Goal: Task Accomplishment & Management: Use online tool/utility

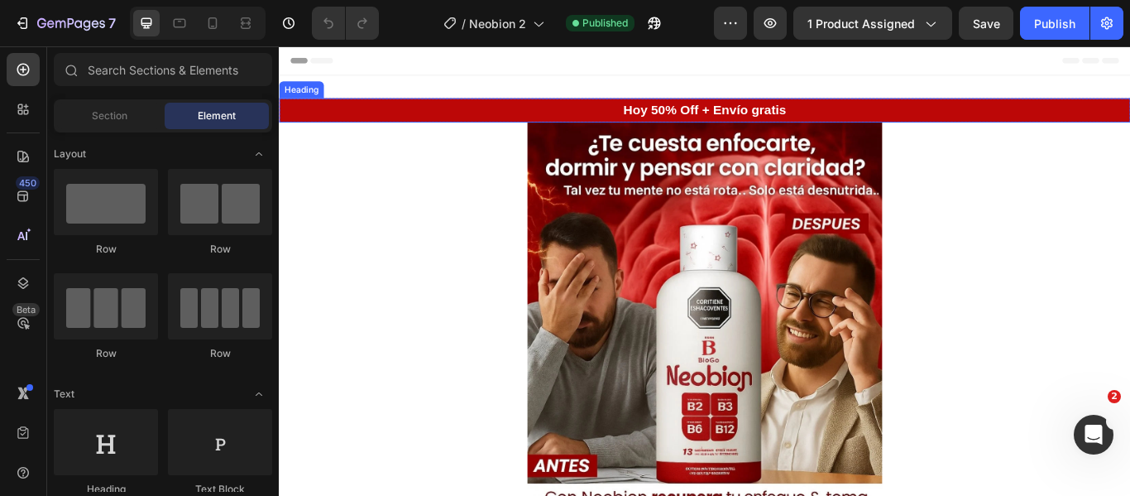
click at [477, 108] on h2 "Hoy 50% Off + Envío gratis" at bounding box center [775, 121] width 993 height 28
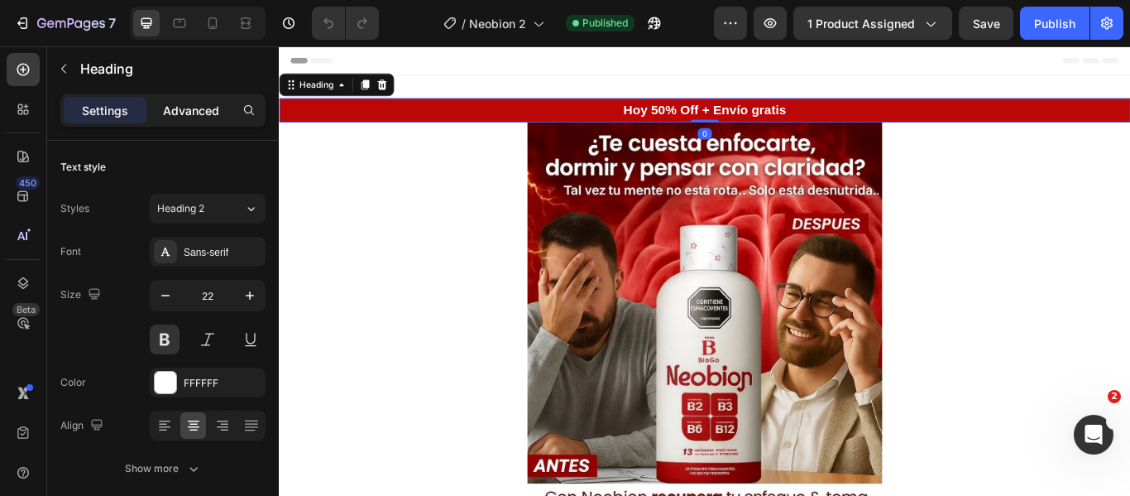
click at [190, 109] on p "Advanced" at bounding box center [191, 110] width 56 height 17
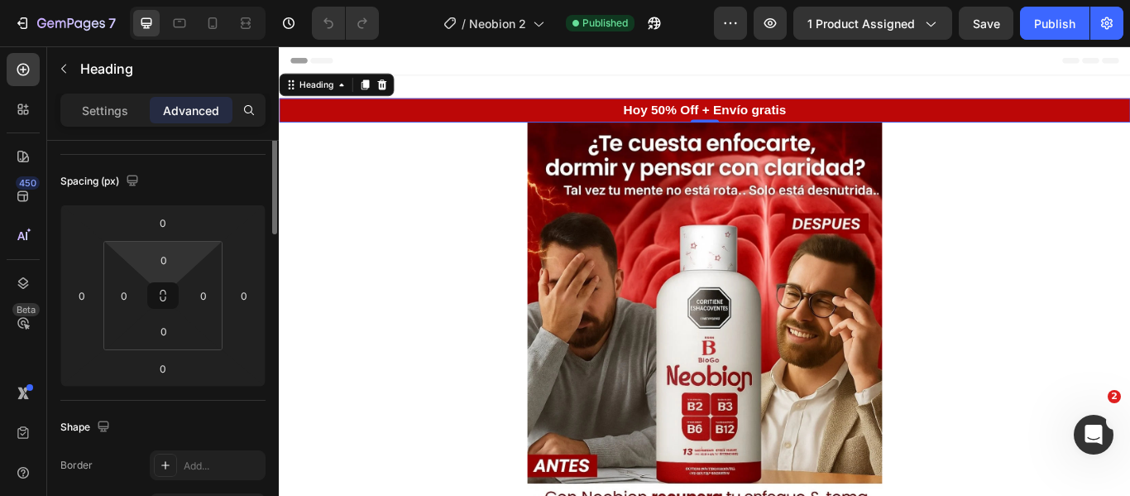
scroll to position [83, 0]
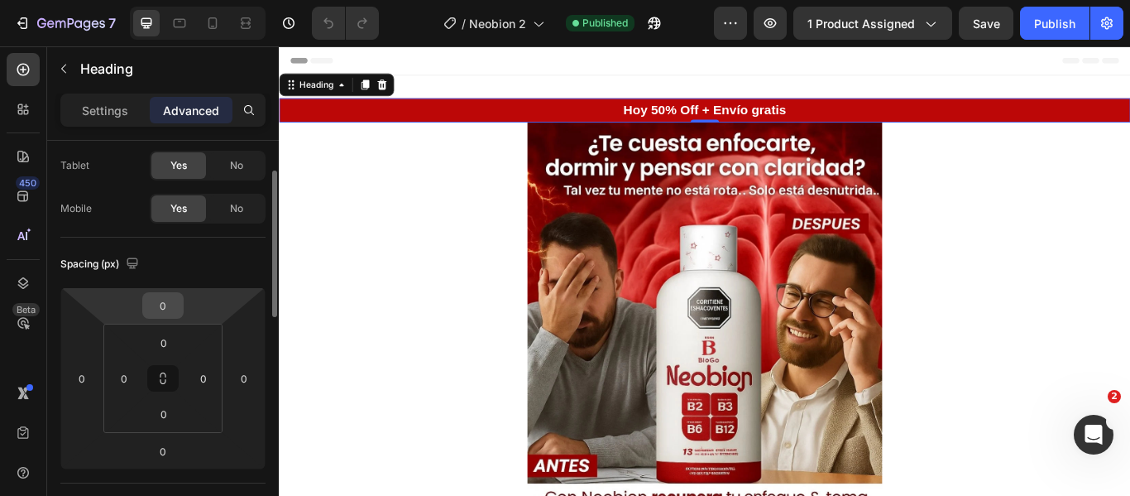
click at [159, 307] on input "0" at bounding box center [162, 305] width 33 height 25
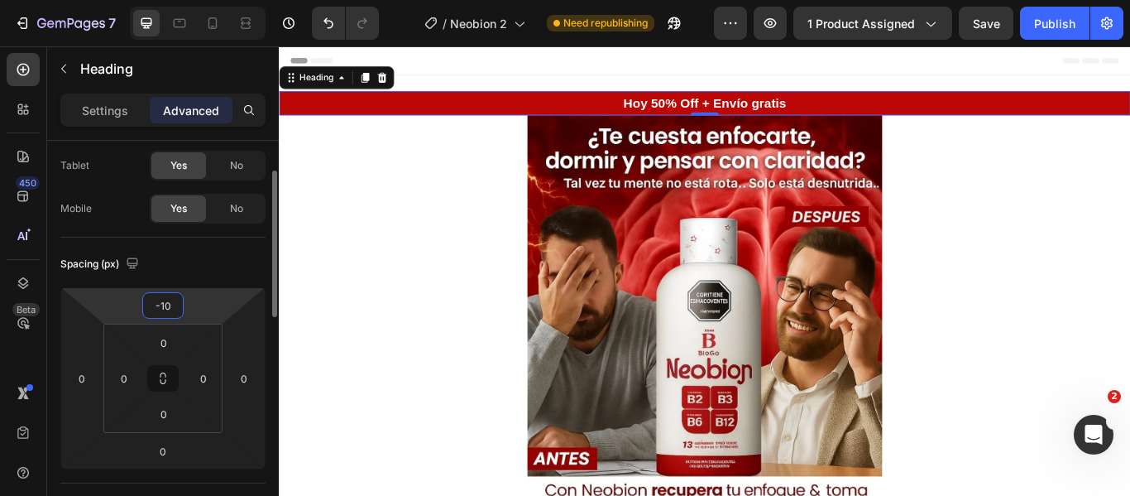
type input "-1"
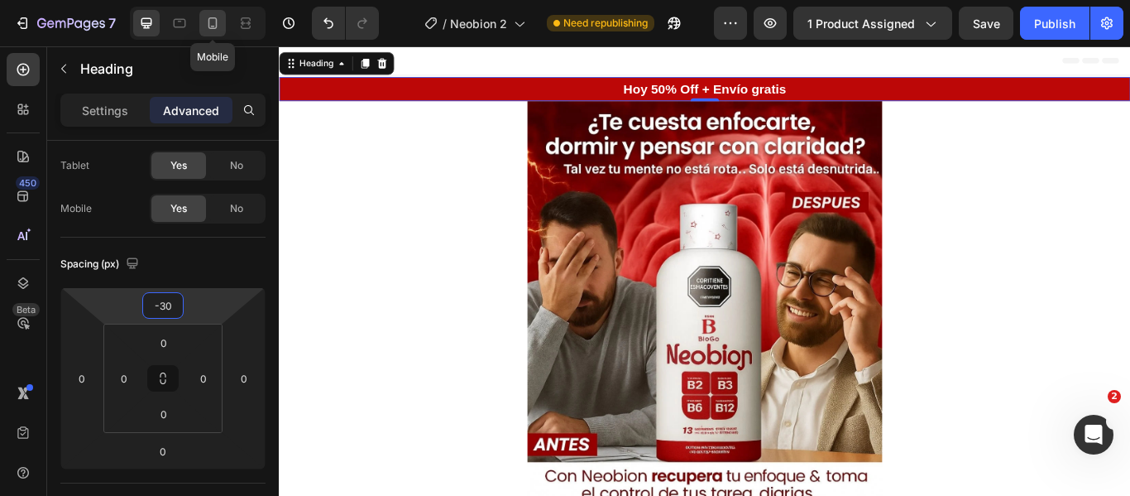
type input "-30"
click at [206, 22] on icon at bounding box center [212, 23] width 17 height 17
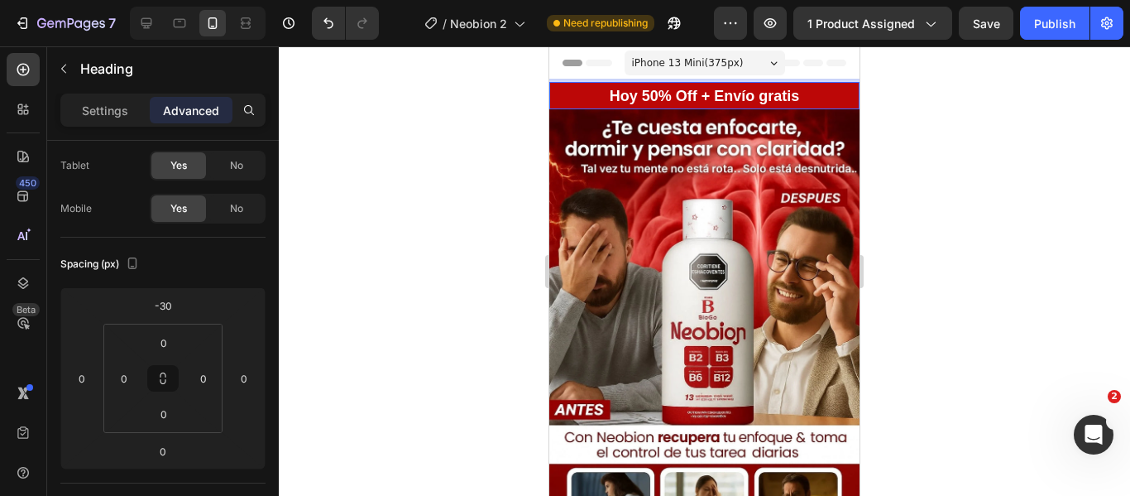
click at [794, 94] on h2 "Hoy 50% Off + Envío gratis" at bounding box center [704, 95] width 310 height 27
click at [784, 94] on span "Hoy 50% Off + Envío gratis" at bounding box center [705, 96] width 190 height 17
click at [795, 94] on p "Hoy 50% Off + Envío gratis" at bounding box center [704, 96] width 307 height 24
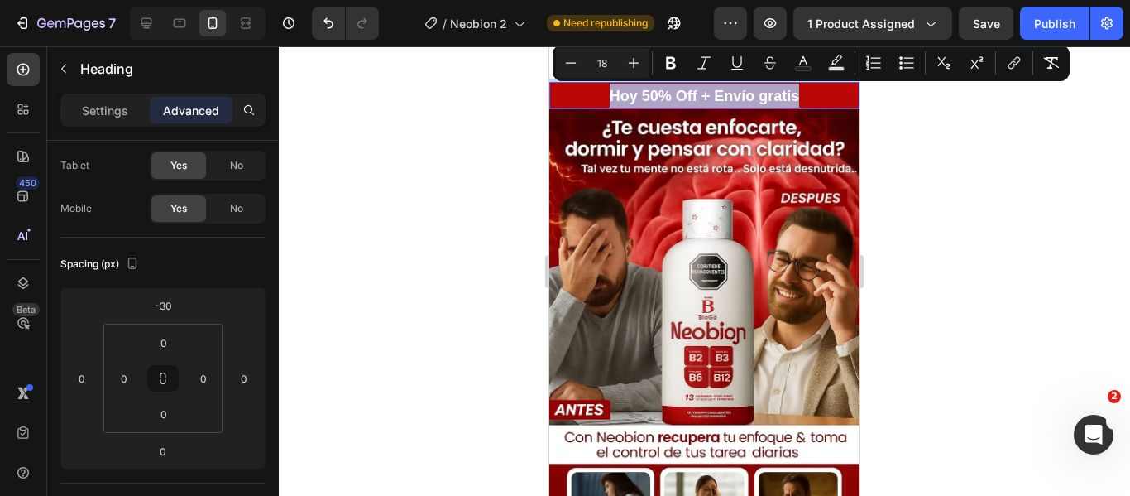
drag, startPoint x: 796, startPoint y: 94, endPoint x: 604, endPoint y: 88, distance: 192.1
click at [604, 88] on p "Hoy 50% Off + Envío gratis" at bounding box center [704, 96] width 307 height 24
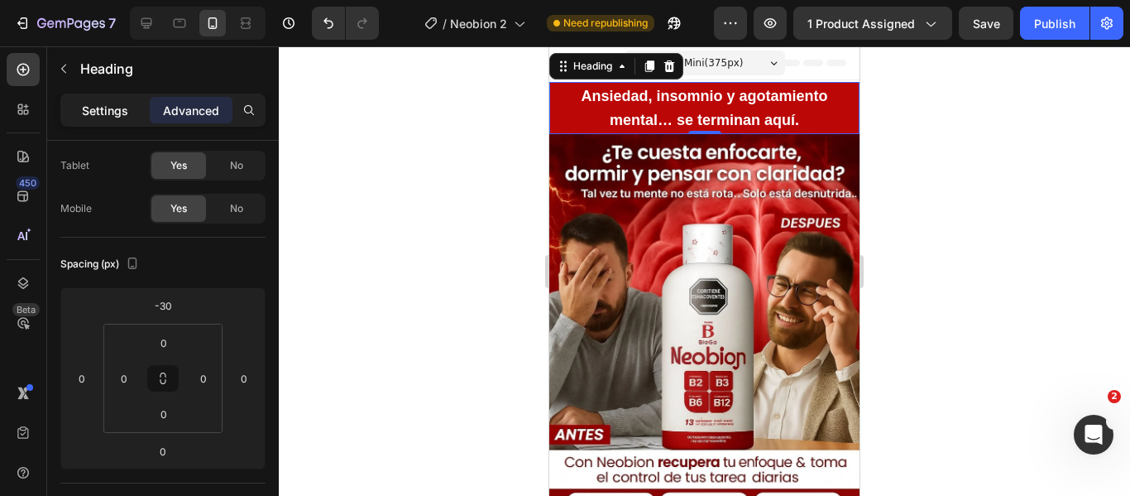
click at [111, 105] on p "Settings" at bounding box center [105, 110] width 46 height 17
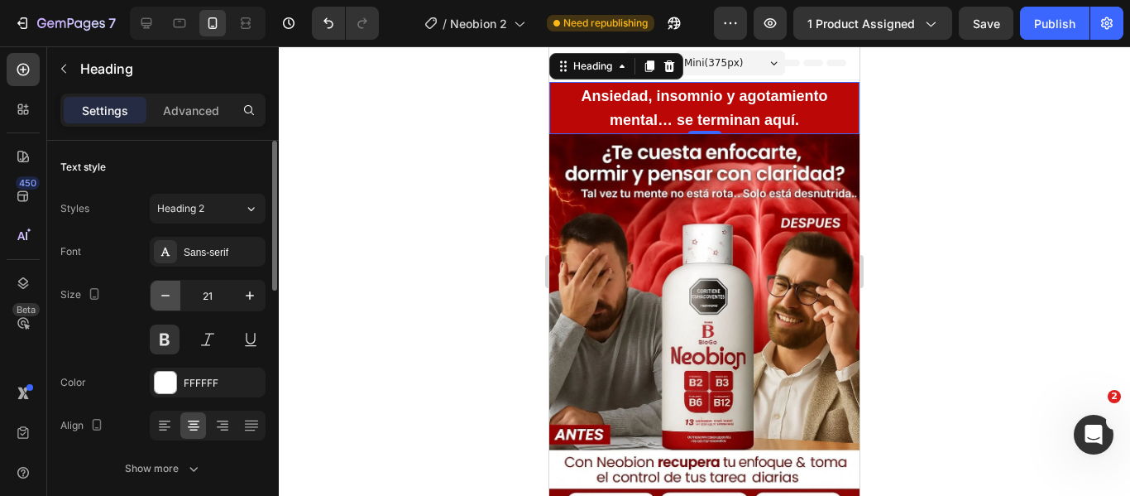
click at [161, 290] on icon "button" at bounding box center [165, 295] width 17 height 17
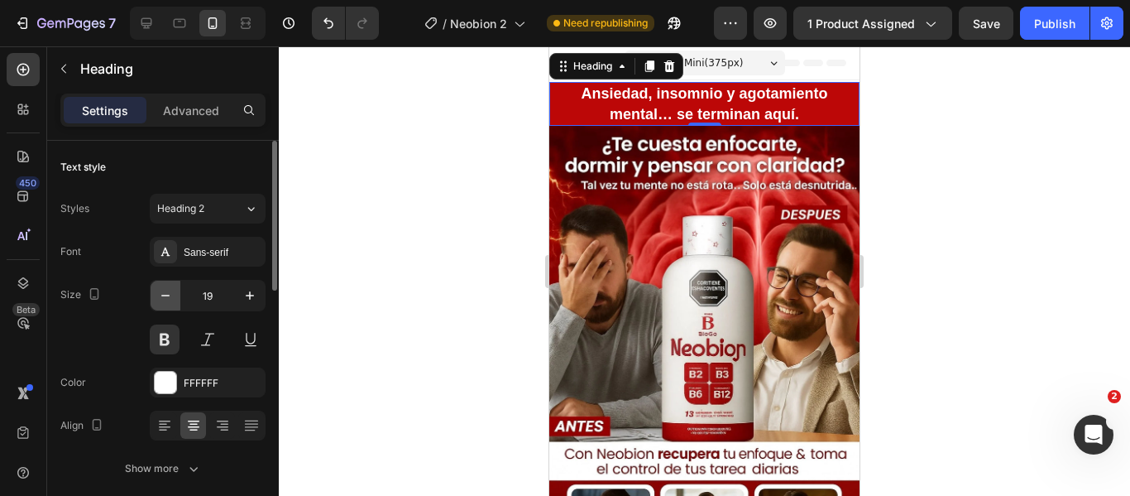
click at [161, 290] on icon "button" at bounding box center [165, 295] width 17 height 17
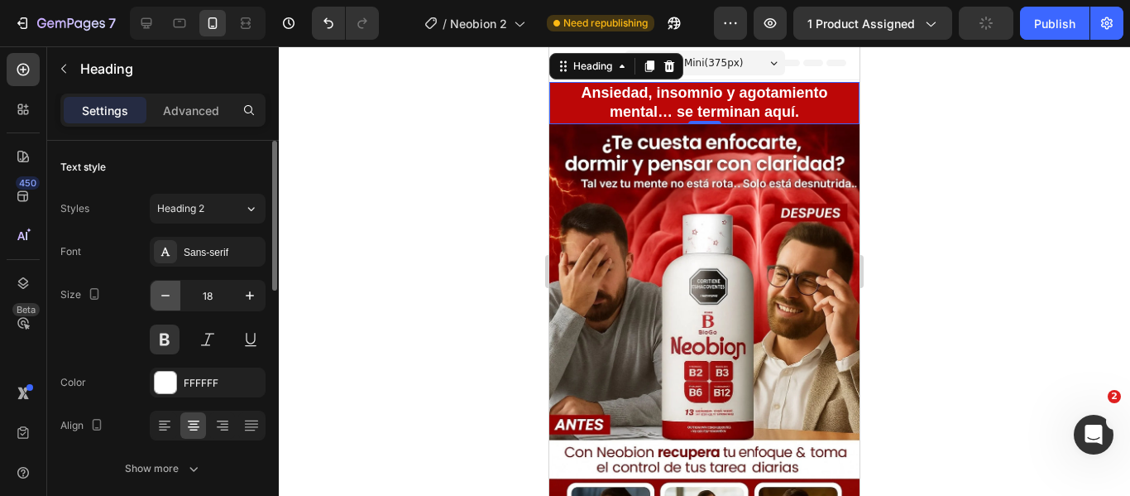
click at [161, 290] on icon "button" at bounding box center [165, 295] width 17 height 17
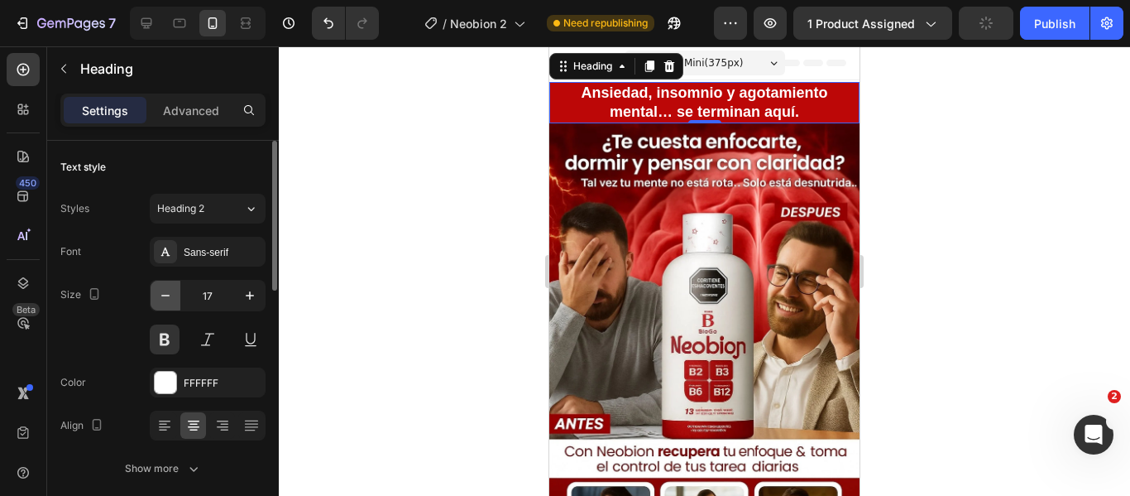
click at [161, 290] on icon "button" at bounding box center [165, 295] width 17 height 17
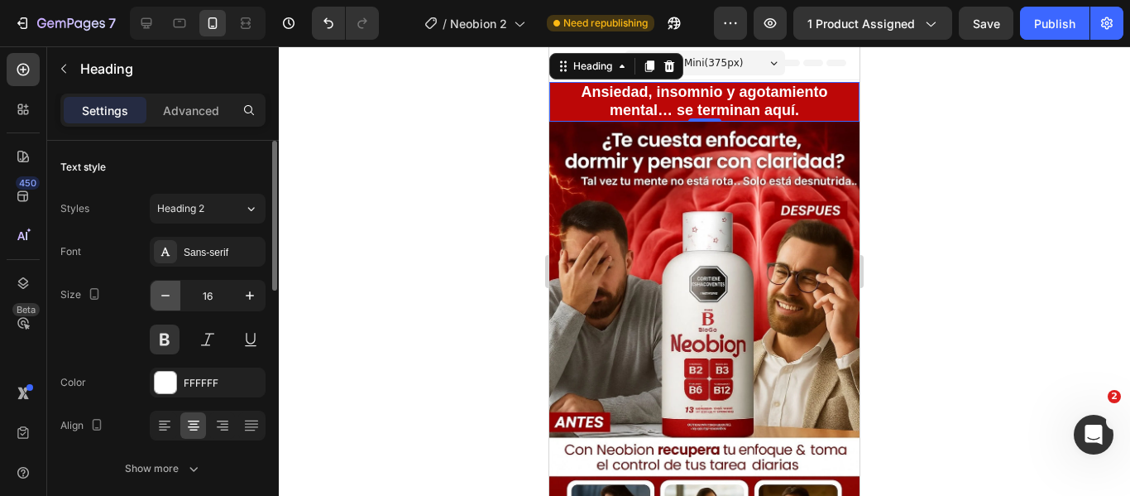
click at [161, 290] on icon "button" at bounding box center [165, 295] width 17 height 17
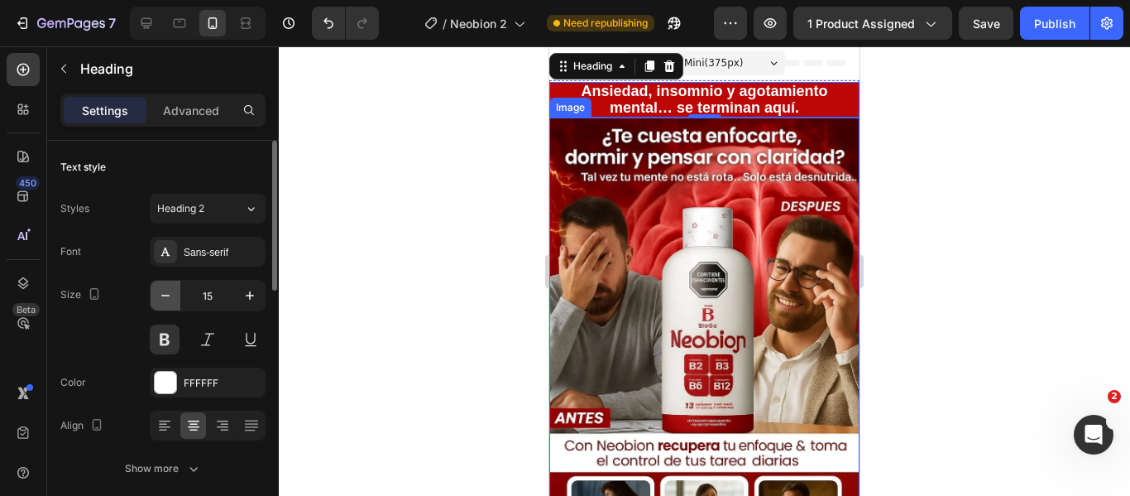
click at [161, 288] on icon "button" at bounding box center [165, 295] width 17 height 17
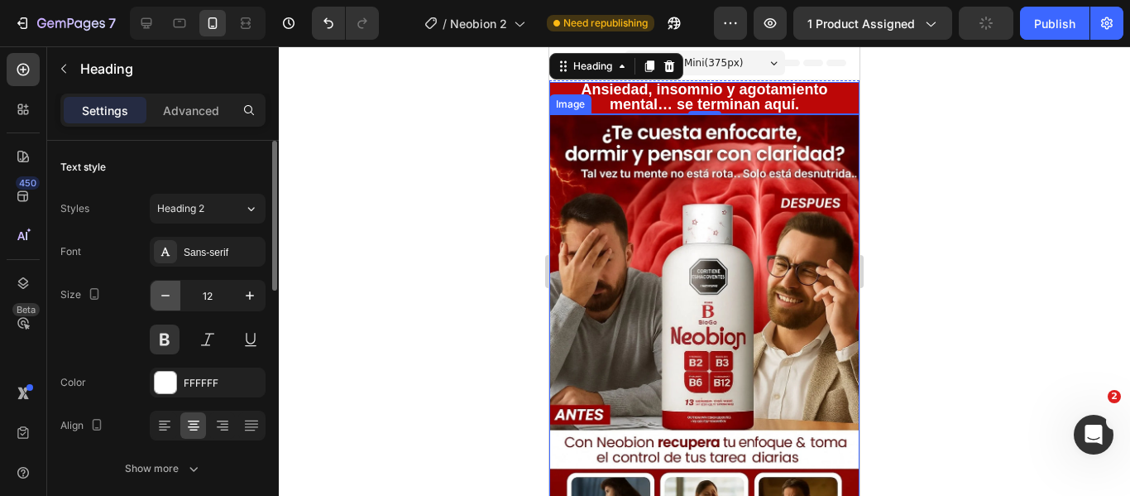
click at [161, 288] on icon "button" at bounding box center [165, 295] width 17 height 17
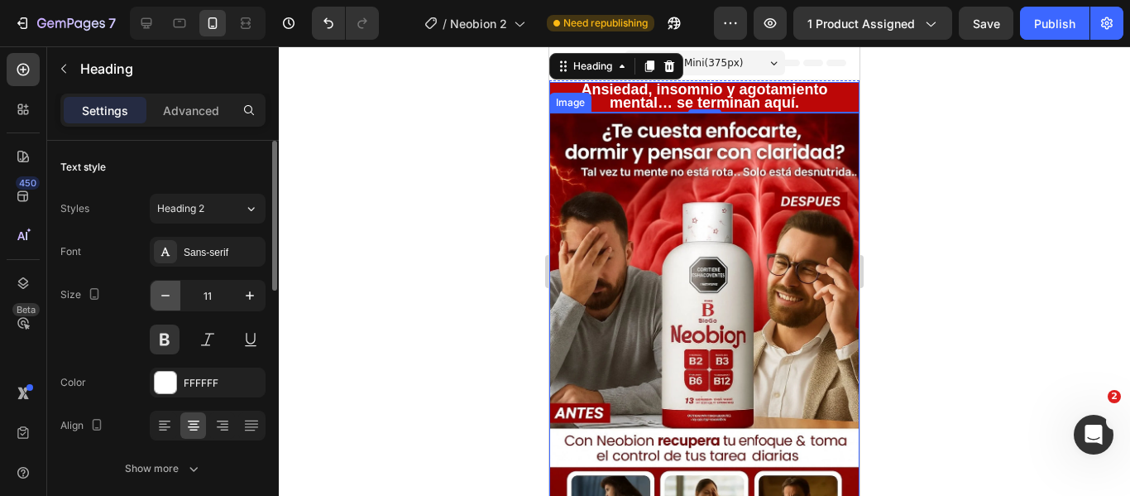
click at [161, 288] on icon "button" at bounding box center [165, 295] width 17 height 17
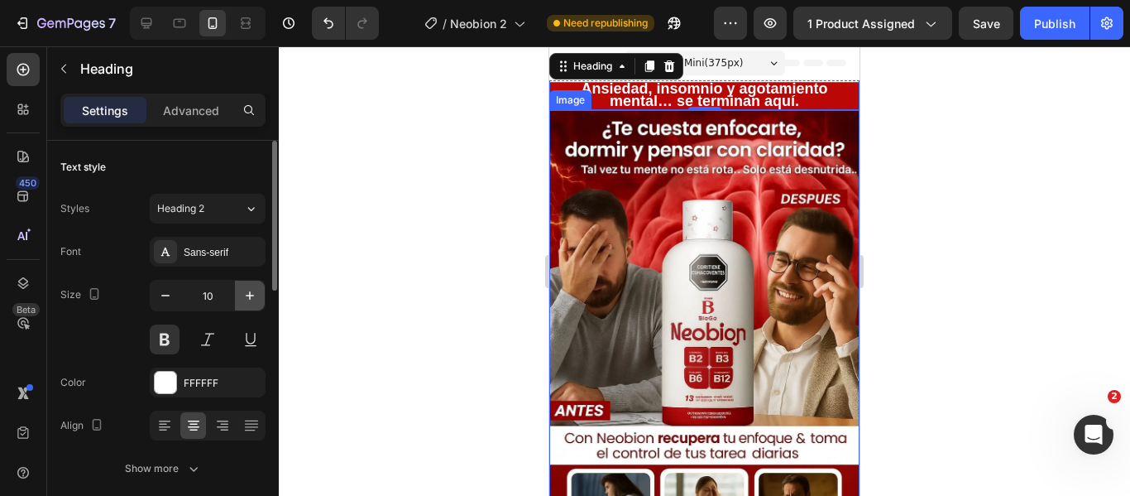
click at [256, 295] on icon "button" at bounding box center [250, 295] width 17 height 17
type input "11"
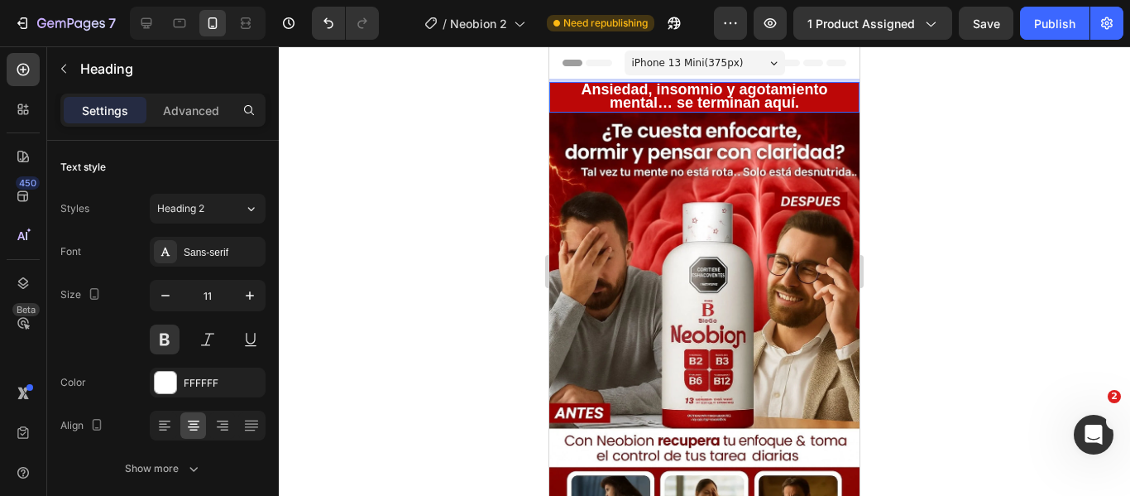
click at [795, 102] on p "Ansiedad, insomnio y agotamiento mental… se terminan aquí." at bounding box center [704, 97] width 307 height 27
click at [778, 99] on span "Ansiedad, insomnio y agotamiento mental… se terminan aquí." at bounding box center [704, 96] width 247 height 30
click at [792, 103] on span "Ansiedad, insomnio y agotamiento mental… se terminan aquí." at bounding box center [704, 96] width 247 height 30
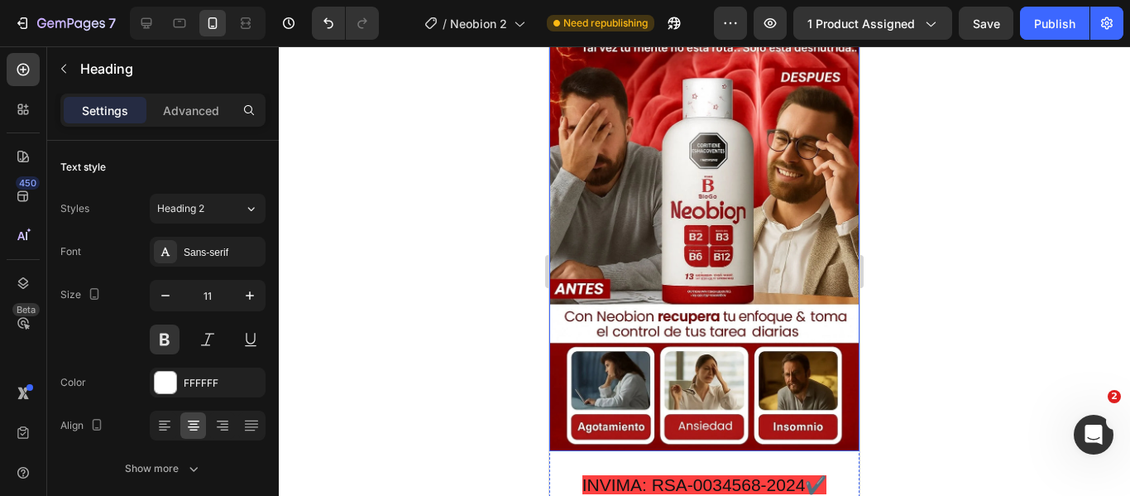
scroll to position [248, 0]
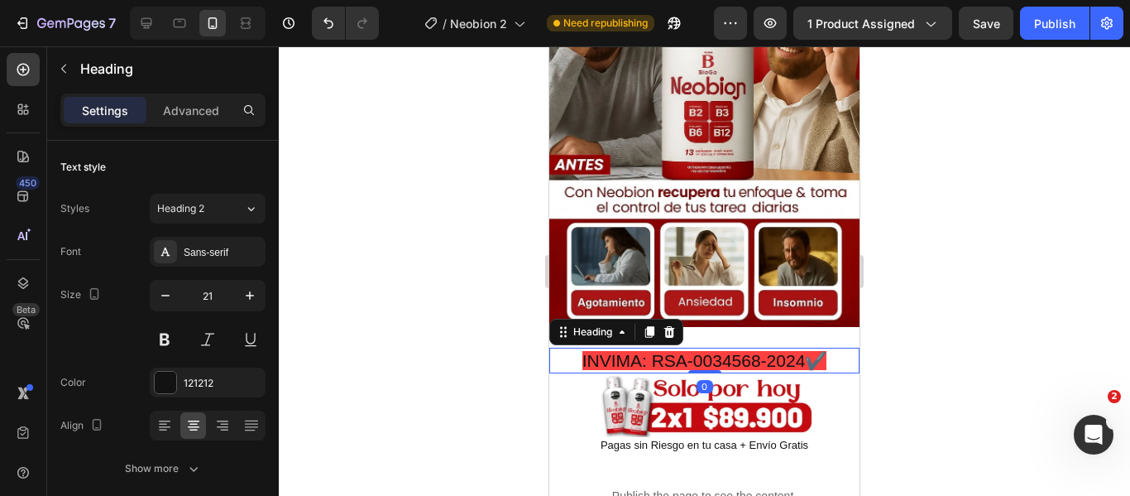
click at [600, 351] on span "INVIMA: RSA-0034568-2024✔️" at bounding box center [705, 360] width 245 height 19
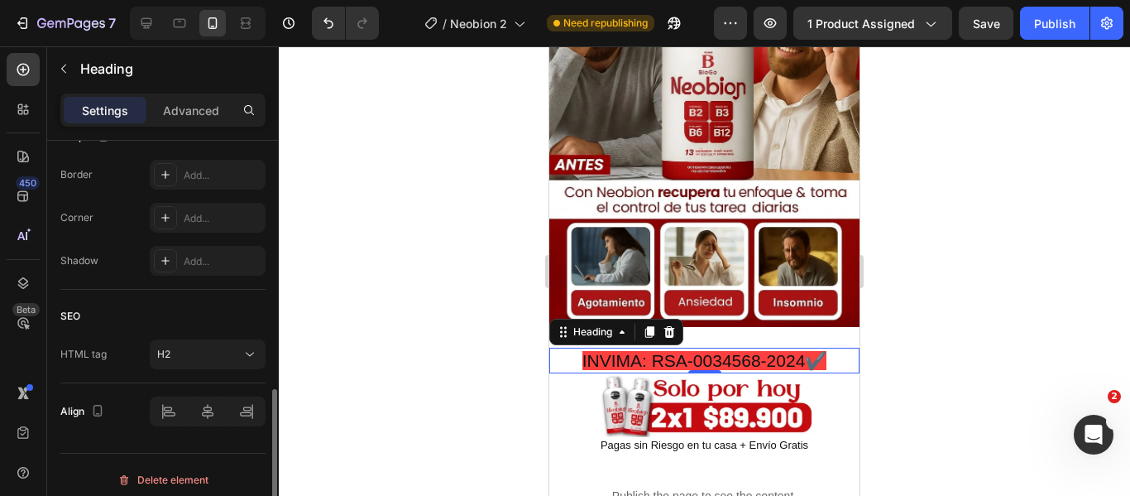
scroll to position [672, 0]
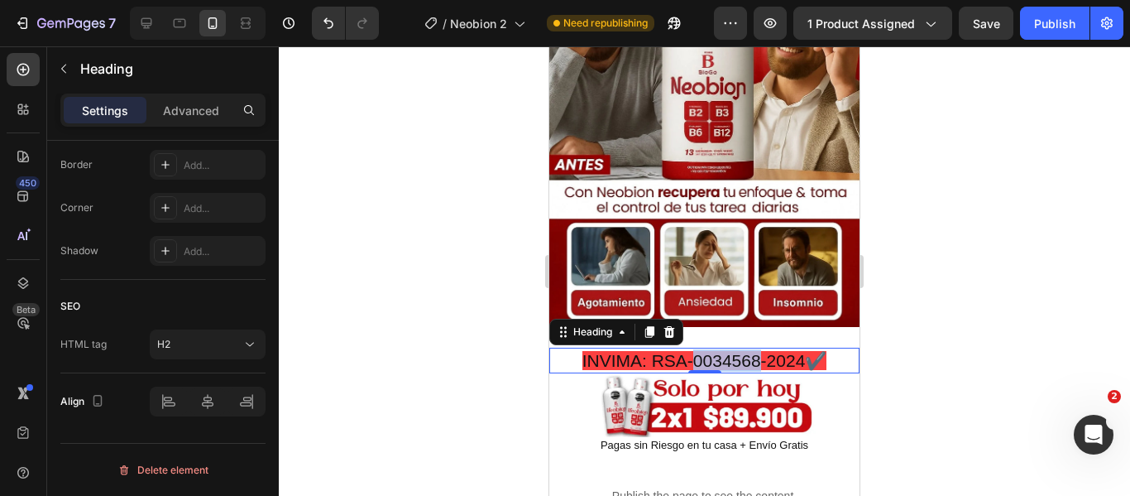
click at [684, 351] on span "INVIMA: RSA-0034568-2024✔️" at bounding box center [705, 360] width 245 height 19
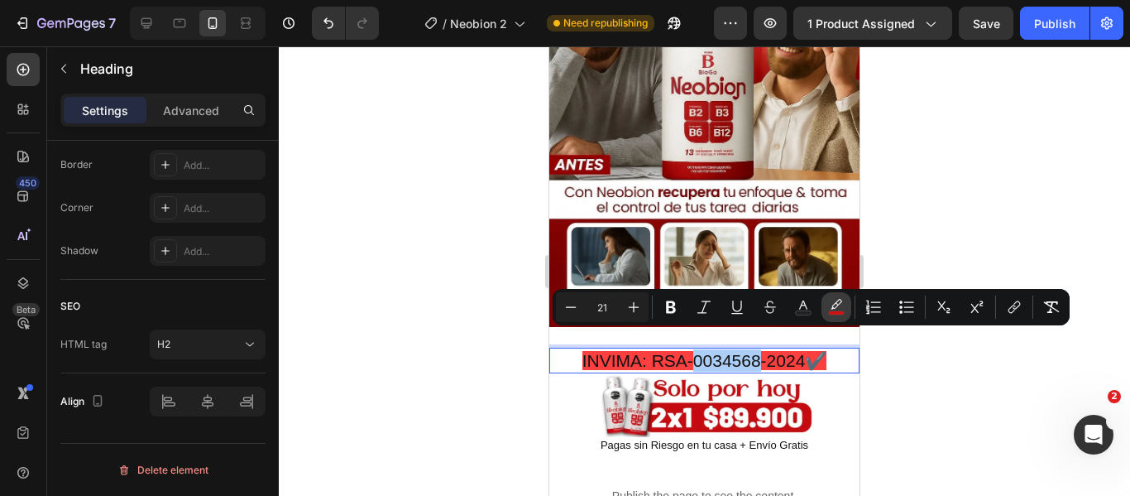
click at [837, 305] on icon "Editor contextual toolbar" at bounding box center [837, 304] width 12 height 10
type input "FC0707"
type input "77"
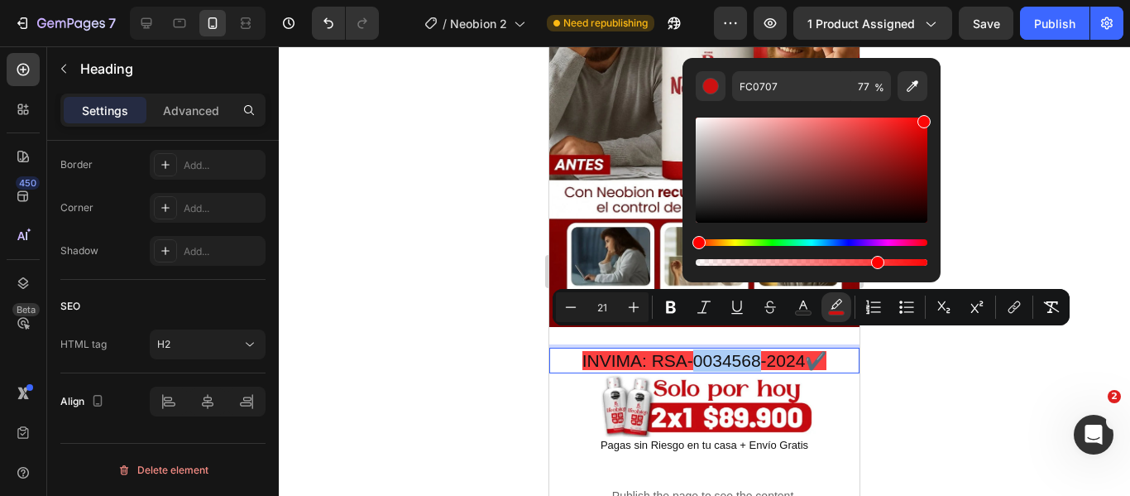
click at [778, 242] on div "Hue" at bounding box center [812, 242] width 232 height 7
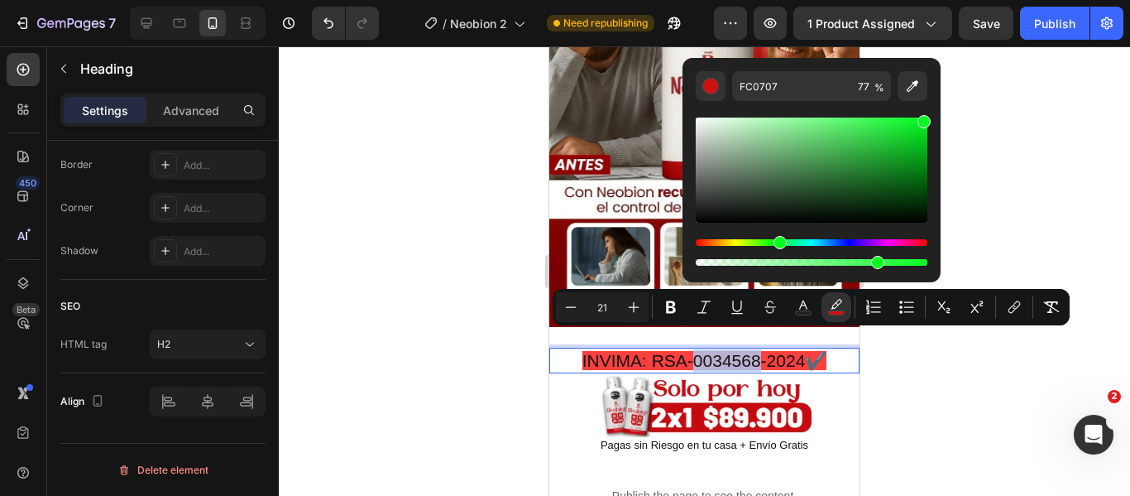
type input "07FB23"
click at [818, 351] on span "-2024✔️" at bounding box center [794, 360] width 66 height 19
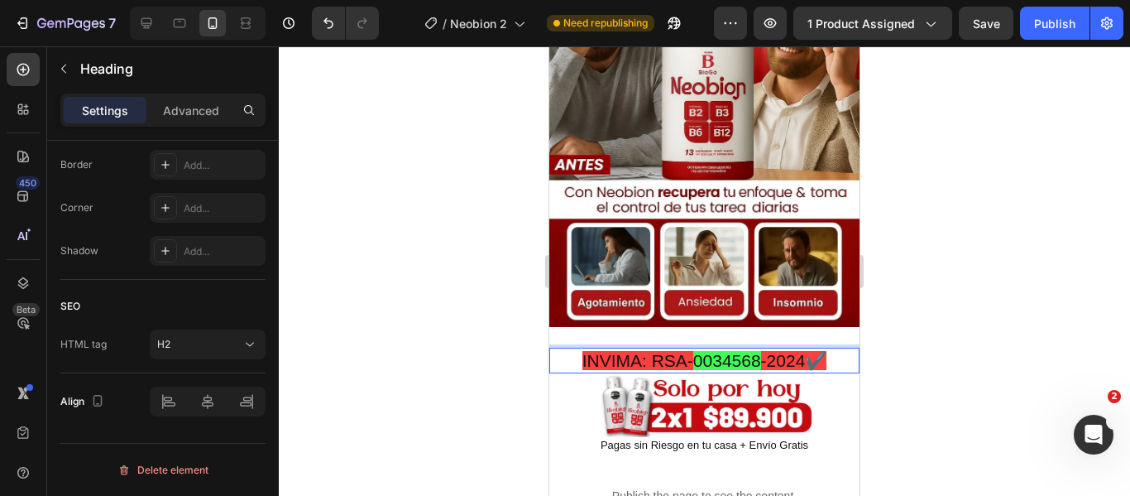
click at [818, 351] on span "-2024✔️" at bounding box center [794, 360] width 66 height 19
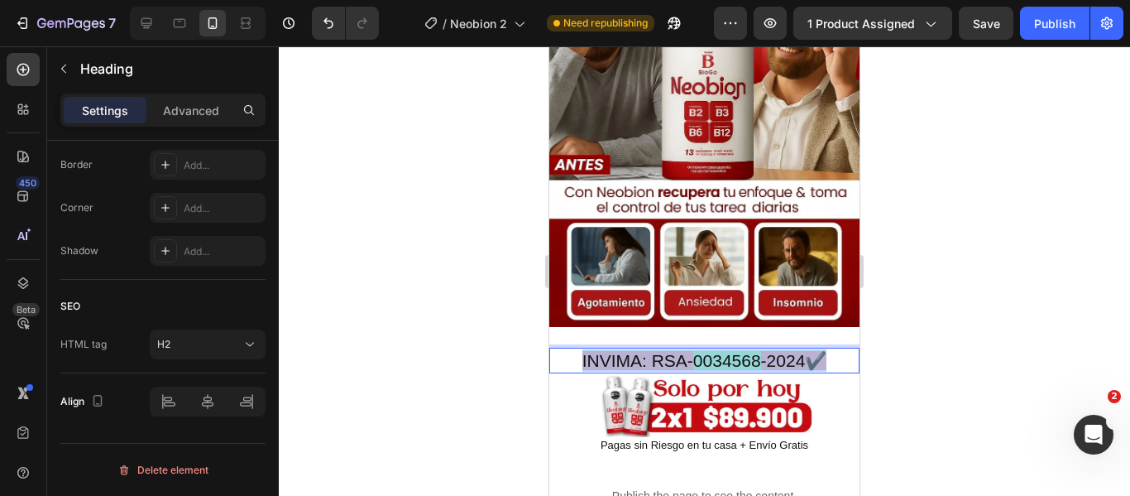
drag, startPoint x: 824, startPoint y: 338, endPoint x: 573, endPoint y: 343, distance: 250.8
click at [573, 349] on p "INVIMA: RSA- 0034568 -2024✔️" at bounding box center [704, 360] width 307 height 22
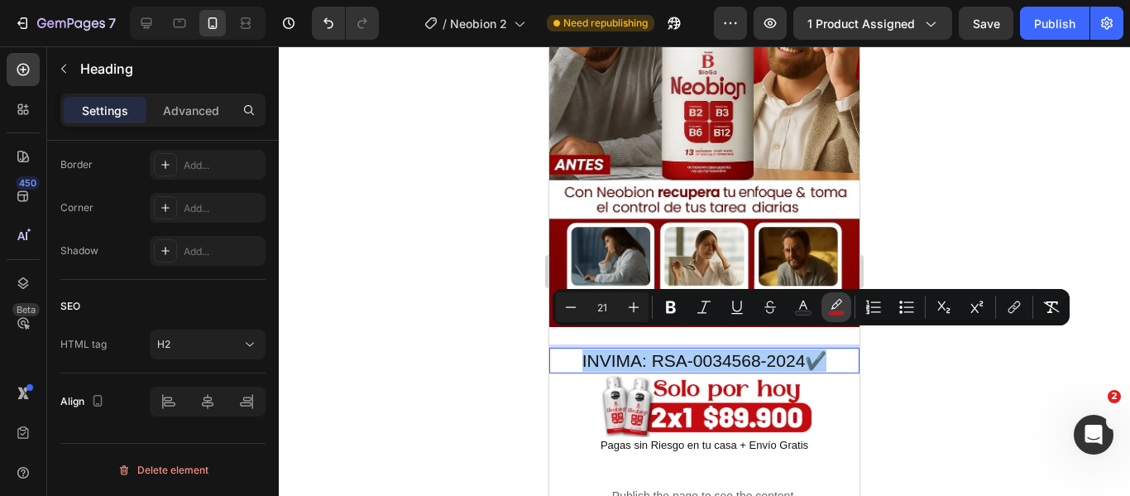
click at [832, 298] on button "color" at bounding box center [837, 307] width 30 height 30
type input "FC0707"
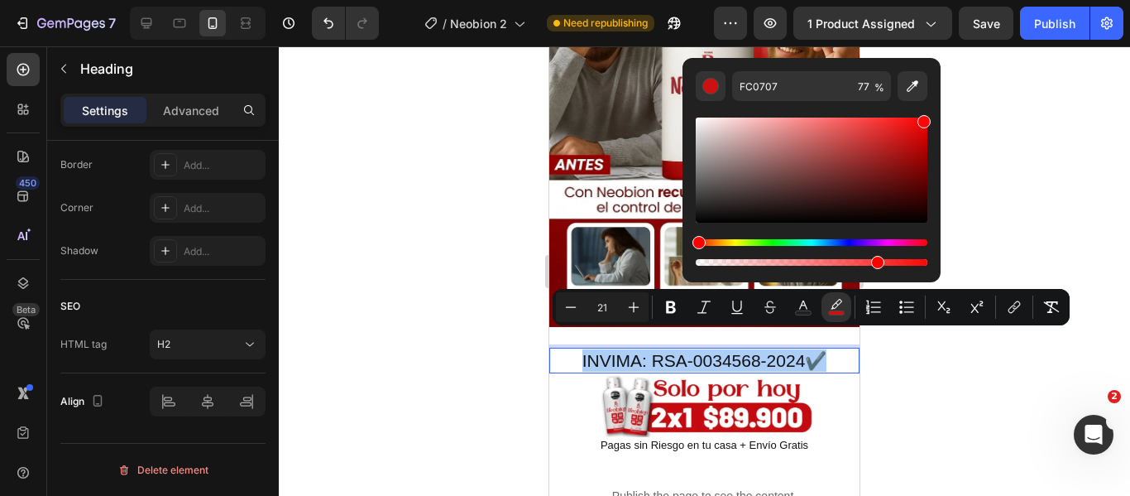
click at [773, 242] on div "Hue" at bounding box center [812, 242] width 232 height 7
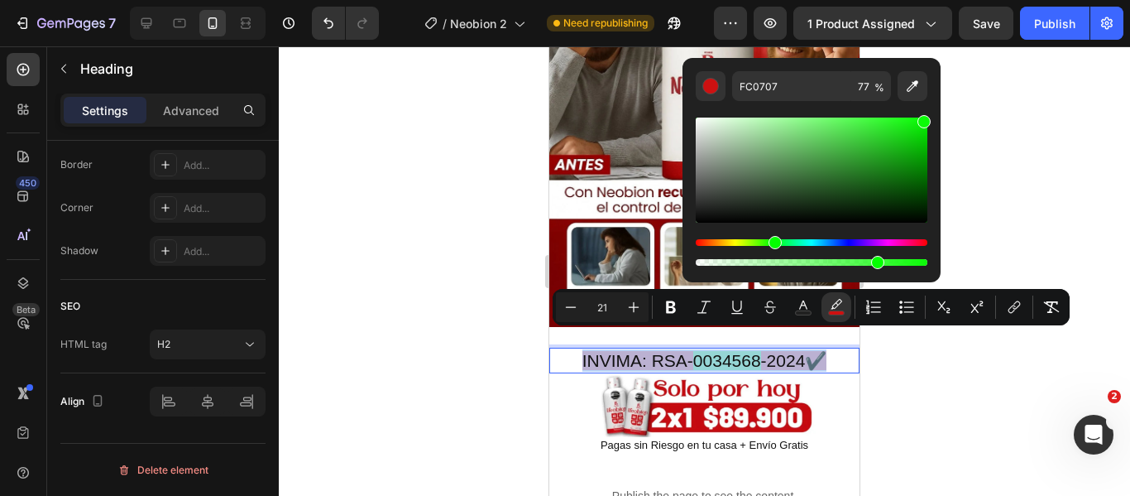
type input "0BFB07"
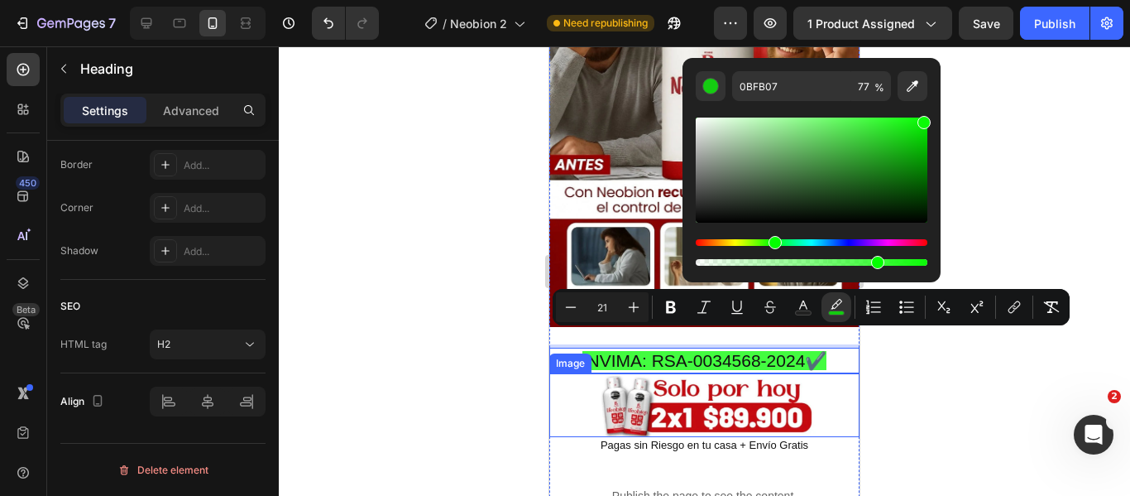
click at [828, 373] on img at bounding box center [704, 405] width 310 height 64
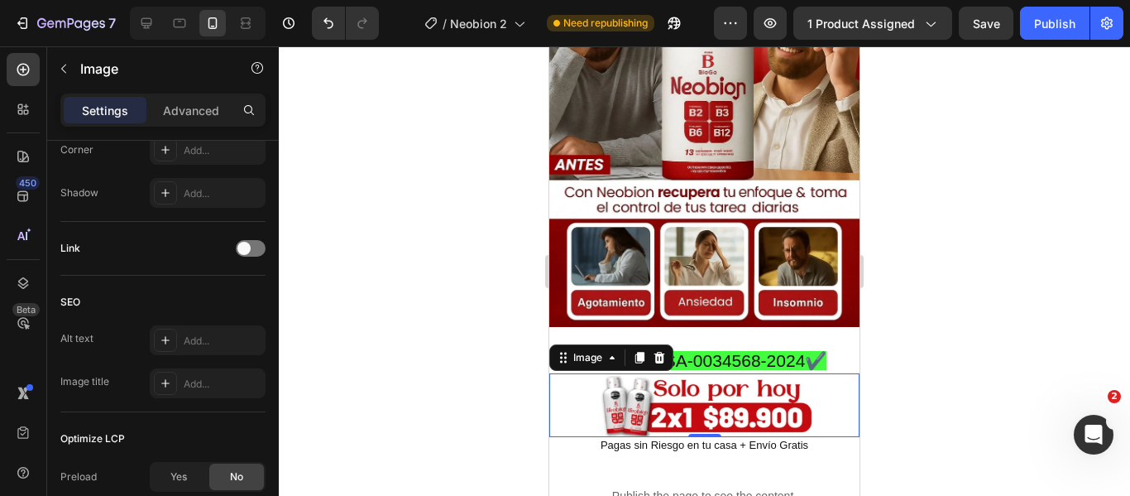
scroll to position [0, 0]
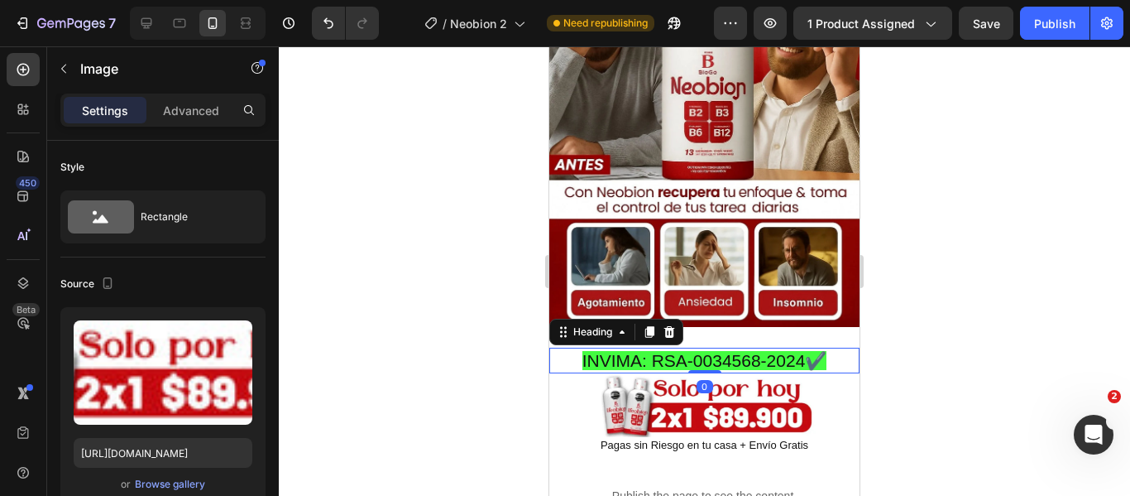
click at [817, 351] on span "INVIMA: RSA-0034568-2024✔️" at bounding box center [705, 360] width 245 height 19
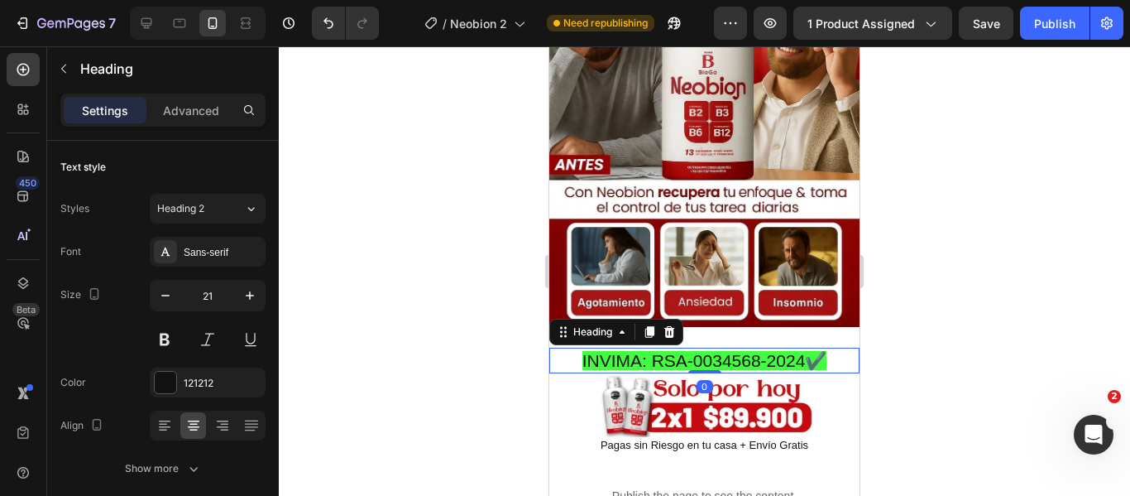
click at [820, 351] on span "INVIMA: RSA-0034568-2024✔️" at bounding box center [705, 360] width 245 height 19
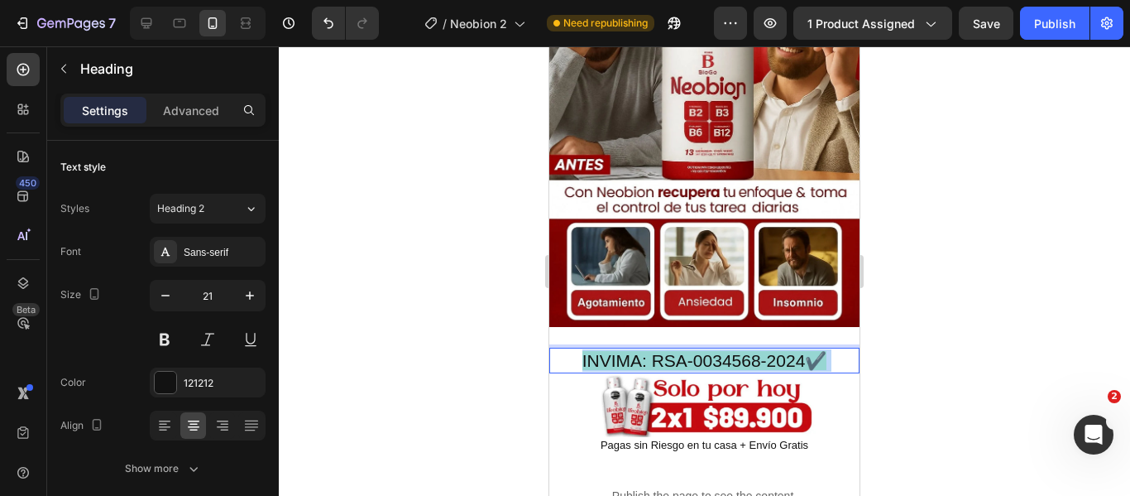
drag, startPoint x: 821, startPoint y: 339, endPoint x: 658, endPoint y: 339, distance: 163.0
click at [658, 351] on span "INVIMA: RSA-0034568-2024✔️" at bounding box center [705, 360] width 245 height 19
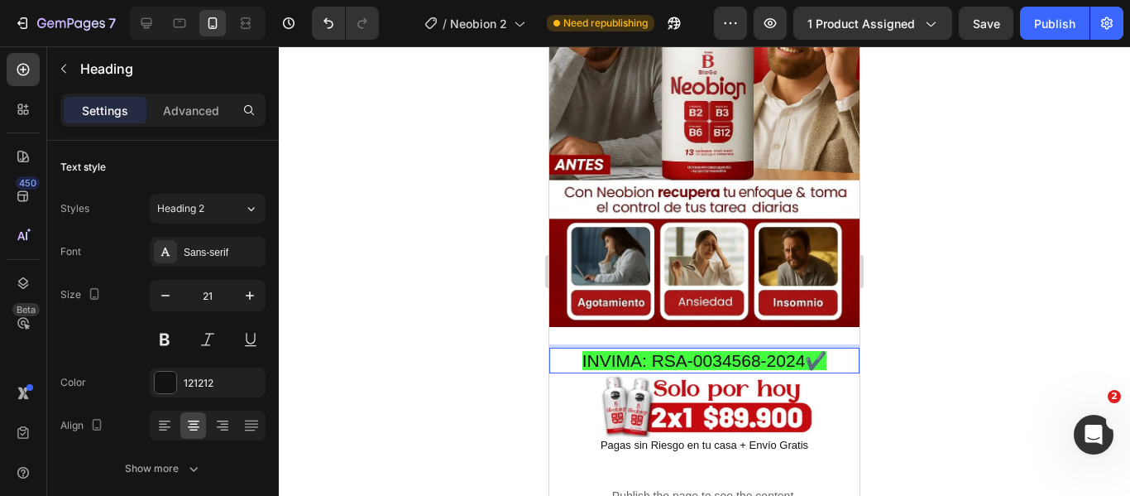
click at [785, 351] on span "INVIMA: RSA-0034568-2024✔️" at bounding box center [705, 360] width 245 height 19
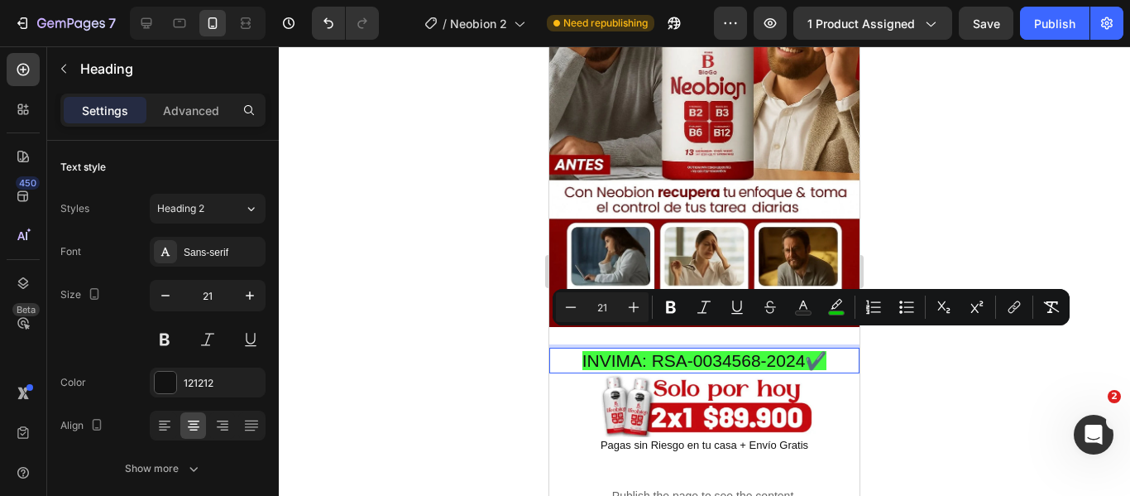
click at [818, 351] on span "INVIMA: RSA-0034568-2024✔️" at bounding box center [705, 360] width 245 height 19
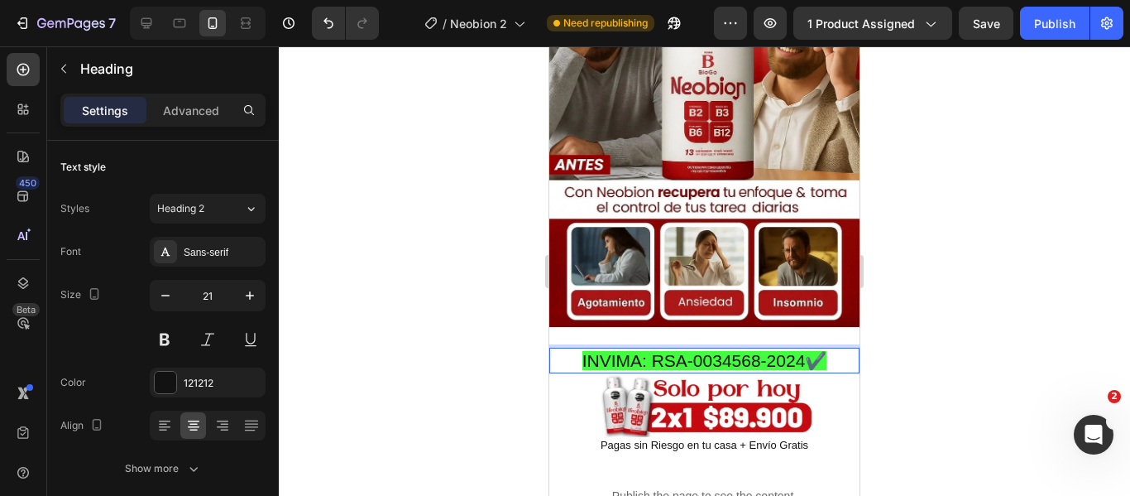
click at [818, 351] on span "INVIMA: RSA-0034568-2024✔️" at bounding box center [705, 360] width 245 height 19
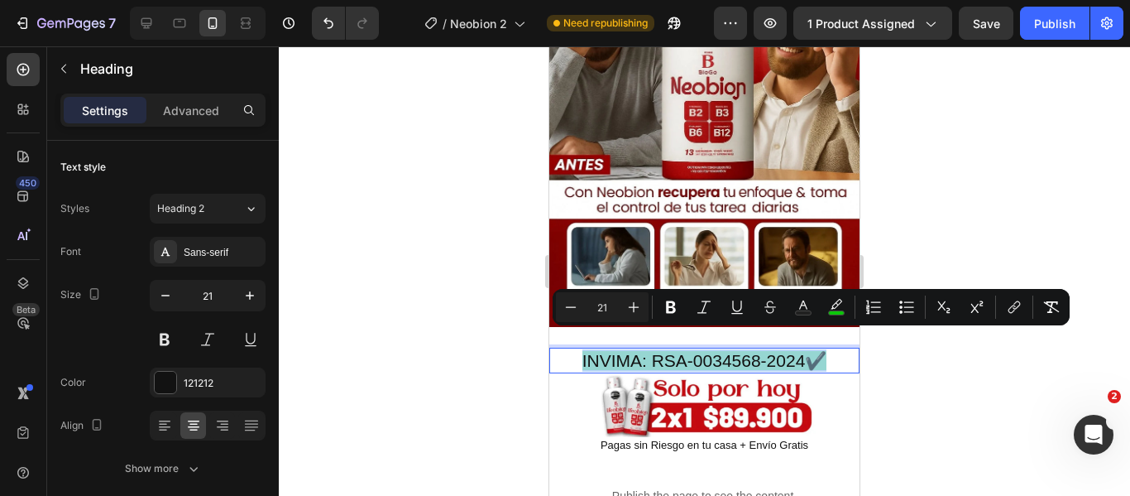
drag, startPoint x: 815, startPoint y: 341, endPoint x: 574, endPoint y: 337, distance: 240.8
click at [574, 349] on p "INVIMA: RSA-0034568-2024✔️" at bounding box center [704, 360] width 307 height 22
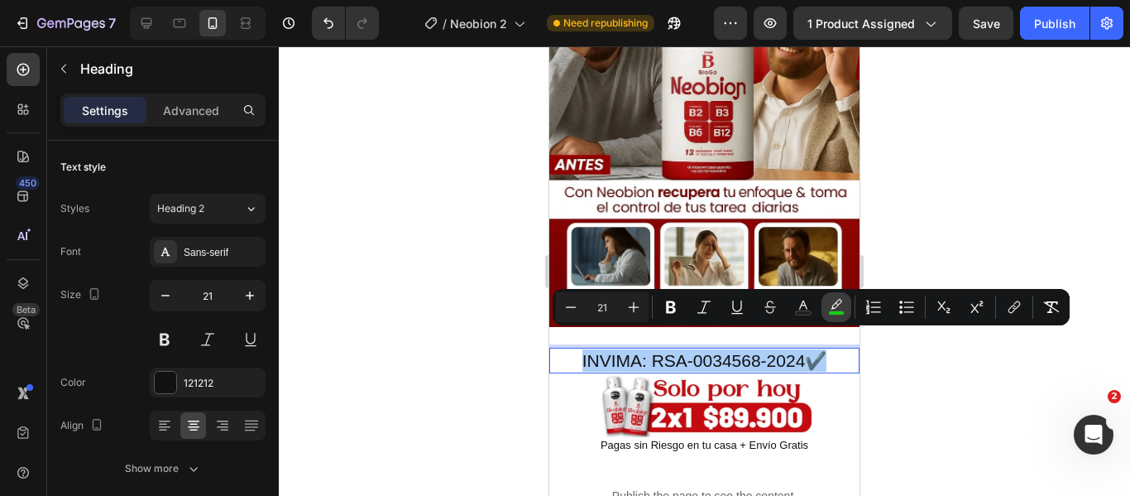
click at [834, 305] on icon "Editor contextual toolbar" at bounding box center [837, 304] width 12 height 10
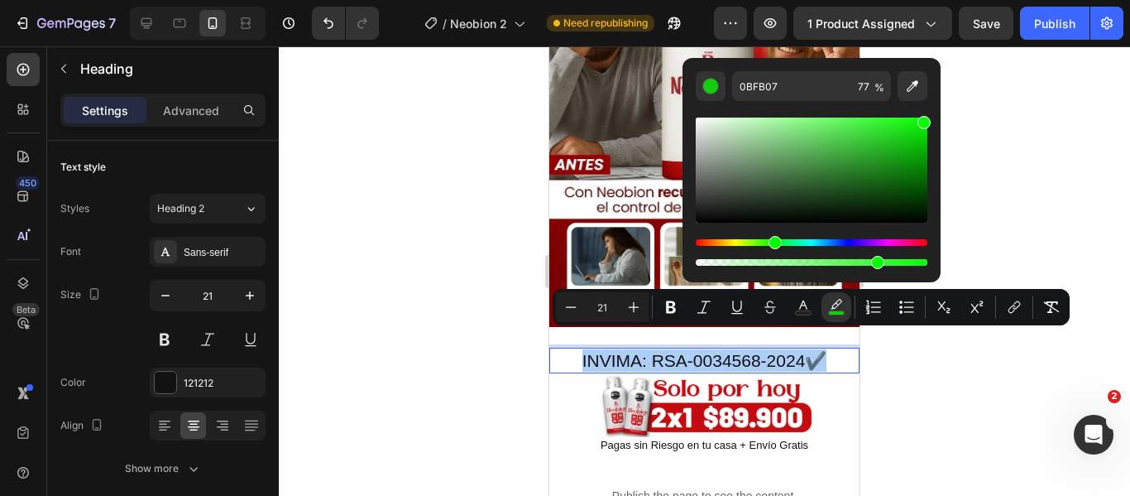
click at [817, 242] on div "Hue" at bounding box center [812, 242] width 232 height 7
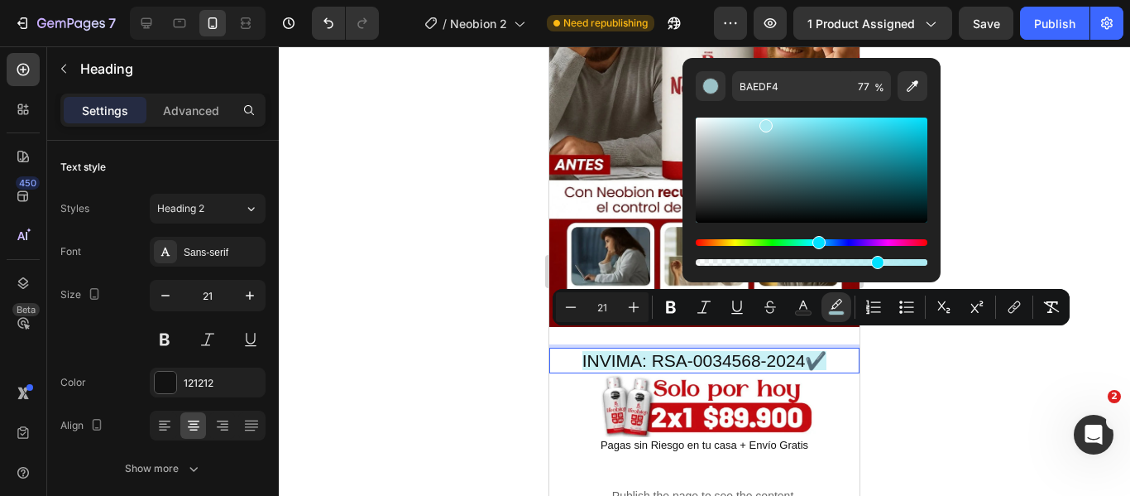
type input "ABEAF2"
drag, startPoint x: 924, startPoint y: 123, endPoint x: 763, endPoint y: 122, distance: 160.5
click at [763, 122] on div "Editor contextual toolbar" at bounding box center [766, 125] width 13 height 13
click at [1010, 159] on div at bounding box center [705, 270] width 852 height 449
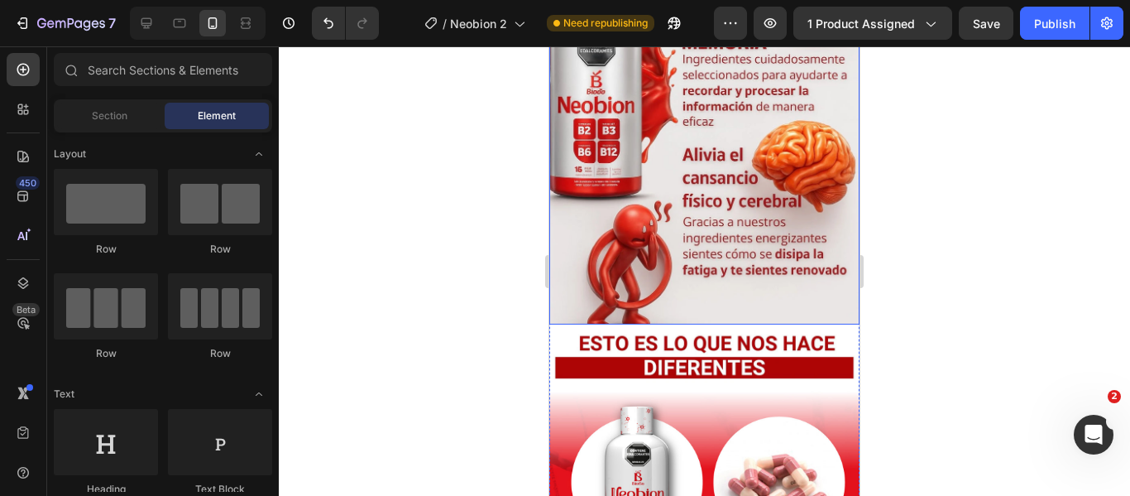
scroll to position [3724, 0]
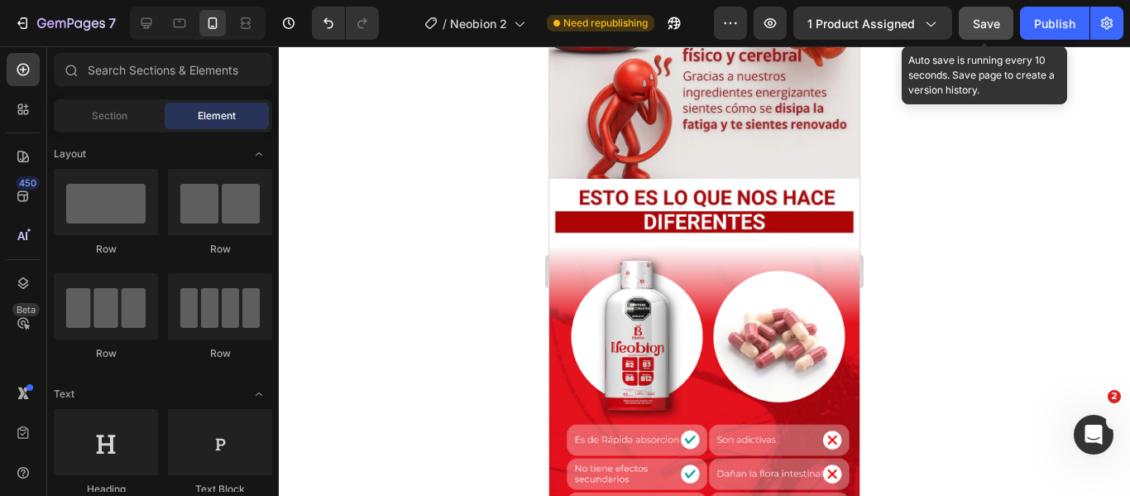
click at [989, 22] on span "Save" at bounding box center [986, 24] width 27 height 14
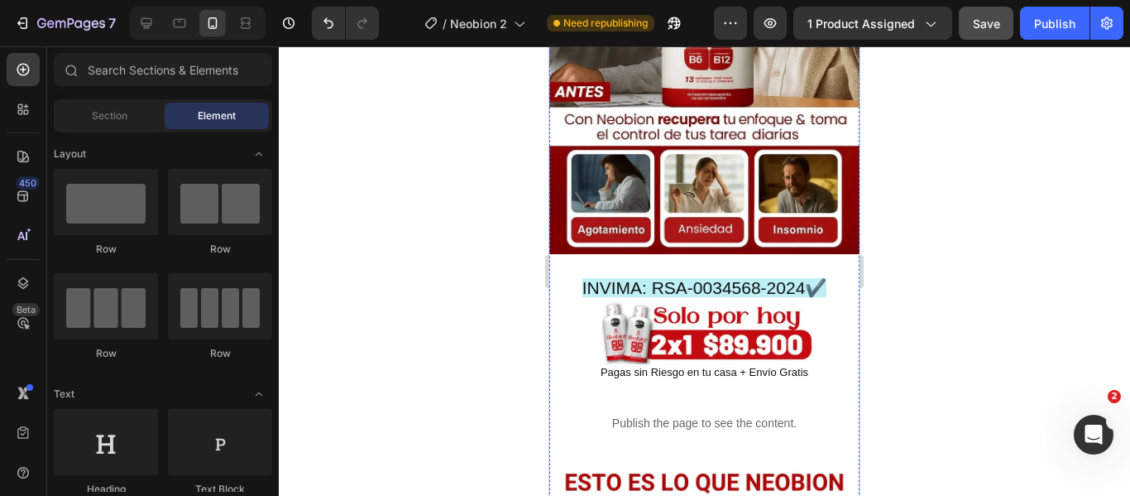
scroll to position [0, 0]
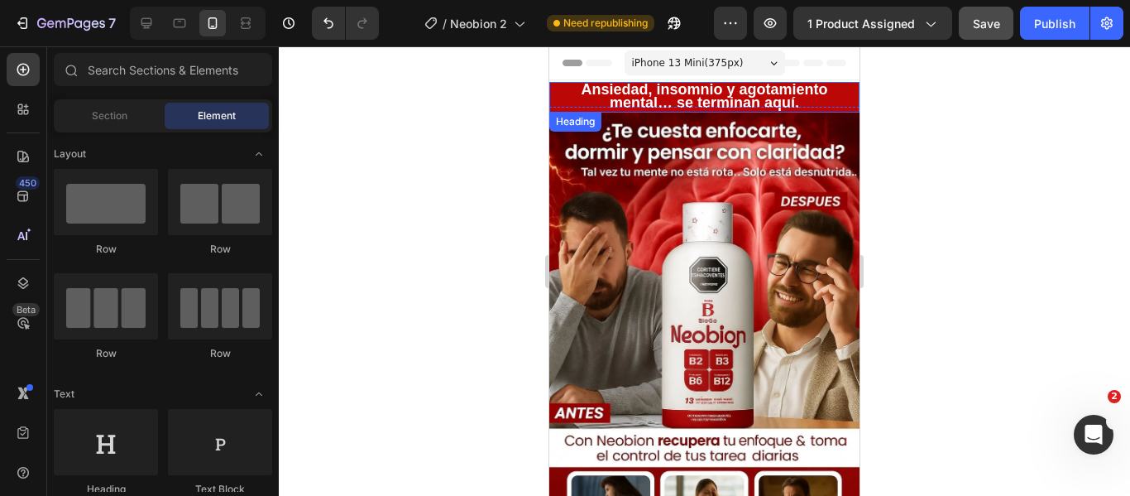
click at [778, 98] on span "Ansiedad, insomnio y agotamiento mental… se terminan aquí." at bounding box center [704, 96] width 247 height 30
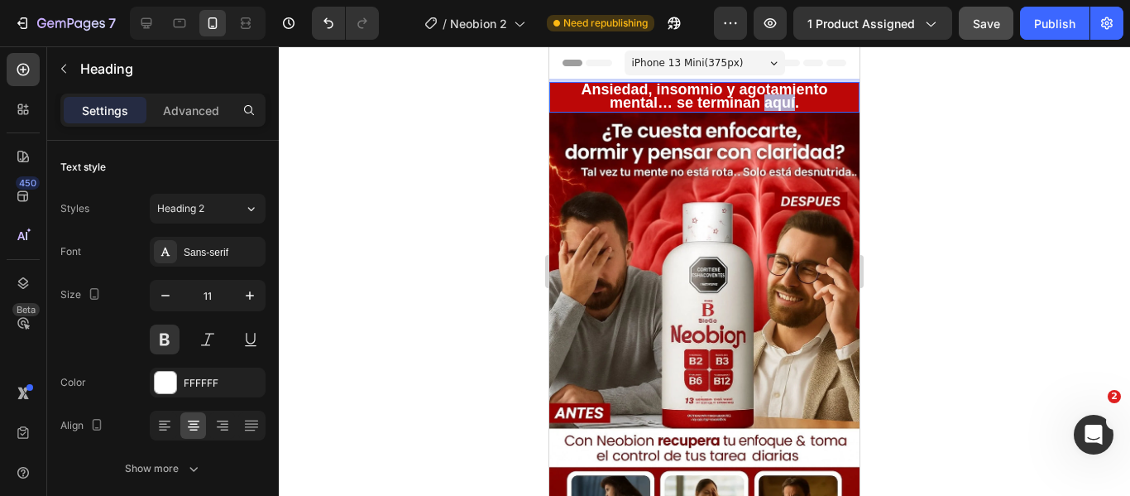
click at [786, 98] on span "Ansiedad, insomnio y agotamiento mental… se terminan aquí." at bounding box center [704, 96] width 247 height 30
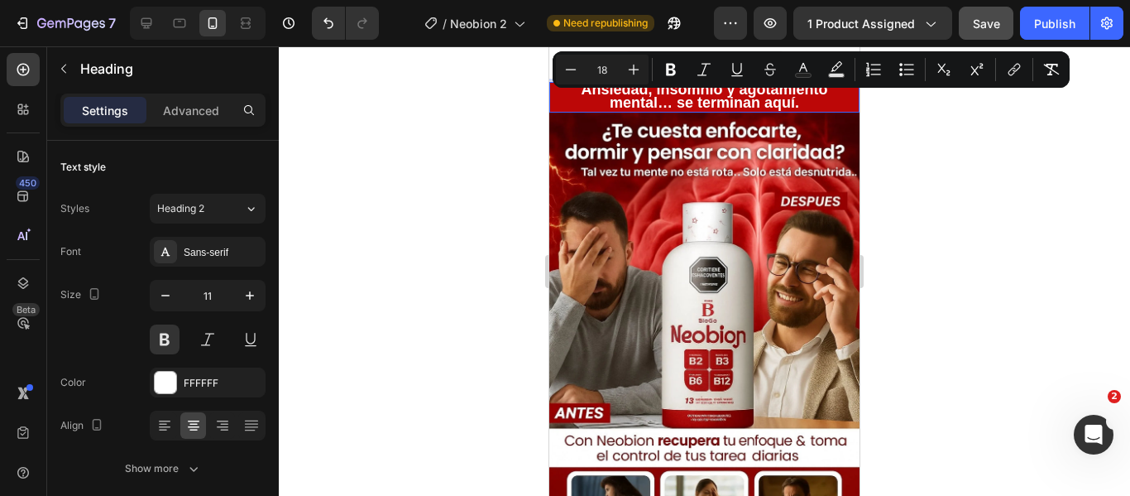
click at [800, 97] on span "Ansiedad, insomnio y agotamiento mental… se terminan aquí." at bounding box center [704, 96] width 247 height 30
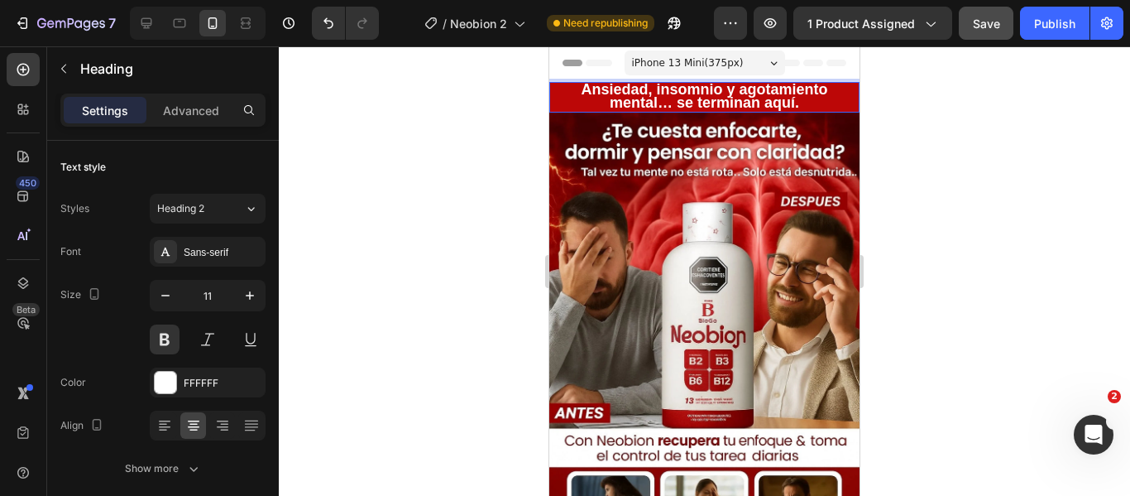
click at [794, 103] on p "Ansiedad, insomnio y agotamiento mental… se terminan aquí." at bounding box center [704, 97] width 307 height 27
click at [568, 95] on p "Ansiedad, insomnio y agotamiento mental… se terminan aquí." at bounding box center [704, 97] width 307 height 27
click at [796, 103] on p "Ansiedad, insomnio y agotamiento mental… se terminan aquí." at bounding box center [704, 97] width 307 height 27
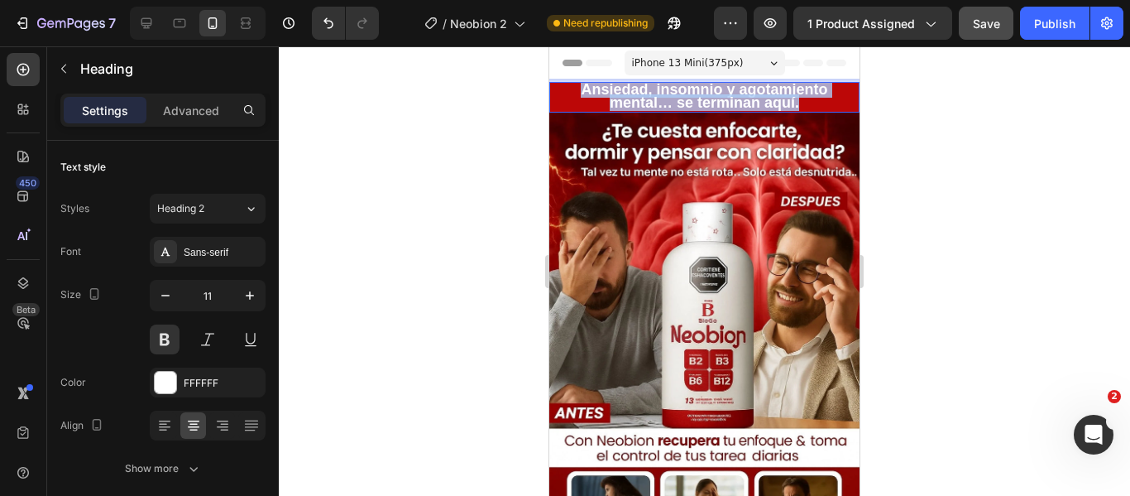
drag, startPoint x: 796, startPoint y: 103, endPoint x: 572, endPoint y: 87, distance: 224.8
click at [572, 87] on p "Ansiedad, insomnio y agotamiento mental… se terminan aquí." at bounding box center [704, 97] width 307 height 27
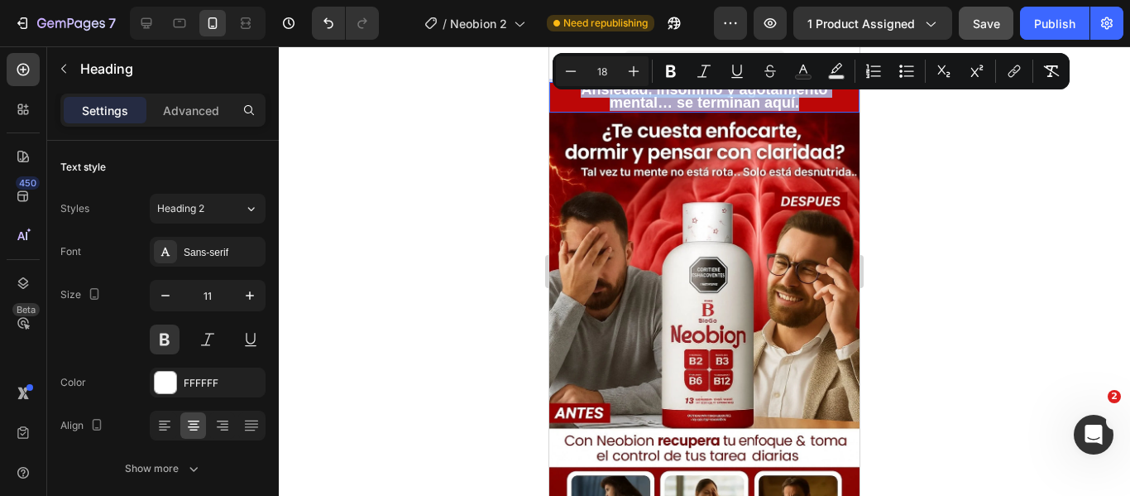
copy span "Ansiedad, insomnio y agotamiento mental… se terminan aquí."
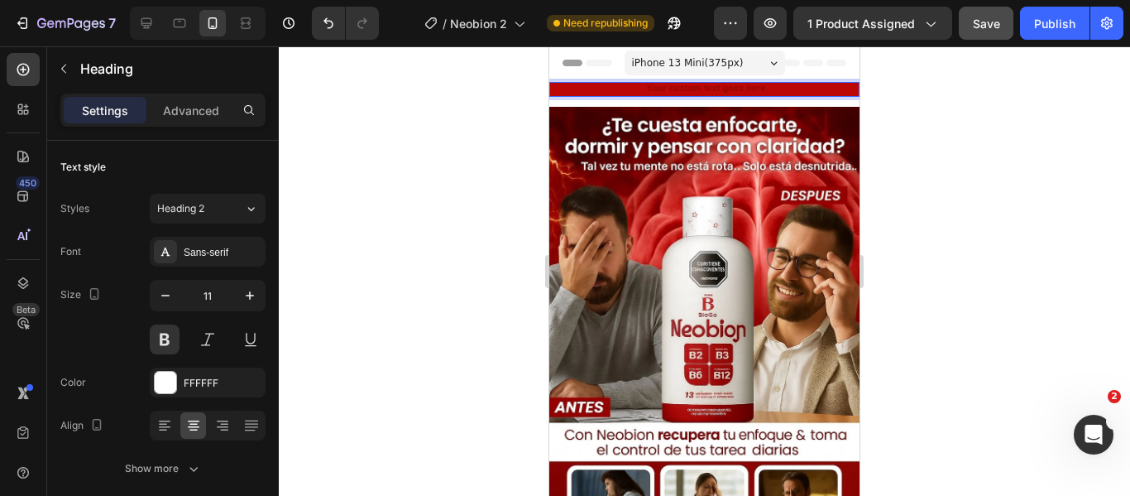
click at [732, 88] on h2 "Rich Text Editor. Editing area: main" at bounding box center [704, 89] width 310 height 15
click at [769, 92] on h2 "Rich Text Editor. Editing area: main" at bounding box center [704, 89] width 310 height 15
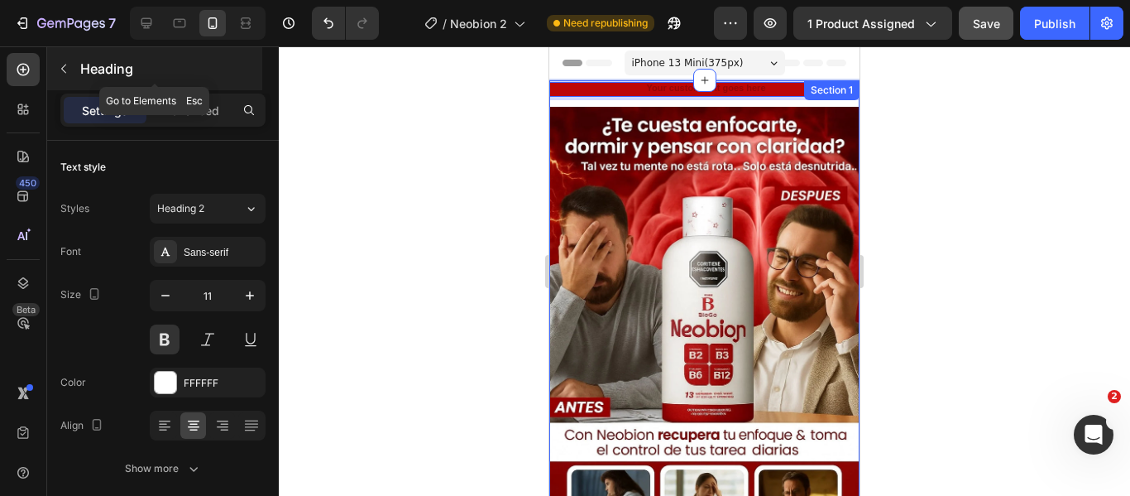
click at [68, 68] on icon "button" at bounding box center [63, 68] width 13 height 13
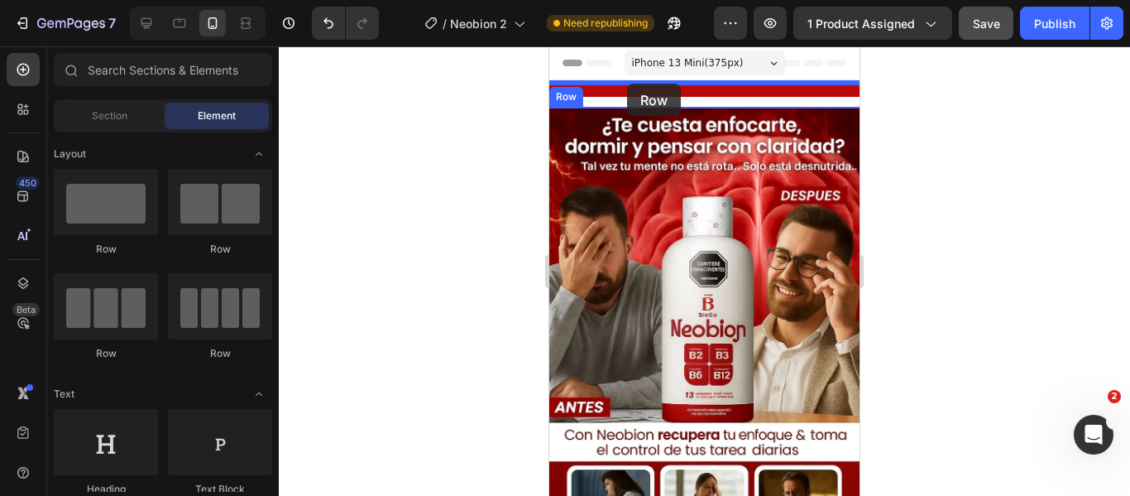
drag, startPoint x: 658, startPoint y: 256, endPoint x: 627, endPoint y: 84, distance: 174.8
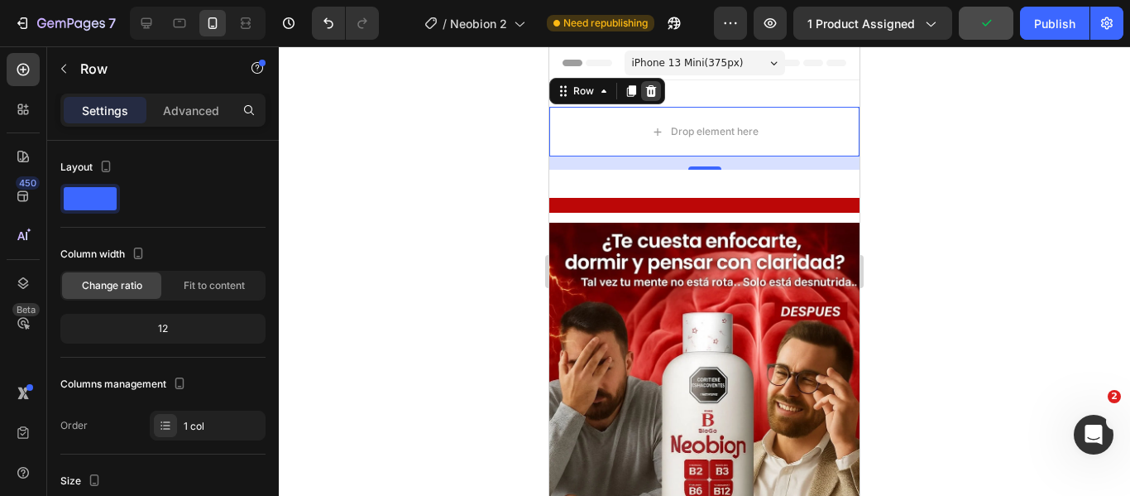
click at [647, 89] on icon at bounding box center [651, 91] width 11 height 12
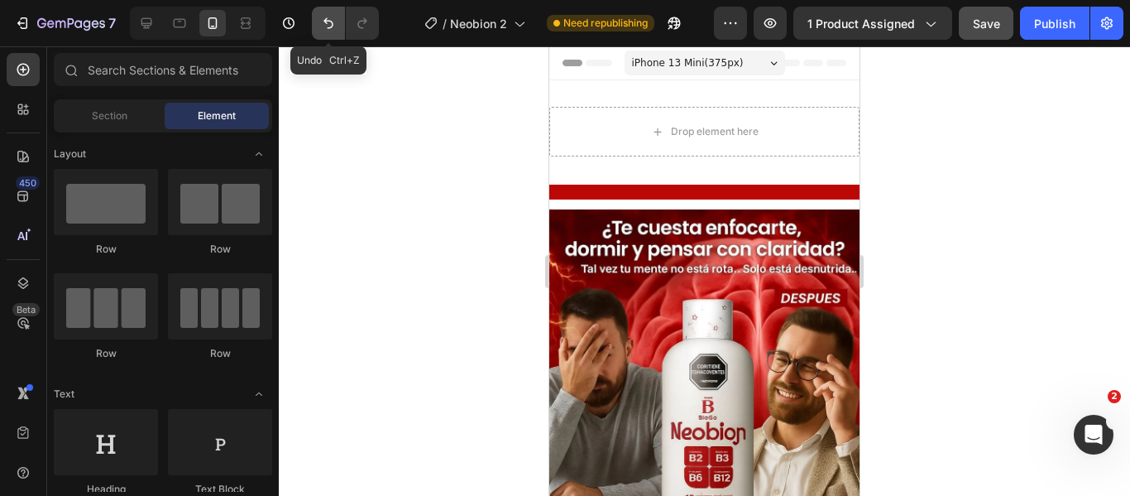
click at [328, 19] on icon "Undo/Redo" at bounding box center [328, 23] width 17 height 17
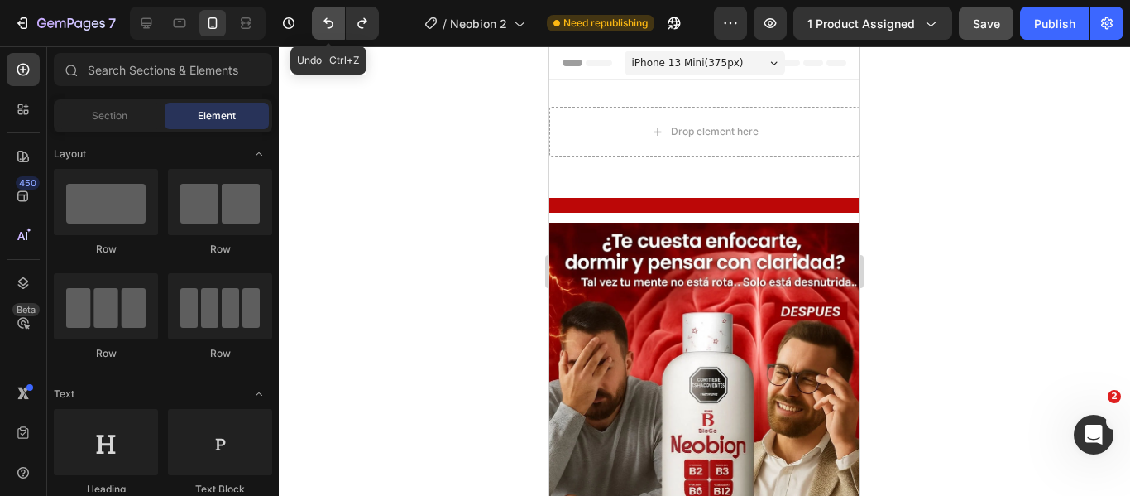
click at [328, 19] on icon "Undo/Redo" at bounding box center [328, 23] width 17 height 17
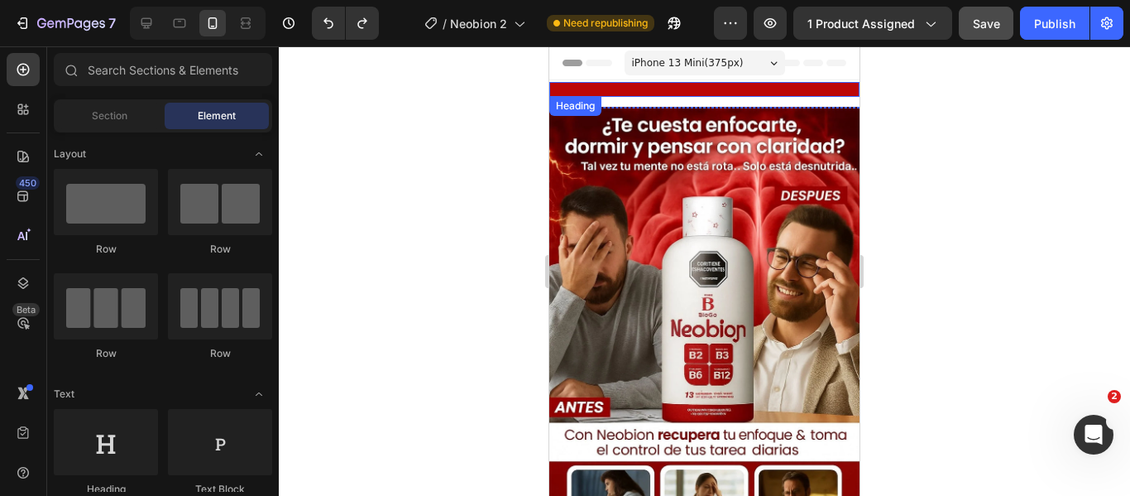
click at [686, 90] on p "Rich Text Editor. Editing area: main" at bounding box center [704, 90] width 307 height 12
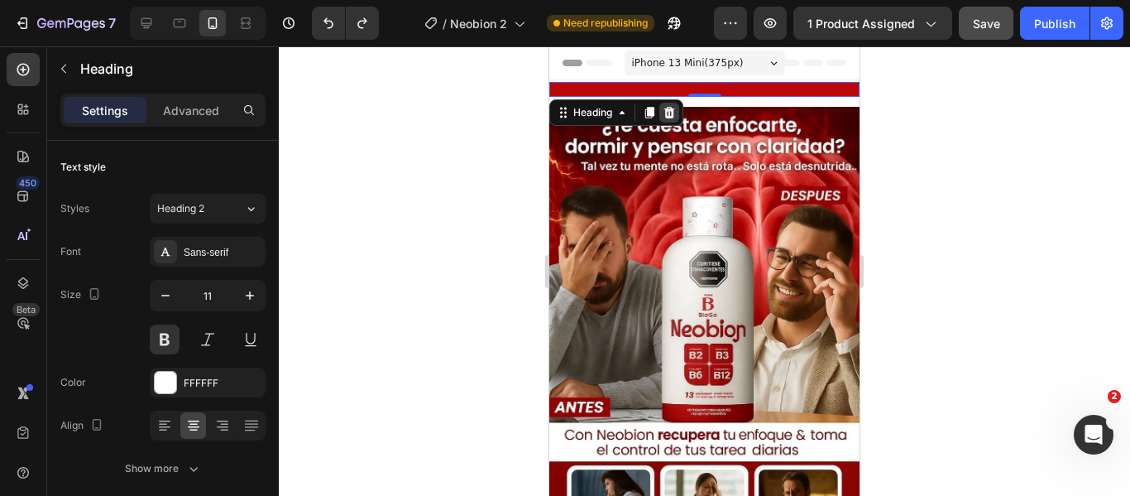
click at [669, 109] on icon at bounding box center [669, 113] width 11 height 12
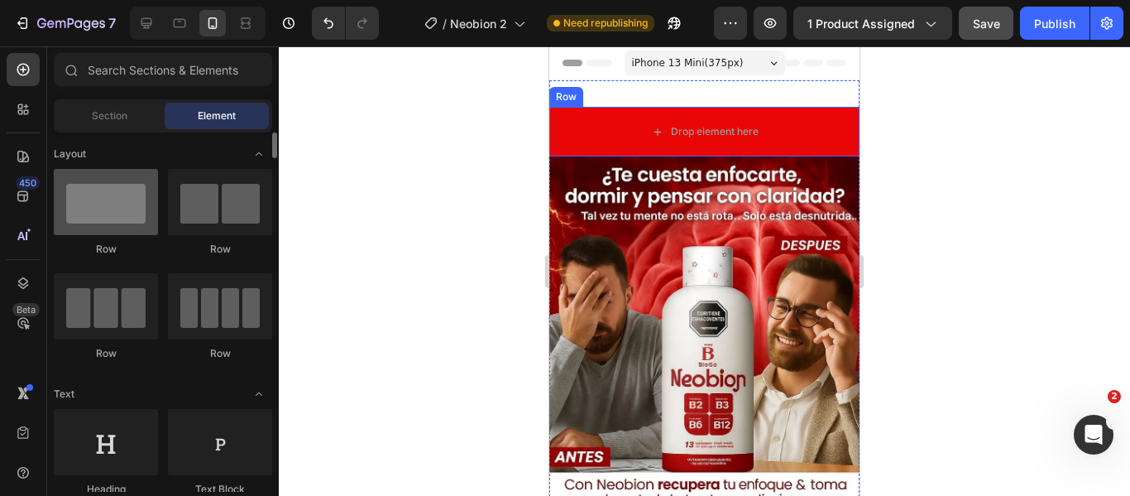
scroll to position [166, 0]
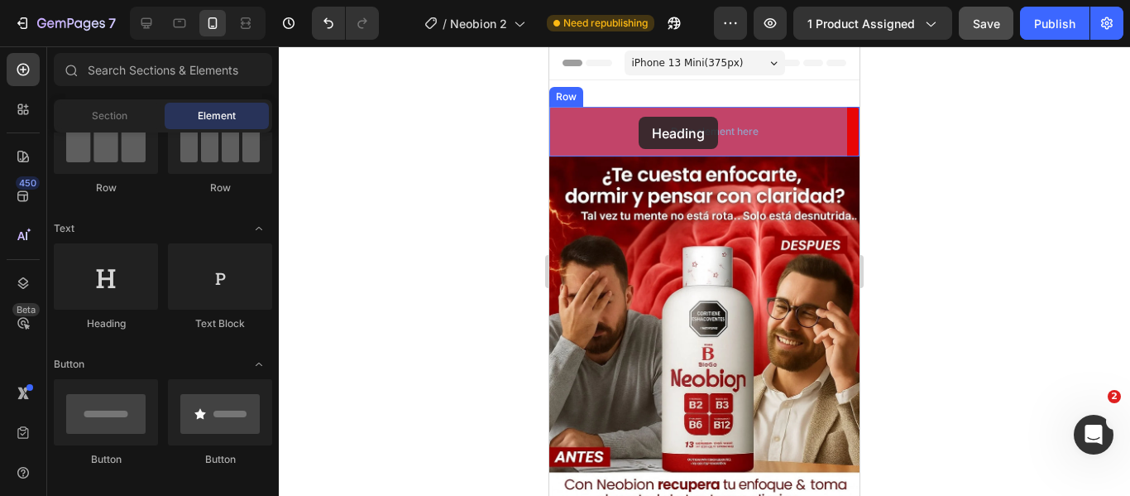
drag, startPoint x: 657, startPoint y: 336, endPoint x: 639, endPoint y: 117, distance: 220.0
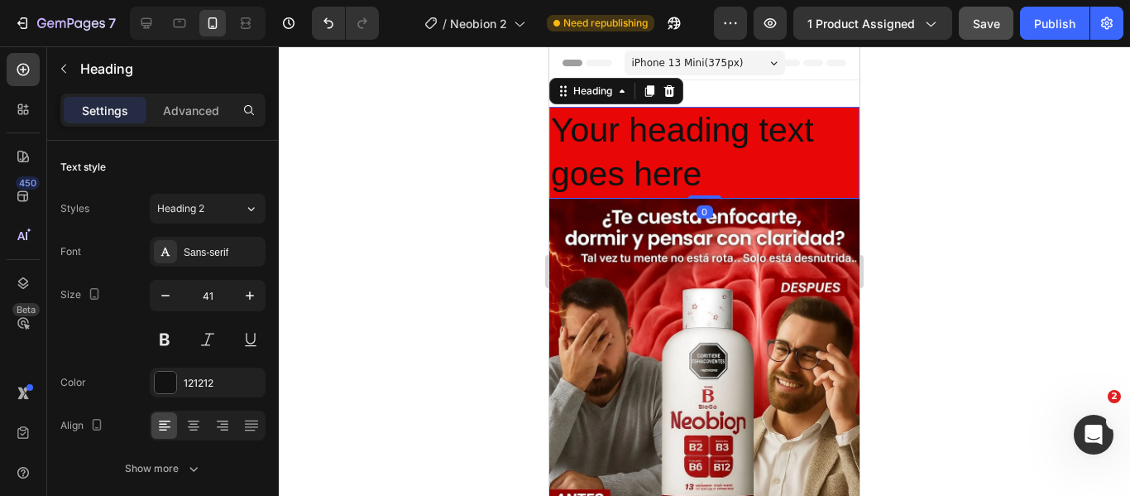
click at [699, 179] on h2 "Your heading text goes here" at bounding box center [704, 153] width 310 height 92
click at [170, 298] on icon "button" at bounding box center [165, 295] width 17 height 17
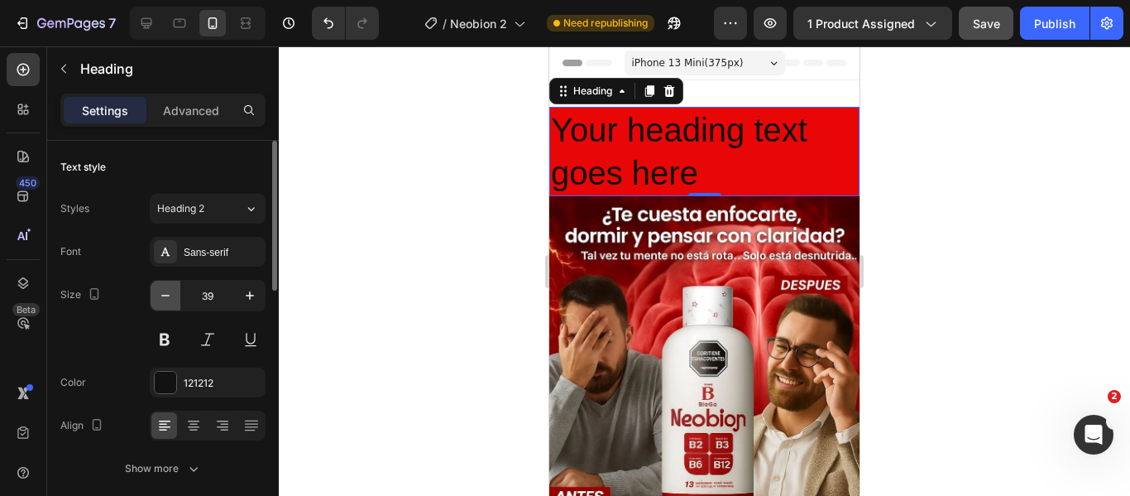
click at [170, 298] on icon "button" at bounding box center [165, 295] width 17 height 17
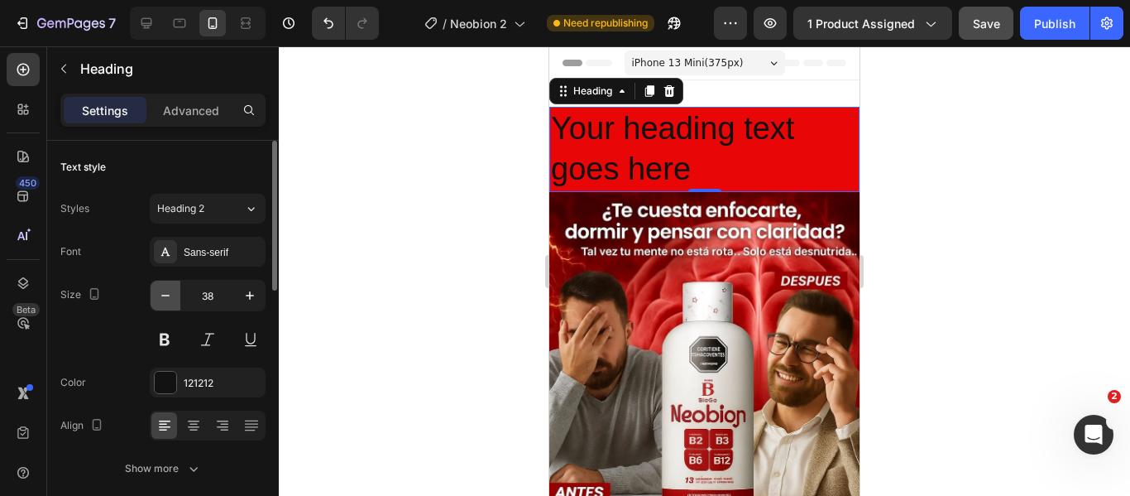
click at [170, 298] on icon "button" at bounding box center [165, 295] width 17 height 17
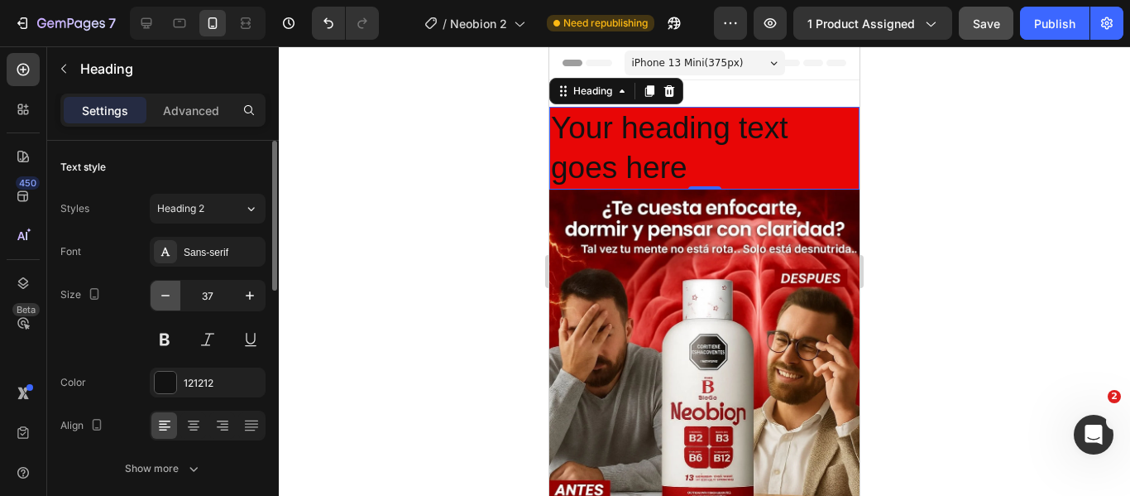
click at [170, 298] on icon "button" at bounding box center [165, 295] width 17 height 17
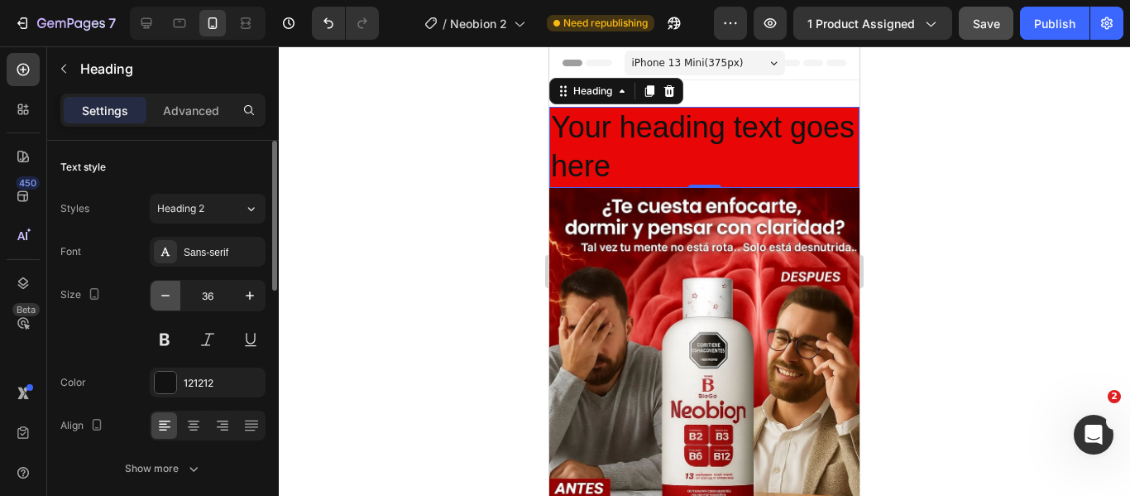
click at [170, 298] on icon "button" at bounding box center [165, 295] width 17 height 17
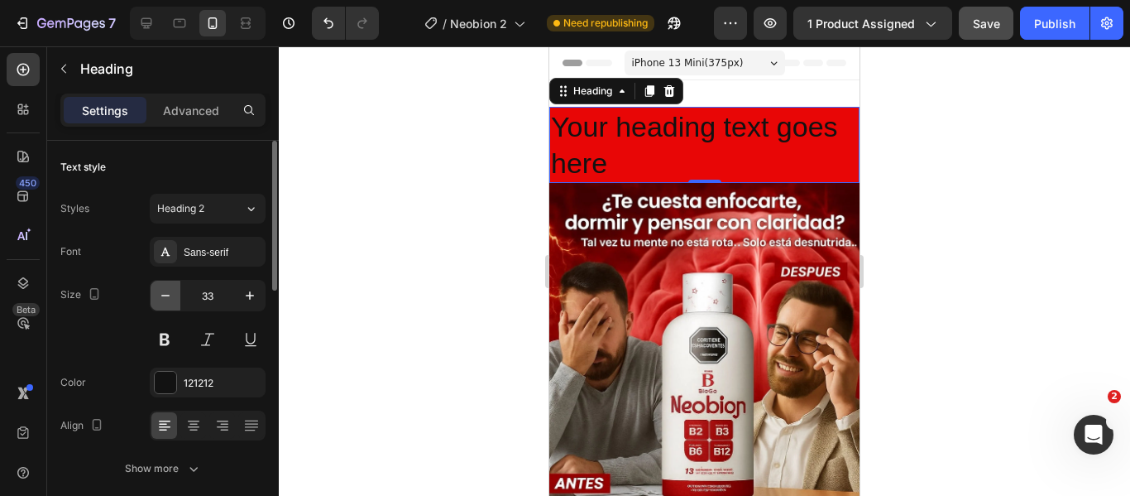
click at [170, 298] on icon "button" at bounding box center [165, 295] width 17 height 17
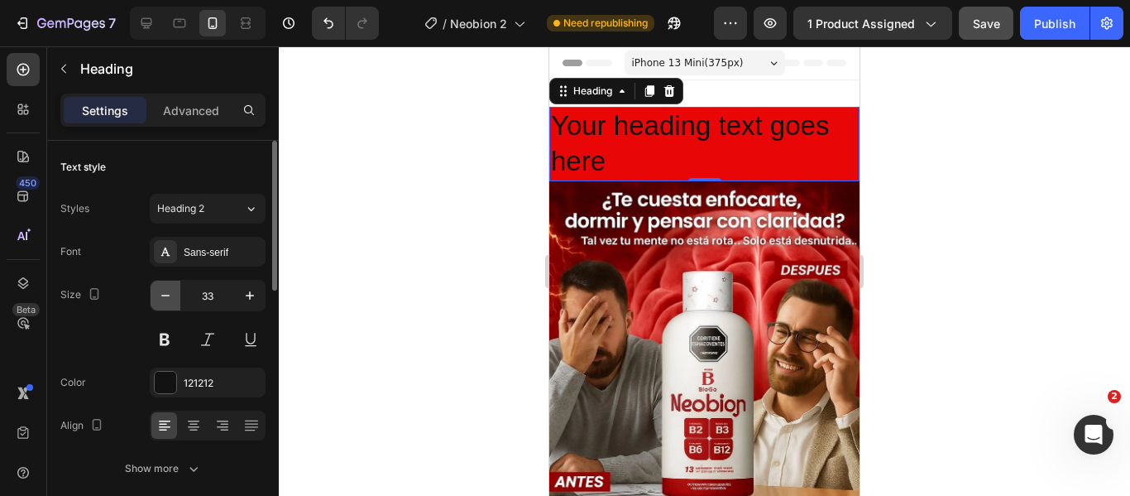
click at [170, 298] on icon "button" at bounding box center [165, 295] width 17 height 17
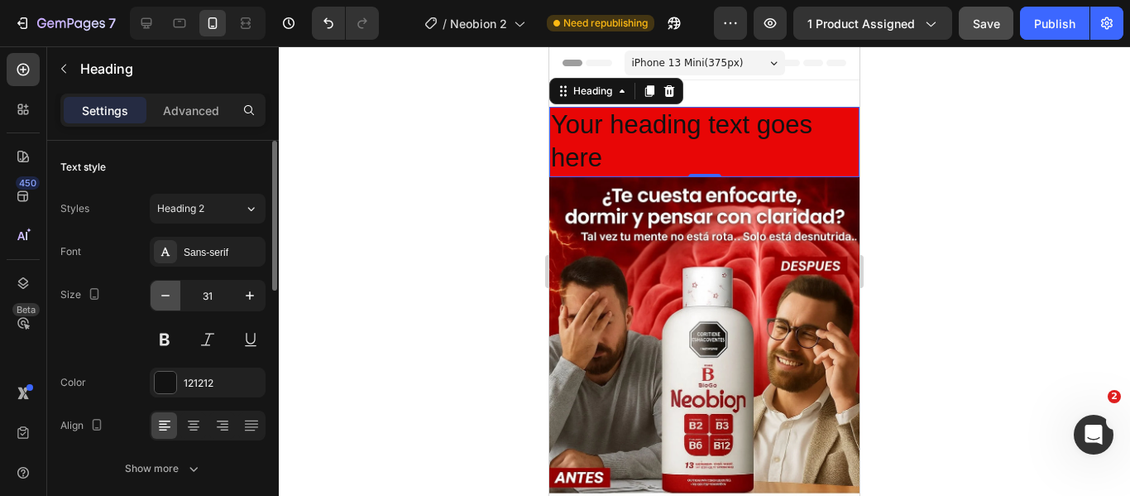
click at [170, 298] on icon "button" at bounding box center [165, 295] width 17 height 17
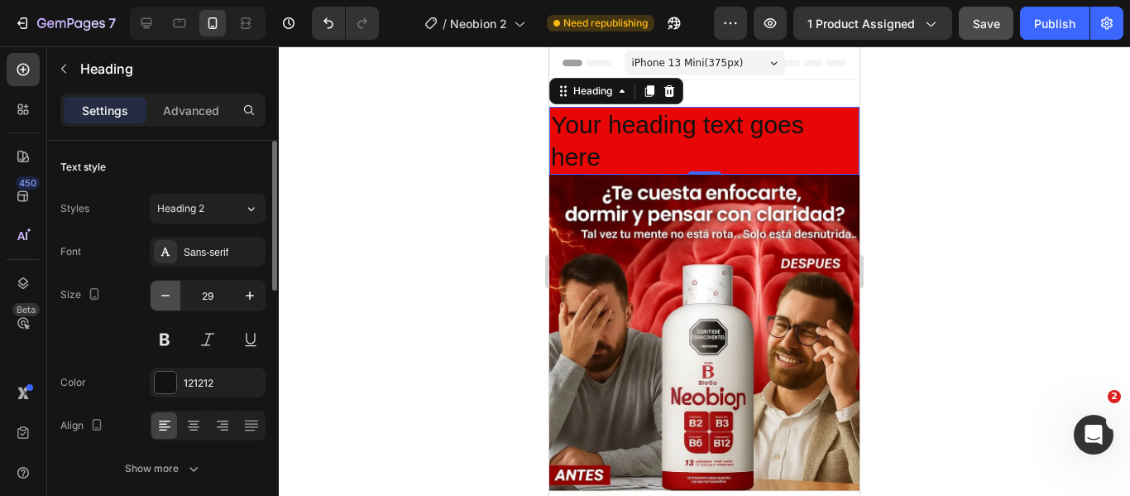
click at [170, 298] on icon "button" at bounding box center [165, 295] width 17 height 17
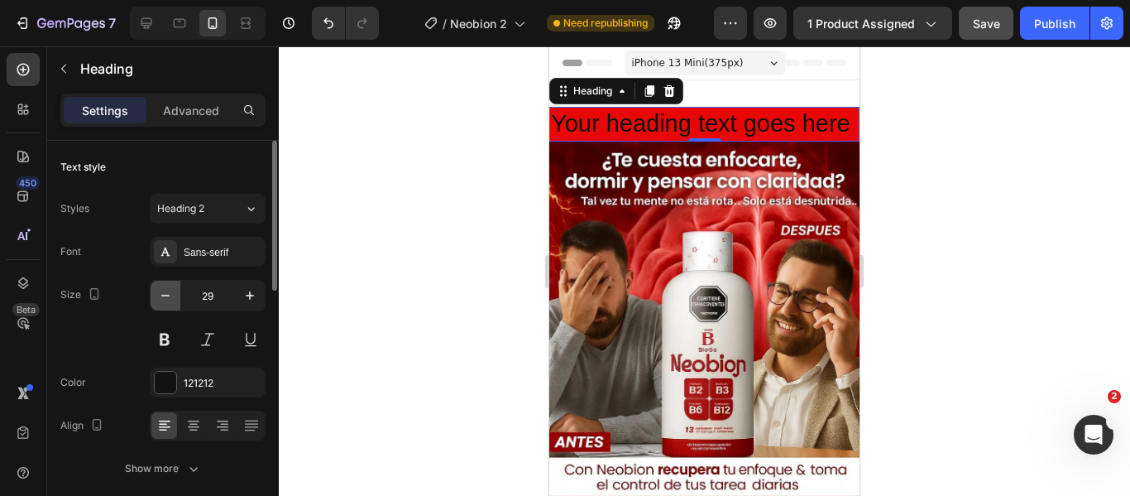
click at [170, 298] on icon "button" at bounding box center [165, 295] width 17 height 17
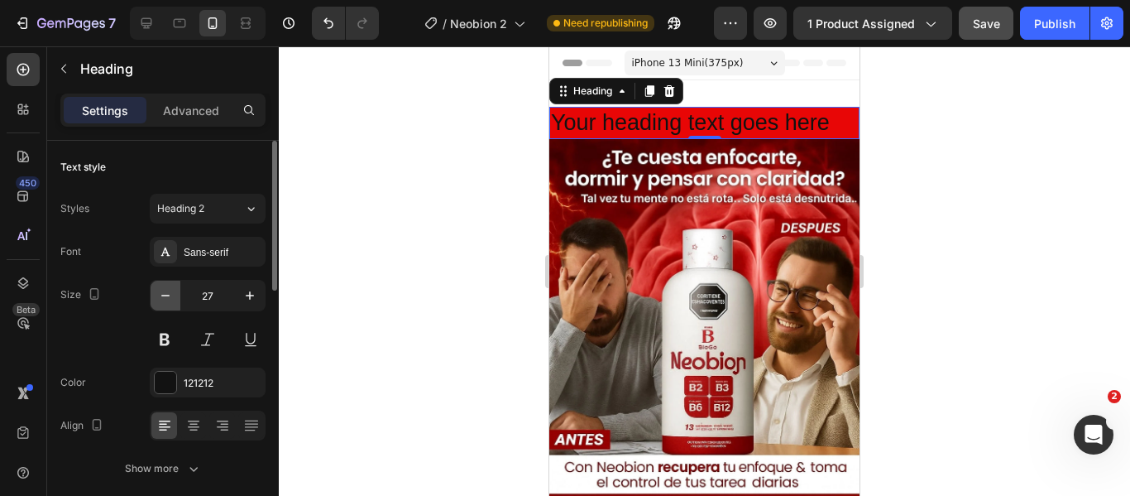
click at [170, 298] on icon "button" at bounding box center [165, 295] width 17 height 17
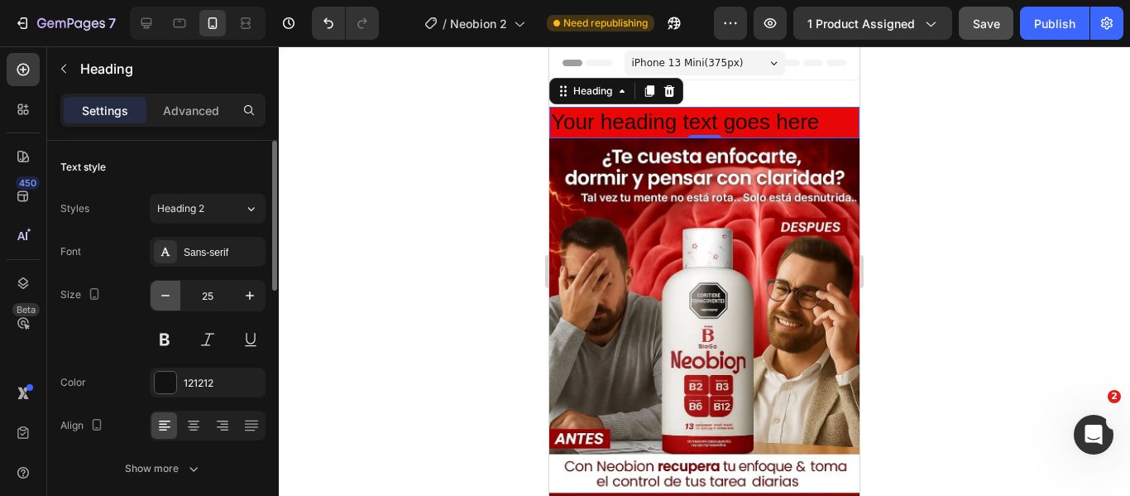
click at [170, 297] on icon "button" at bounding box center [165, 295] width 17 height 17
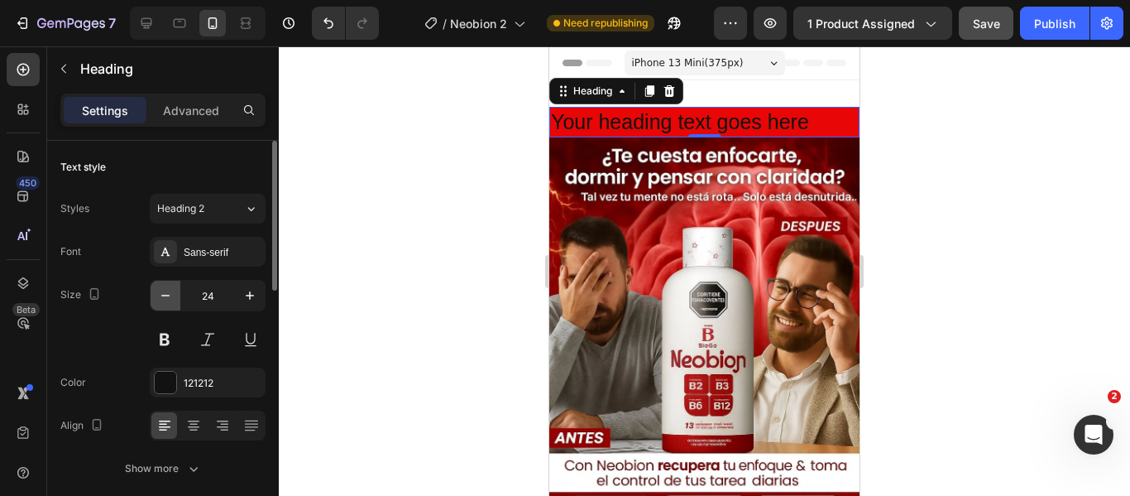
click at [170, 297] on icon "button" at bounding box center [165, 295] width 17 height 17
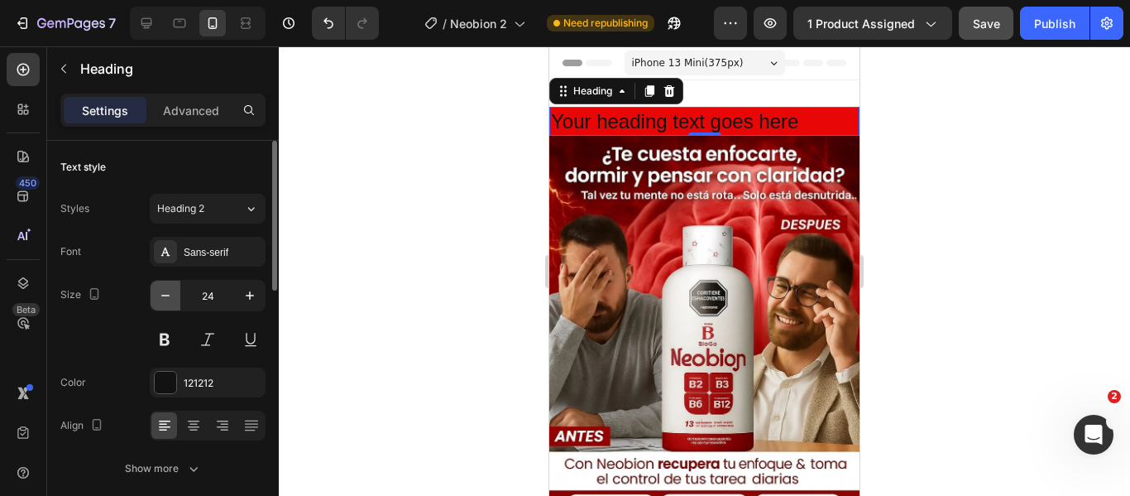
click at [170, 297] on icon "button" at bounding box center [165, 295] width 17 height 17
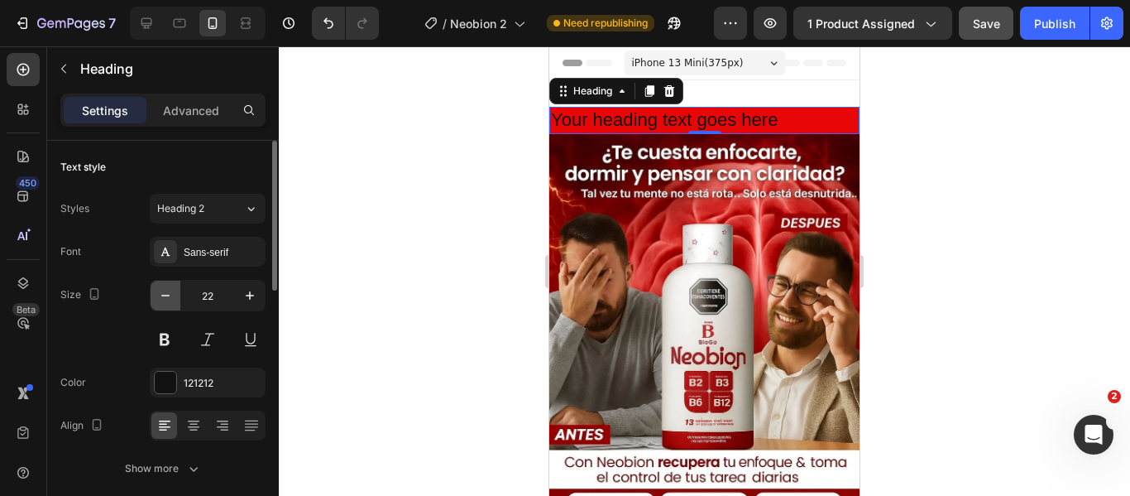
click at [170, 297] on icon "button" at bounding box center [165, 295] width 17 height 17
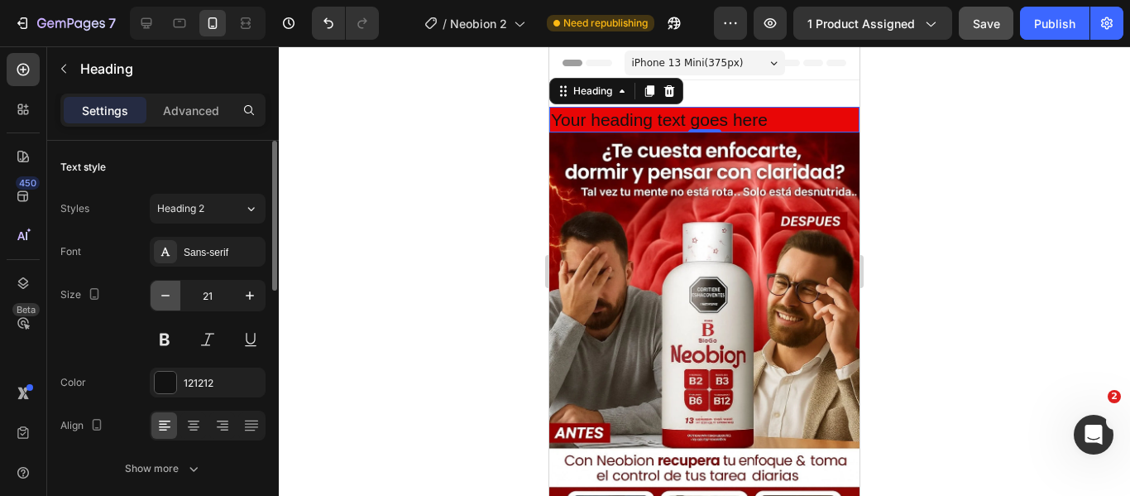
click at [170, 297] on icon "button" at bounding box center [165, 295] width 17 height 17
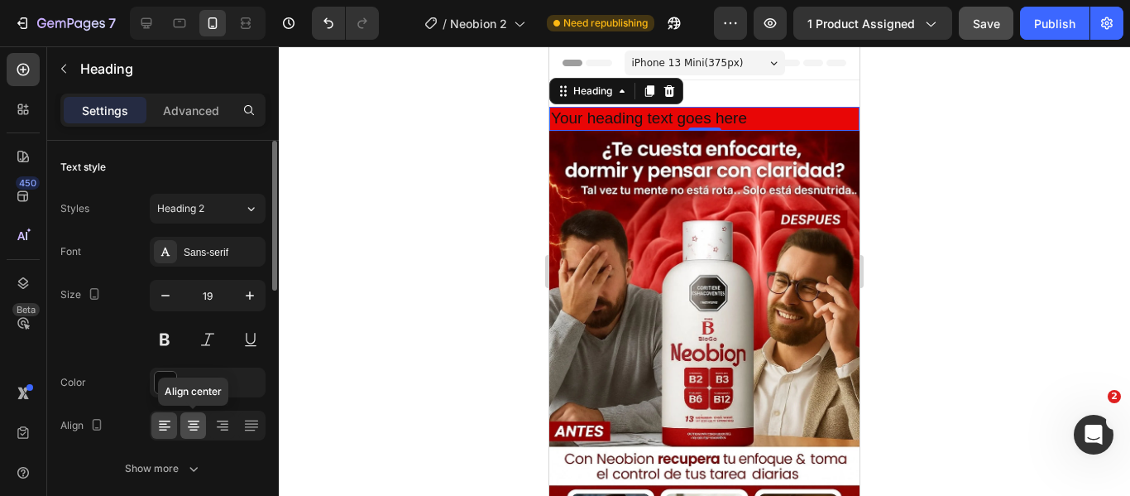
click at [196, 425] on icon at bounding box center [193, 425] width 17 height 17
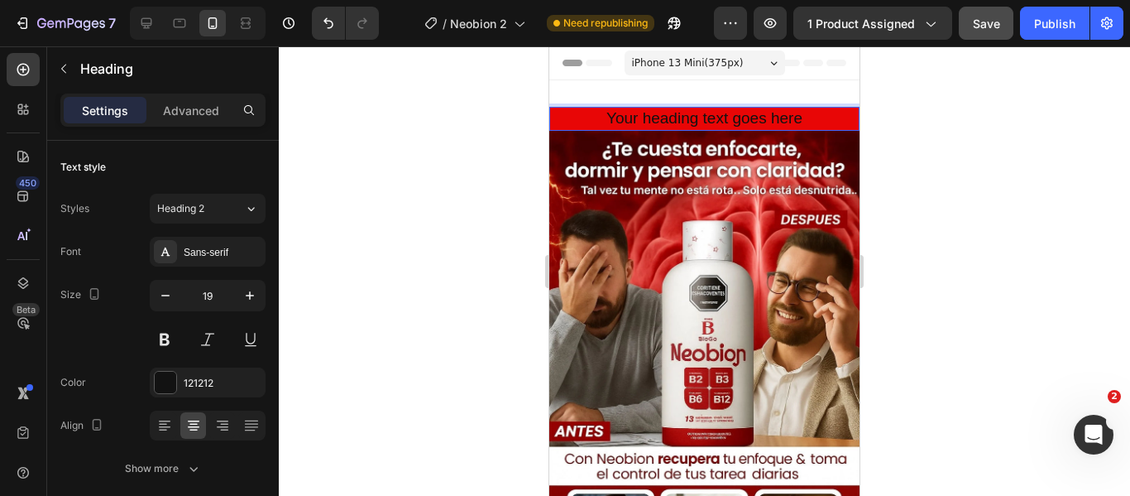
click at [799, 118] on p "Your heading text goes here" at bounding box center [704, 118] width 307 height 21
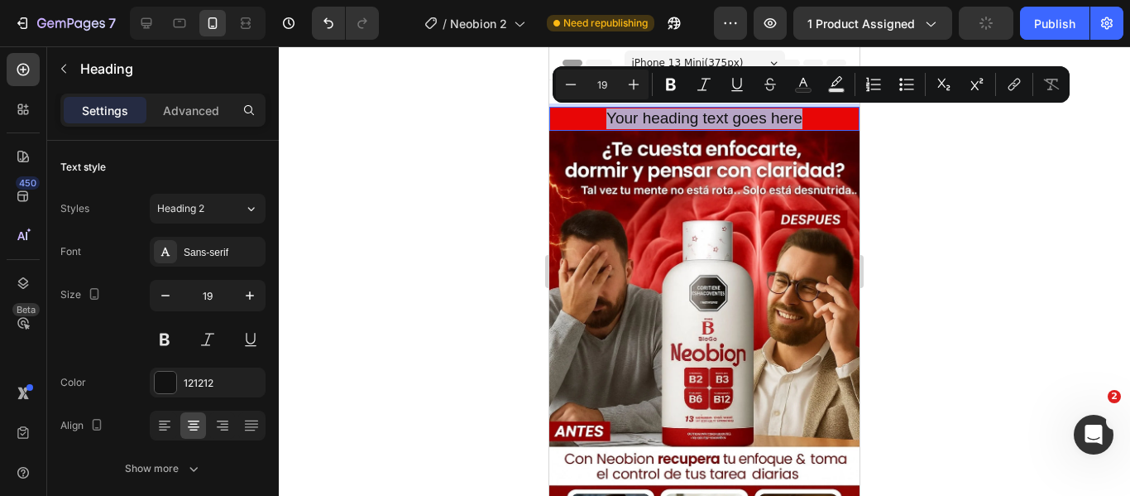
drag, startPoint x: 799, startPoint y: 118, endPoint x: 599, endPoint y: 126, distance: 200.4
click at [599, 126] on p "Your heading text goes here" at bounding box center [704, 118] width 307 height 21
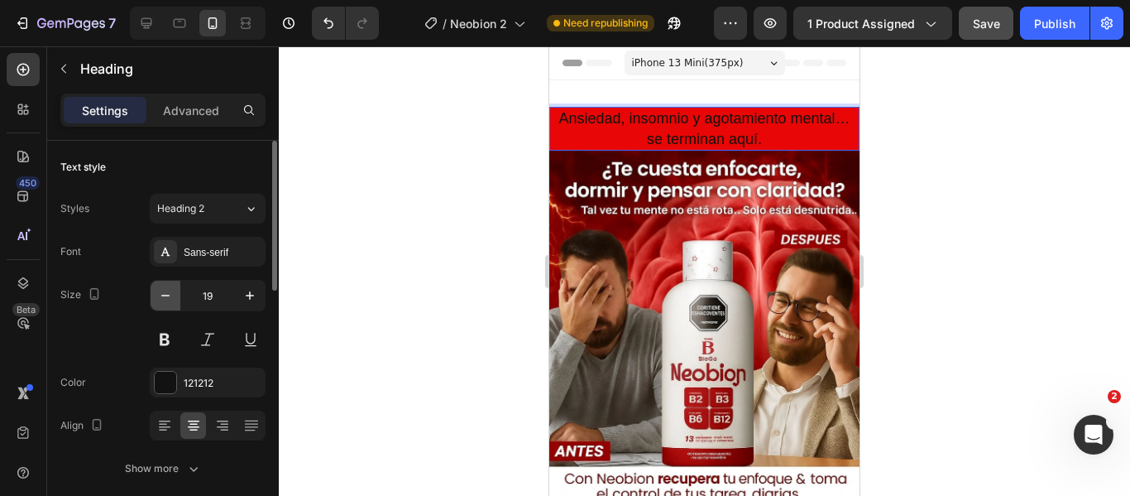
click at [162, 295] on icon "button" at bounding box center [165, 295] width 17 height 17
click at [163, 291] on icon "button" at bounding box center [165, 295] width 17 height 17
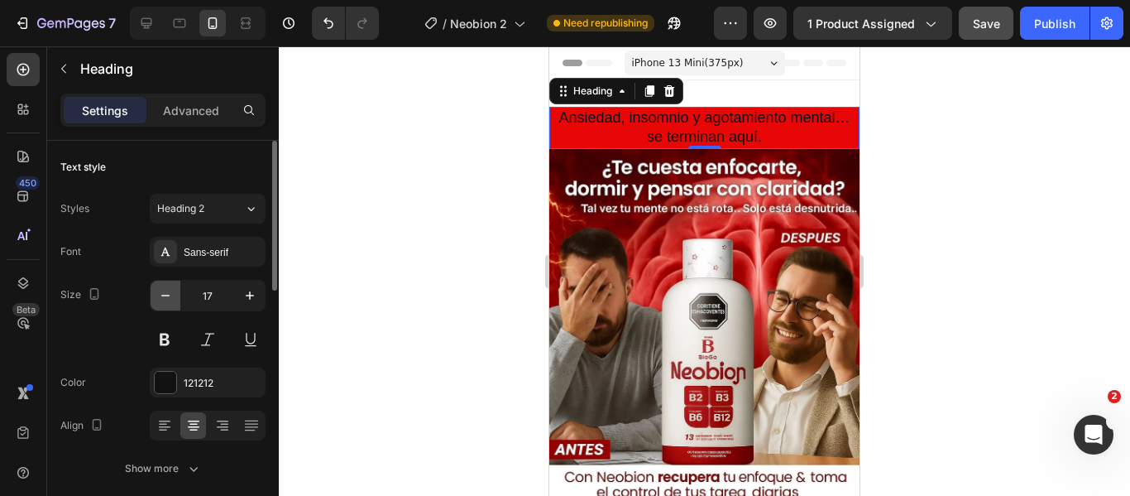
click at [163, 291] on icon "button" at bounding box center [165, 295] width 17 height 17
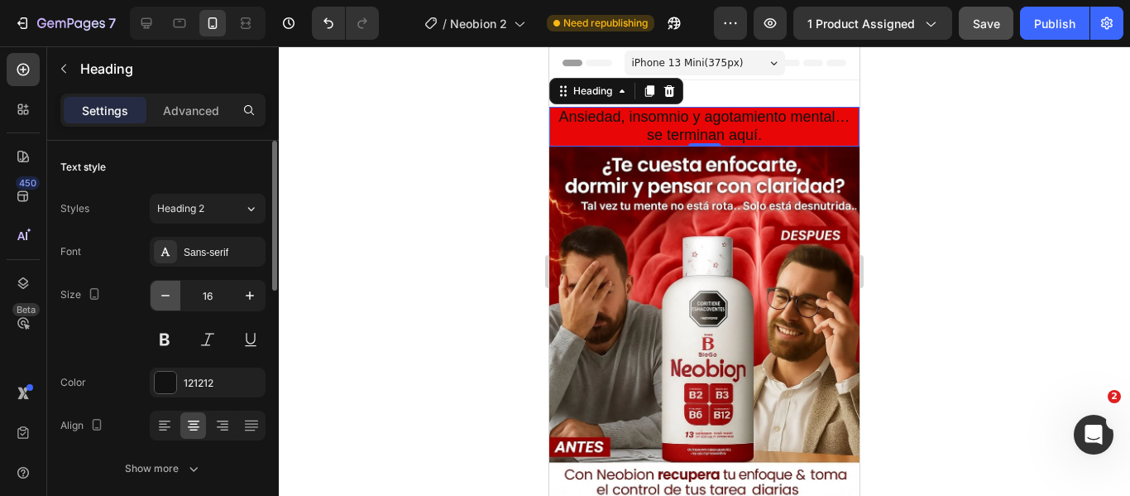
click at [163, 291] on icon "button" at bounding box center [165, 295] width 17 height 17
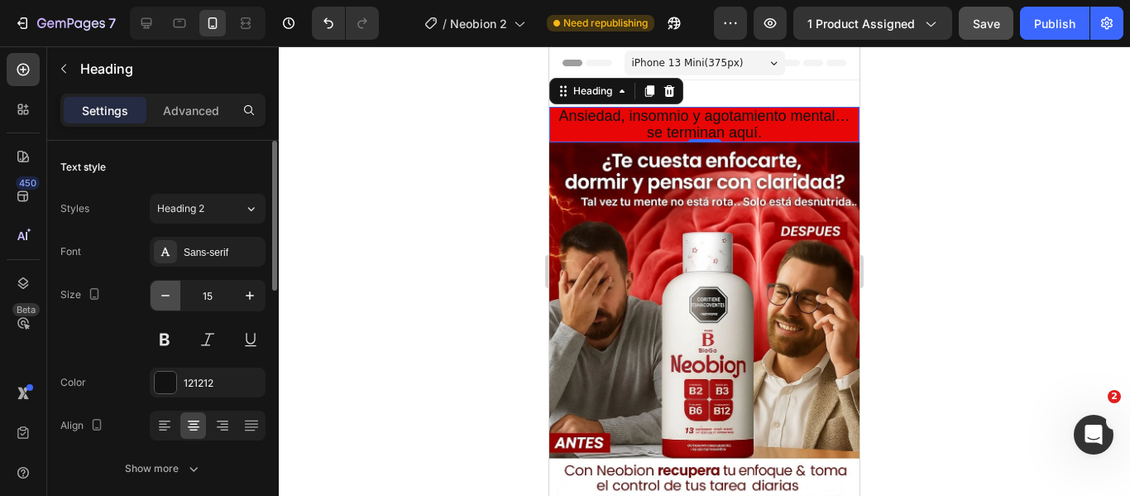
click at [163, 291] on icon "button" at bounding box center [165, 295] width 17 height 17
type input "12"
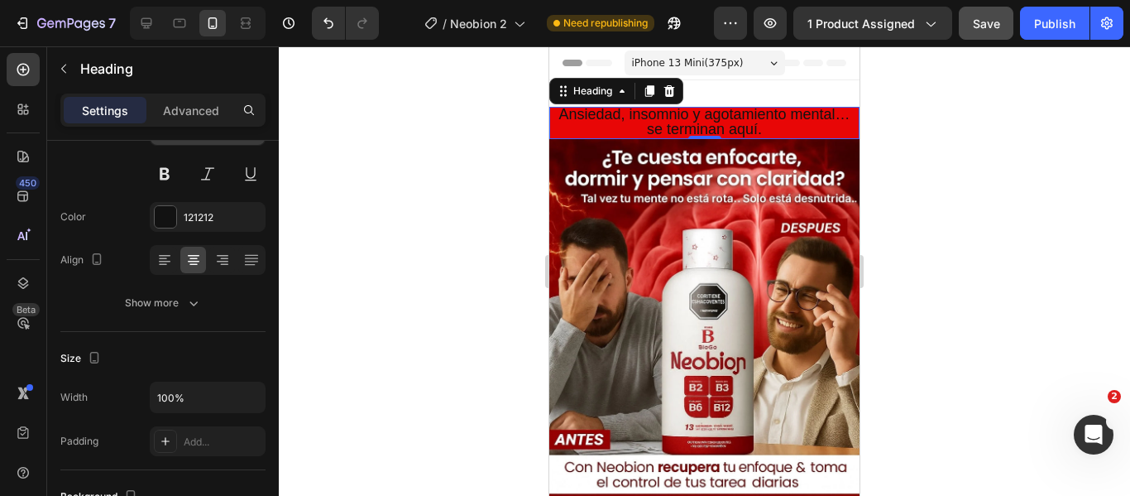
scroll to position [0, 0]
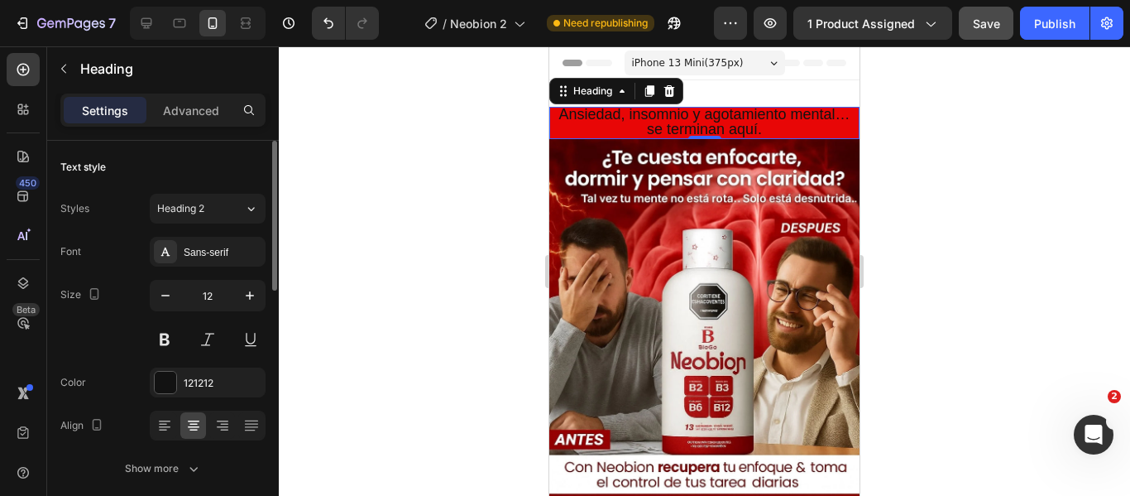
click at [748, 122] on span "Ansiedad, insomnio y agotamiento mental… se terminan aquí." at bounding box center [704, 121] width 291 height 31
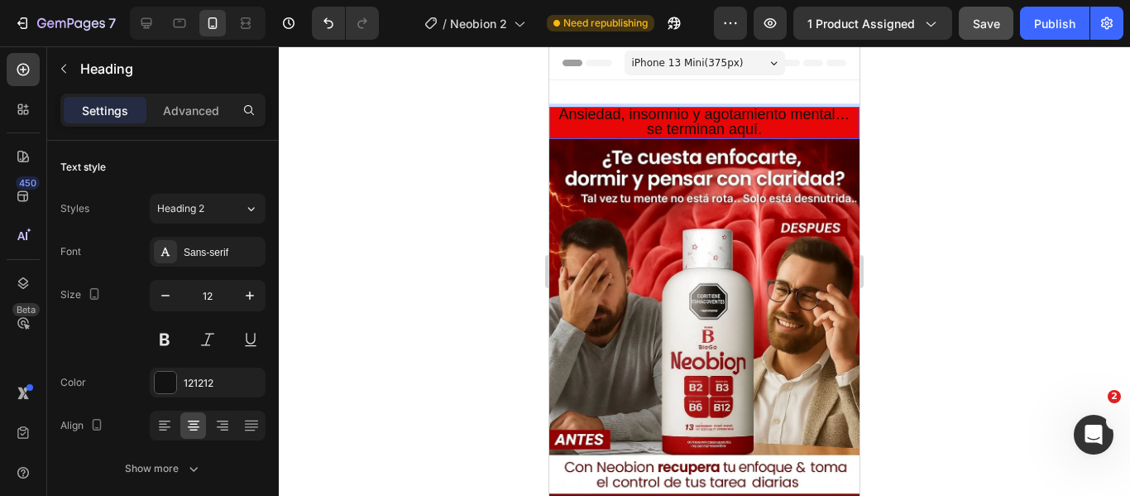
click at [760, 131] on p "Ansiedad, insomnio y agotamiento mental… se terminan aquí." at bounding box center [704, 122] width 307 height 29
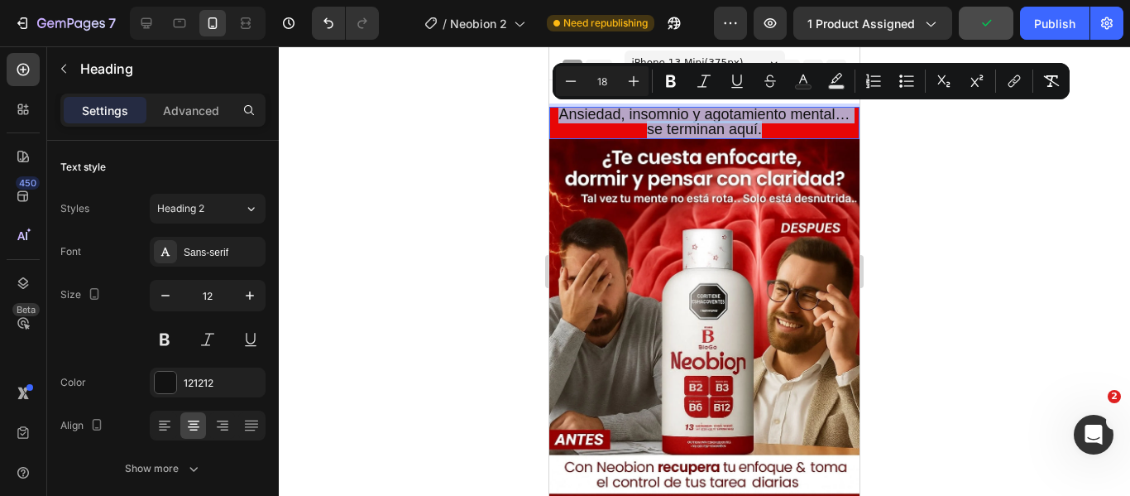
drag, startPoint x: 760, startPoint y: 131, endPoint x: 557, endPoint y: 118, distance: 203.1
click at [557, 118] on p "Ansiedad, insomnio y agotamiento mental… se terminan aquí." at bounding box center [704, 122] width 307 height 29
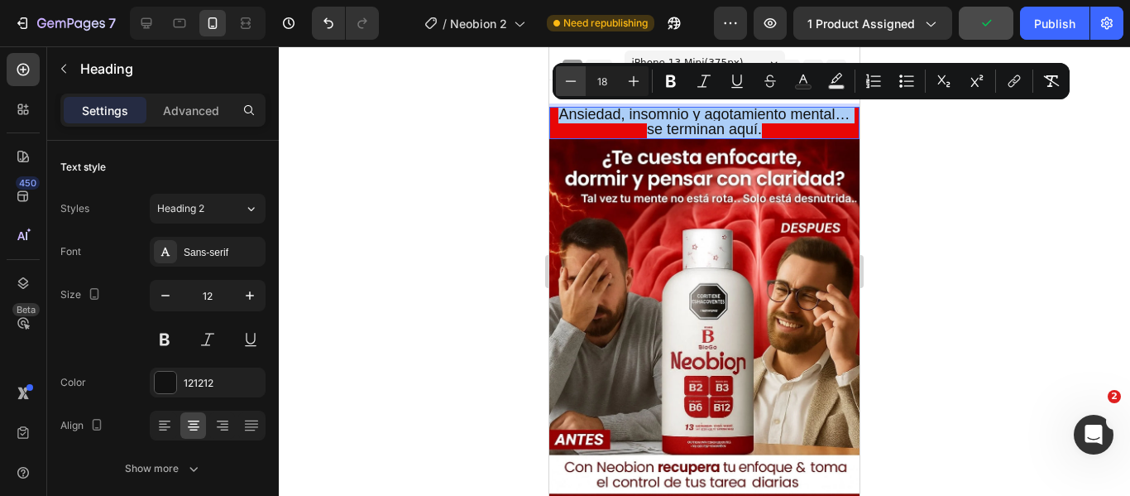
click at [573, 79] on icon "Editor contextual toolbar" at bounding box center [571, 81] width 17 height 17
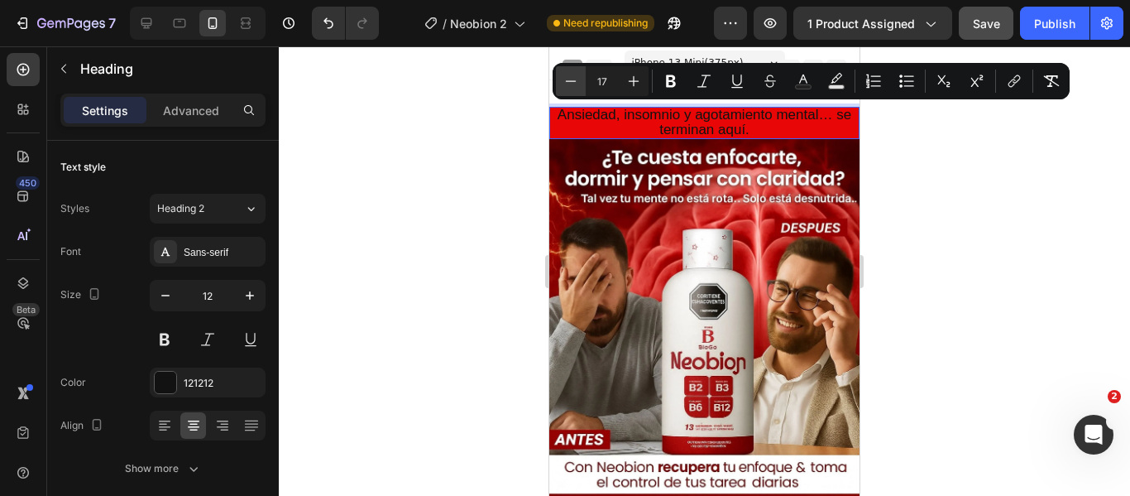
click at [573, 79] on icon "Editor contextual toolbar" at bounding box center [571, 81] width 17 height 17
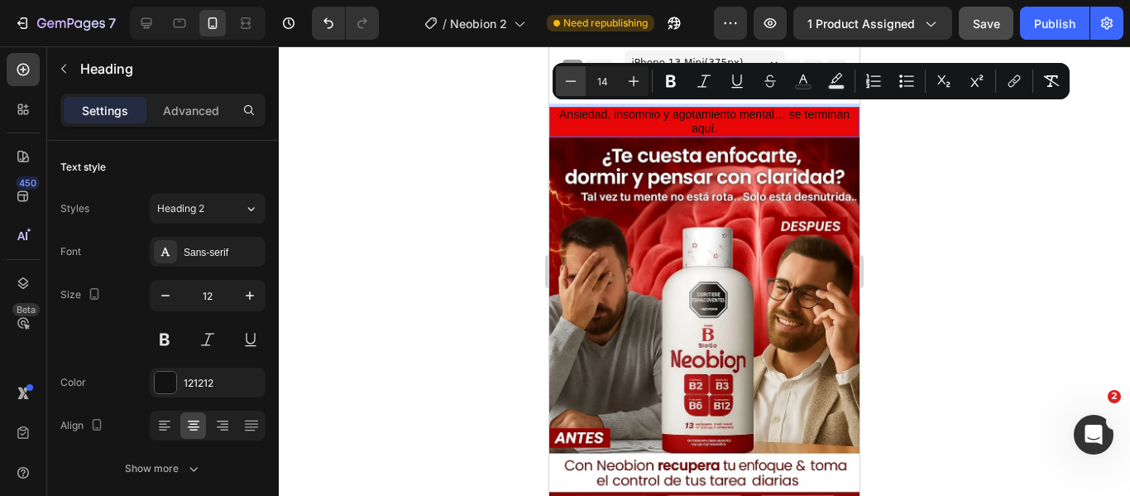
click at [573, 79] on icon "Editor contextual toolbar" at bounding box center [571, 81] width 17 height 17
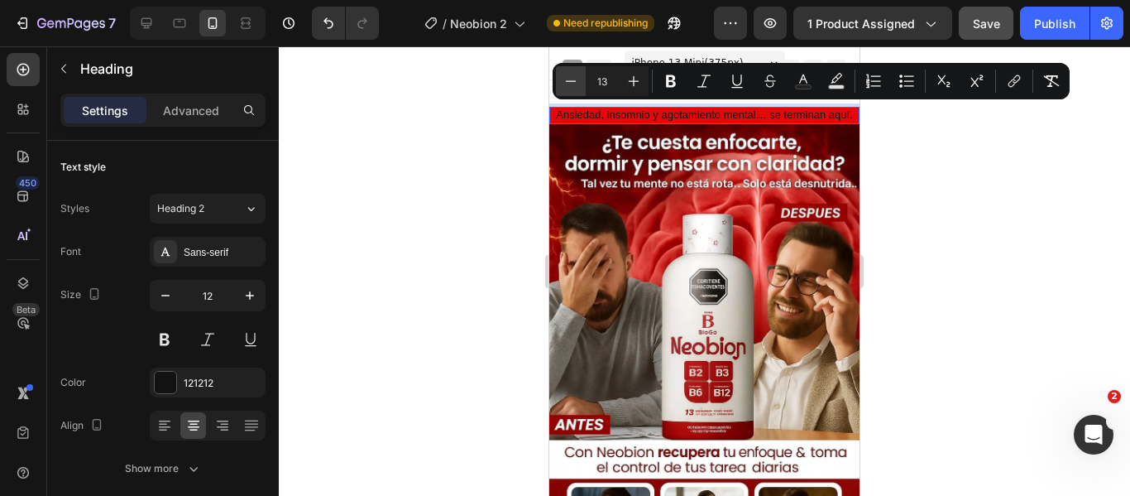
click at [573, 79] on icon "Editor contextual toolbar" at bounding box center [571, 81] width 17 height 17
type input "12"
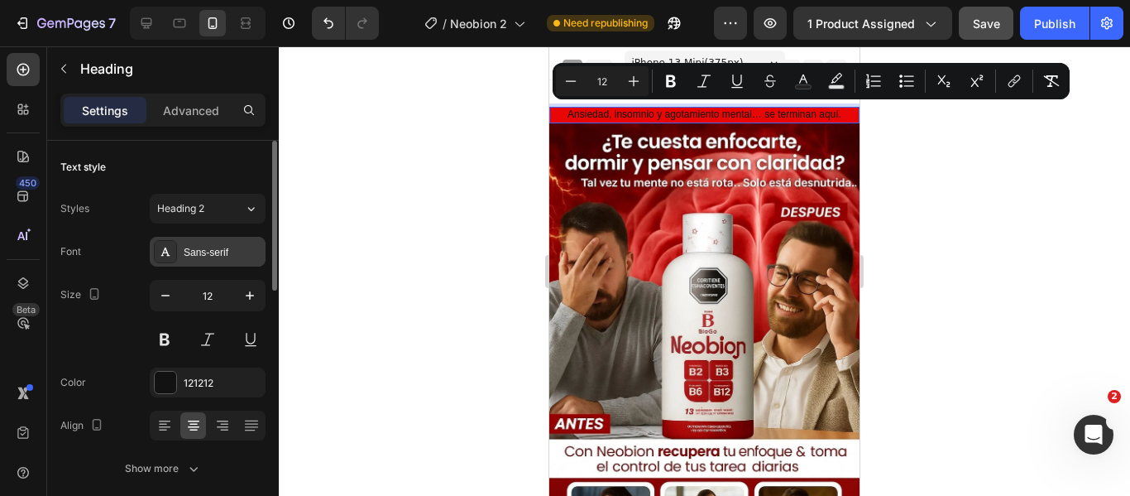
click at [203, 247] on div "Sans-serif" at bounding box center [223, 252] width 78 height 15
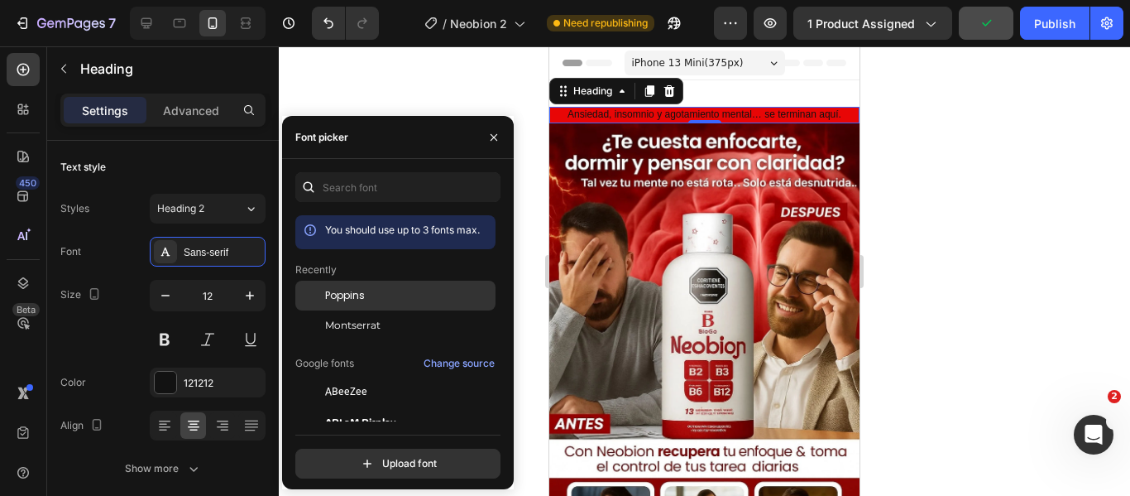
click at [358, 297] on span "Poppins" at bounding box center [345, 295] width 40 height 15
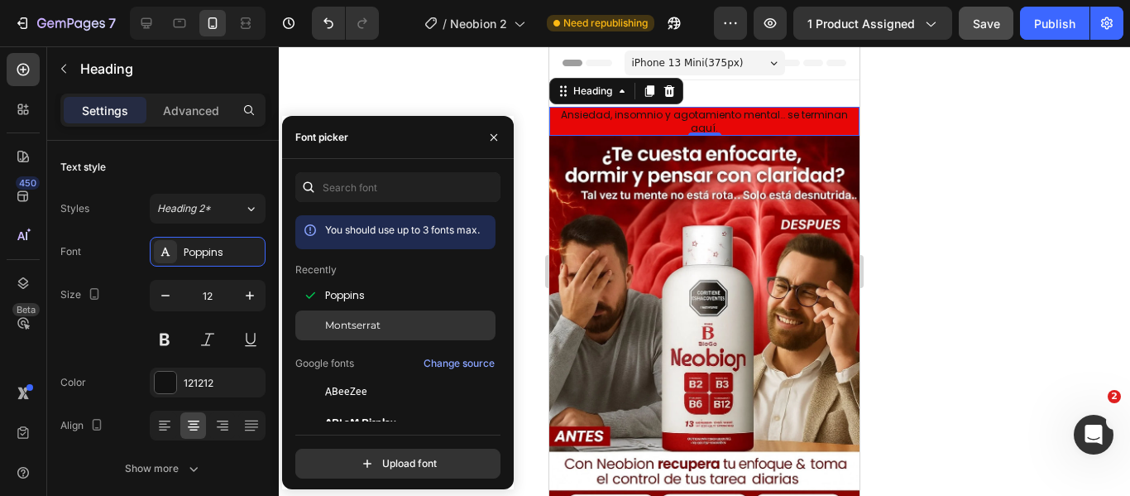
click at [361, 322] on span "Montserrat" at bounding box center [352, 325] width 55 height 15
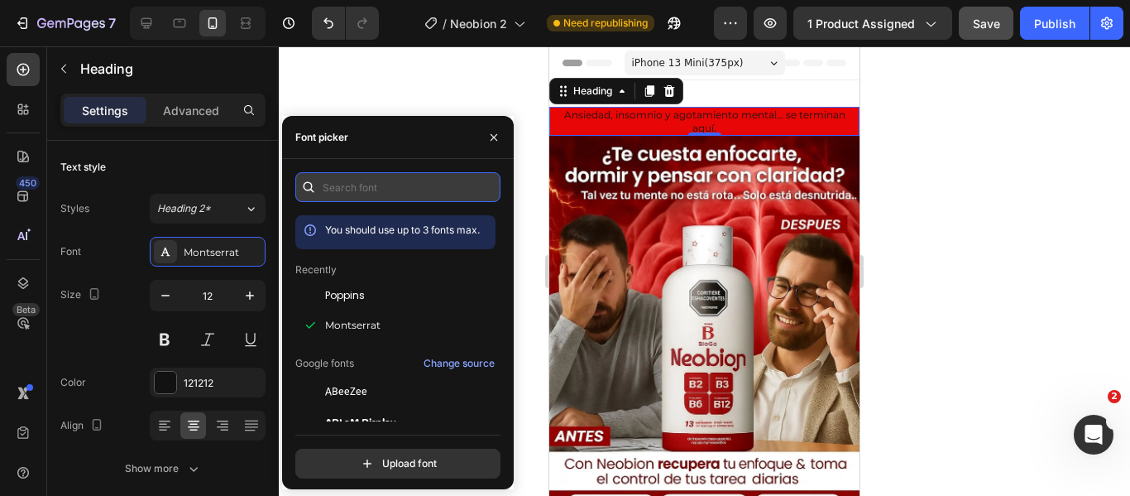
click at [361, 189] on input "text" at bounding box center [397, 187] width 205 height 30
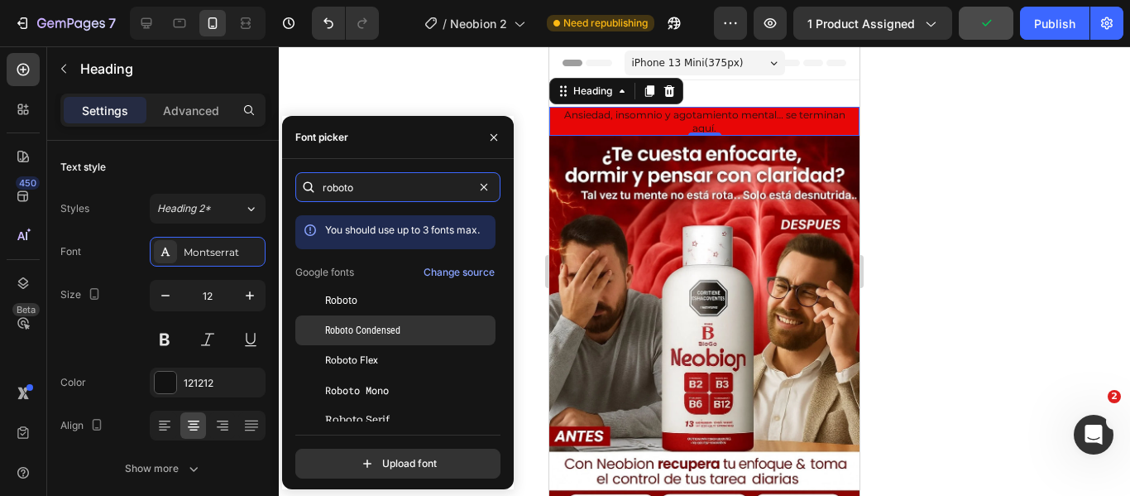
type input "roboto"
click at [367, 329] on span "Roboto Condensed" at bounding box center [362, 330] width 75 height 15
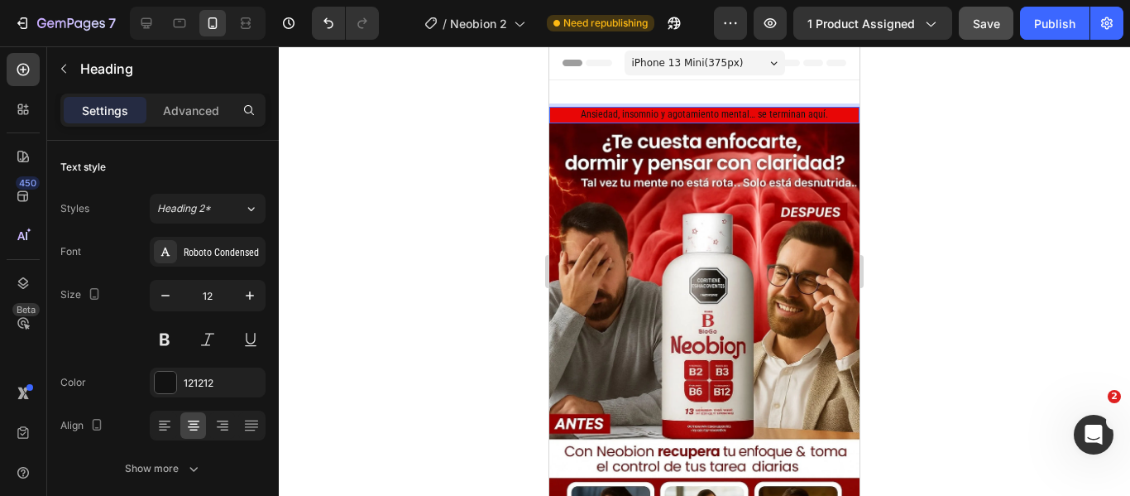
click at [820, 116] on p "Ansiedad, insomnio y agotamiento mental… se terminan aquí." at bounding box center [704, 114] width 307 height 13
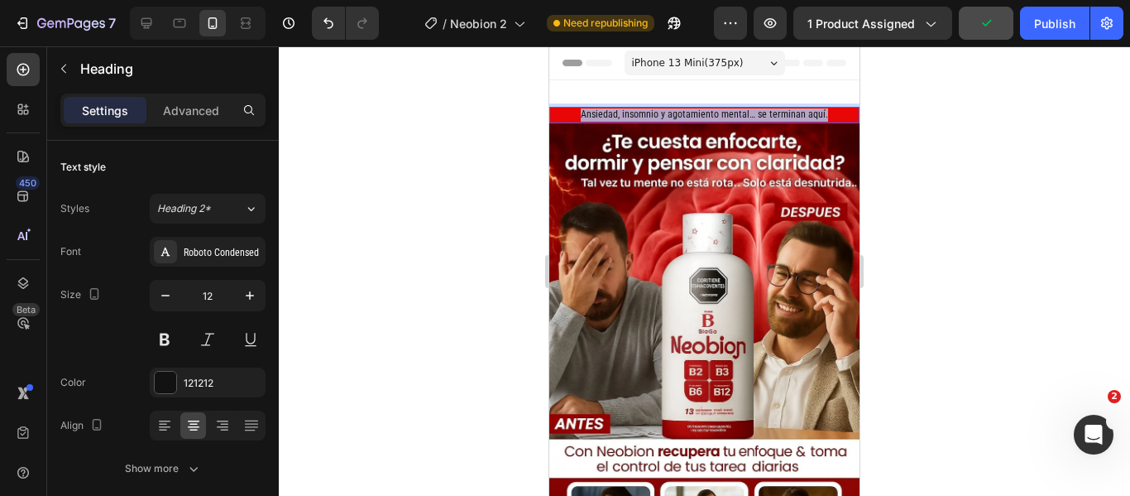
drag, startPoint x: 821, startPoint y: 114, endPoint x: 573, endPoint y: 117, distance: 247.4
click at [573, 117] on p "Ansiedad, insomnio y agotamiento mental… se terminan aquí." at bounding box center [704, 114] width 307 height 13
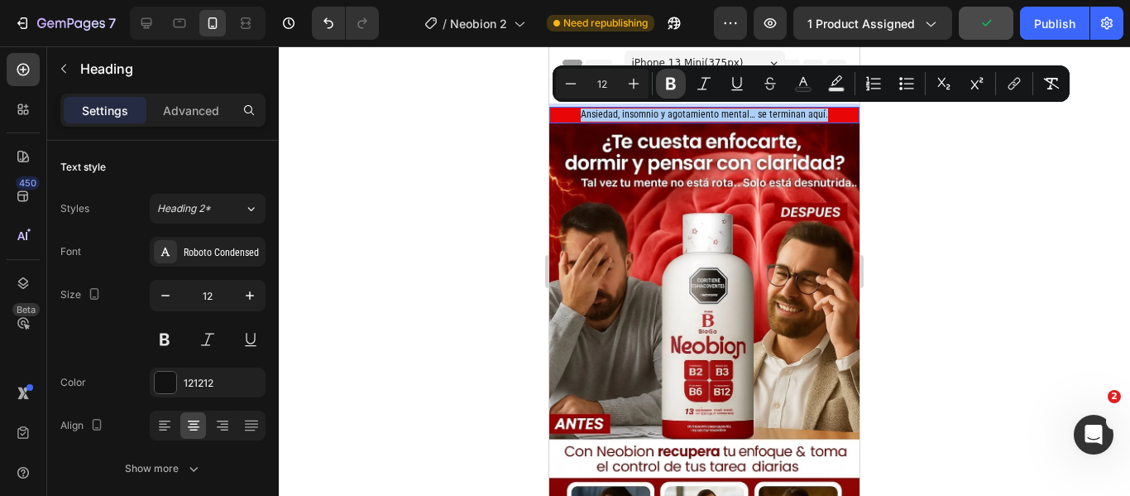
click at [672, 77] on icon "Editor contextual toolbar" at bounding box center [671, 83] width 17 height 17
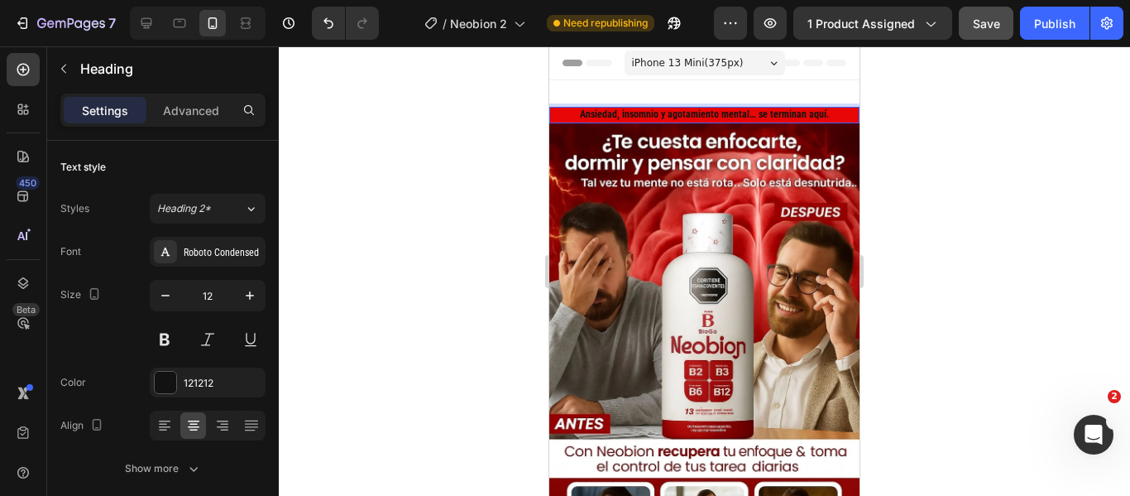
click at [822, 116] on p "Ansiedad, insomnio y agotamiento mental… se terminan aquí." at bounding box center [704, 114] width 307 height 13
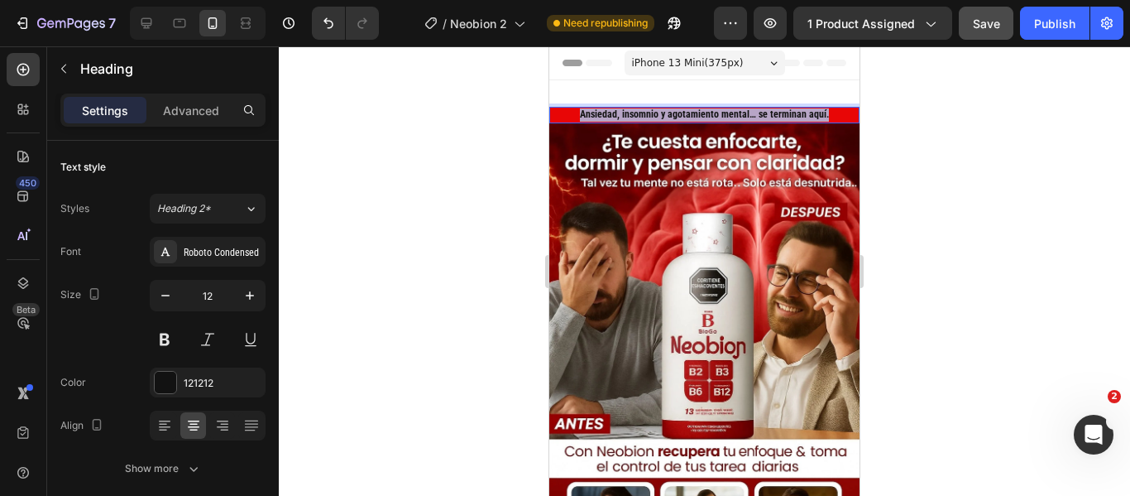
drag, startPoint x: 823, startPoint y: 116, endPoint x: 576, endPoint y: 118, distance: 246.6
click at [576, 118] on p "Ansiedad, insomnio y agotamiento mental… se terminan aquí." at bounding box center [704, 114] width 307 height 13
click at [693, 113] on strong "Ansiedad, insomnio y agotamiento mental… se terminan aquí." at bounding box center [704, 114] width 249 height 12
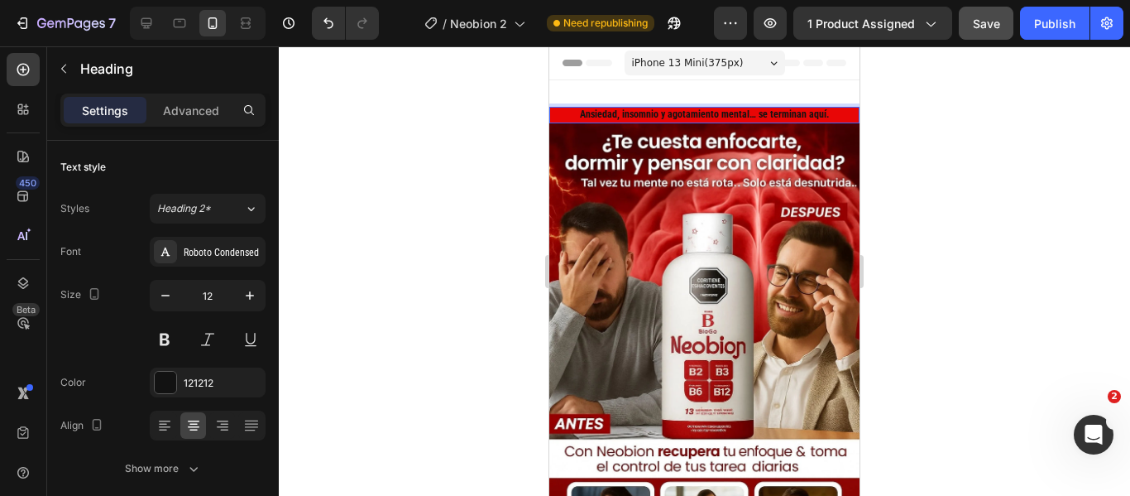
click at [818, 113] on strong "Ansiedad, insomnio y agotamiento mental… se terminan aquí." at bounding box center [704, 114] width 249 height 12
click at [823, 113] on p "Ansiedad, insomnio y agotamiento mental… se terminan aquí." at bounding box center [704, 114] width 307 height 13
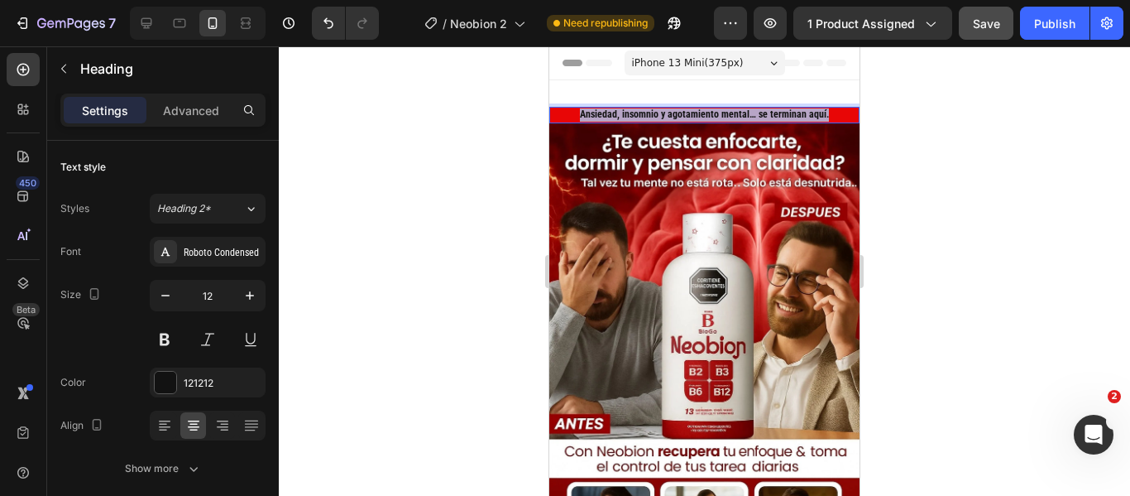
drag, startPoint x: 823, startPoint y: 113, endPoint x: 570, endPoint y: 108, distance: 252.4
click at [570, 108] on p "Ansiedad, insomnio y agotamiento mental… se terminan aquí." at bounding box center [704, 114] width 307 height 13
click at [677, 113] on strong "Ansiedad, insomnio y agotamiento mental… se terminan aquí." at bounding box center [704, 114] width 249 height 12
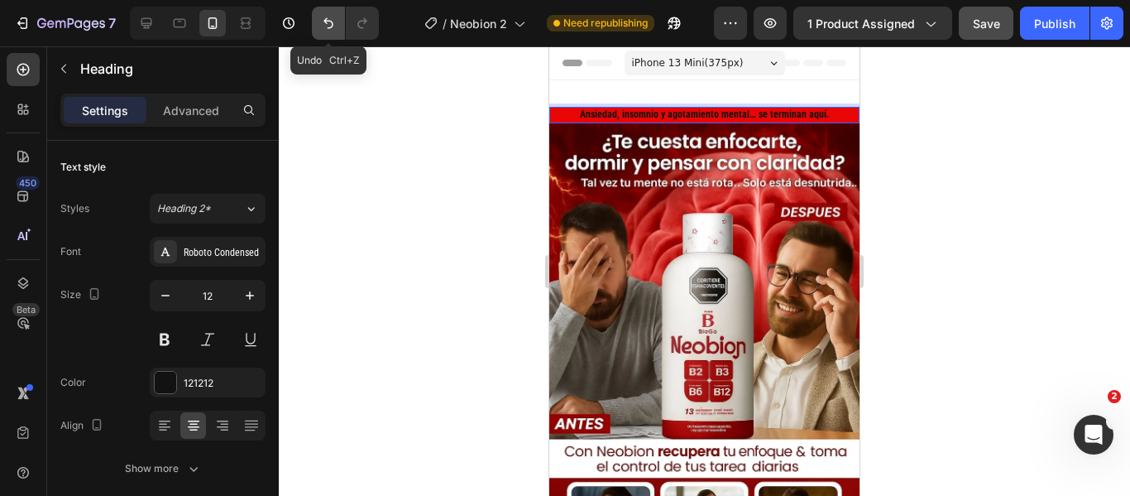
click at [336, 18] on icon "Undo/Redo" at bounding box center [328, 23] width 17 height 17
click at [328, 18] on icon "Undo/Redo" at bounding box center [328, 23] width 17 height 17
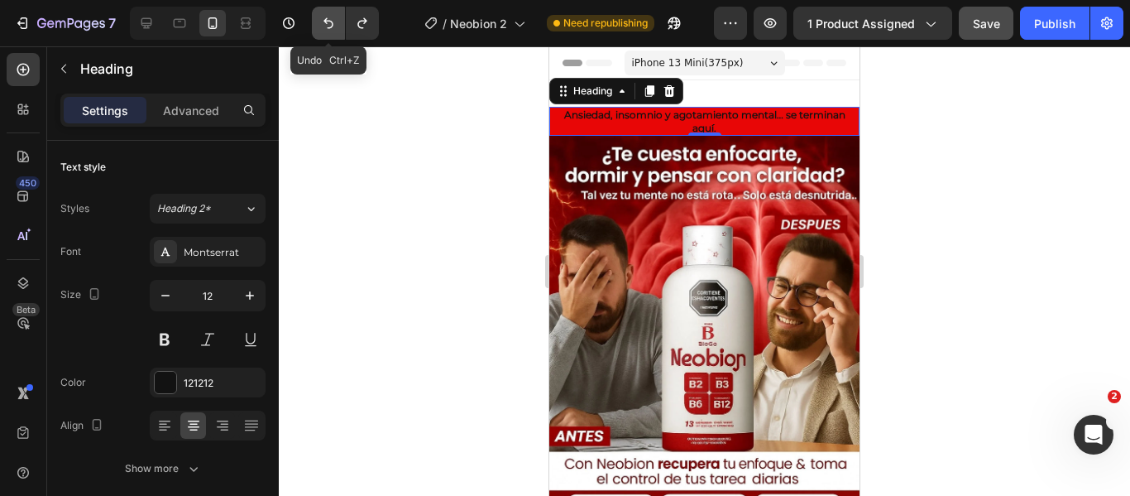
click at [328, 18] on icon "Undo/Redo" at bounding box center [328, 23] width 17 height 17
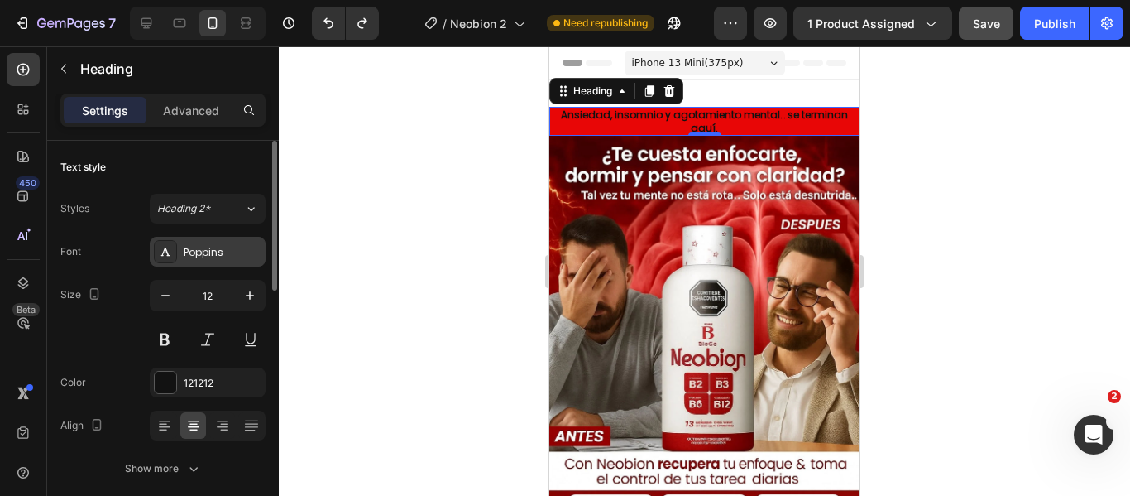
click at [214, 251] on div "Poppins" at bounding box center [223, 252] width 78 height 15
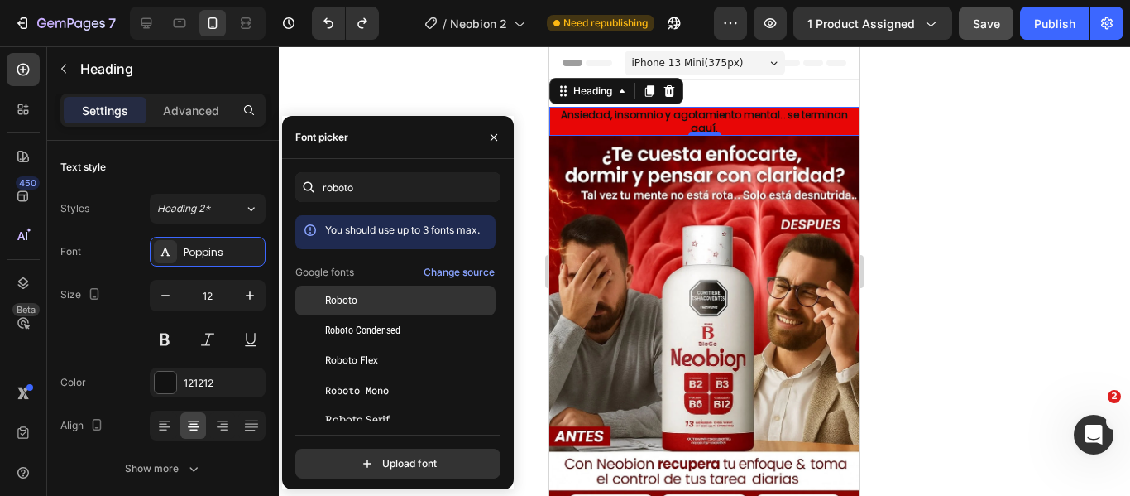
click at [354, 293] on span "Roboto" at bounding box center [341, 300] width 32 height 15
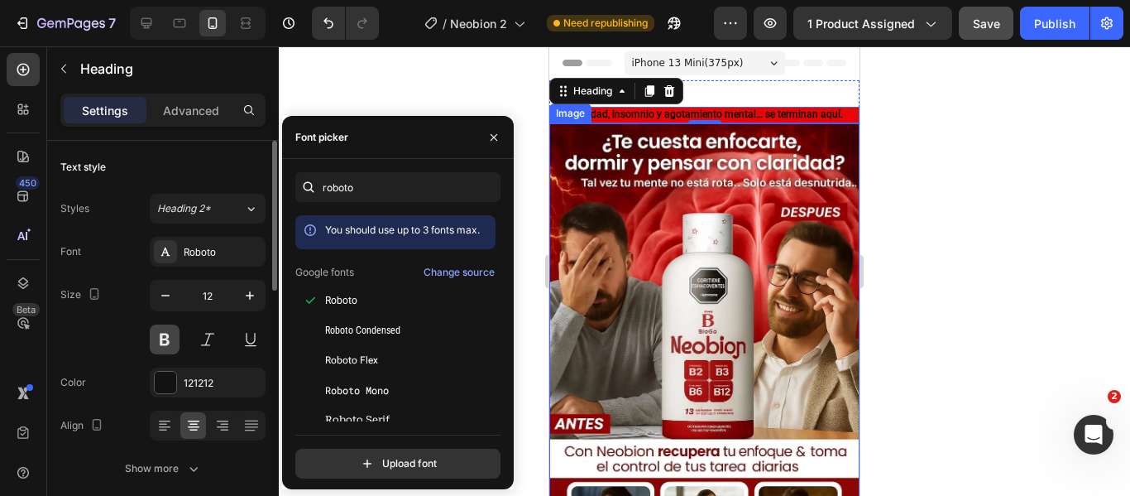
click at [161, 342] on button at bounding box center [165, 339] width 30 height 30
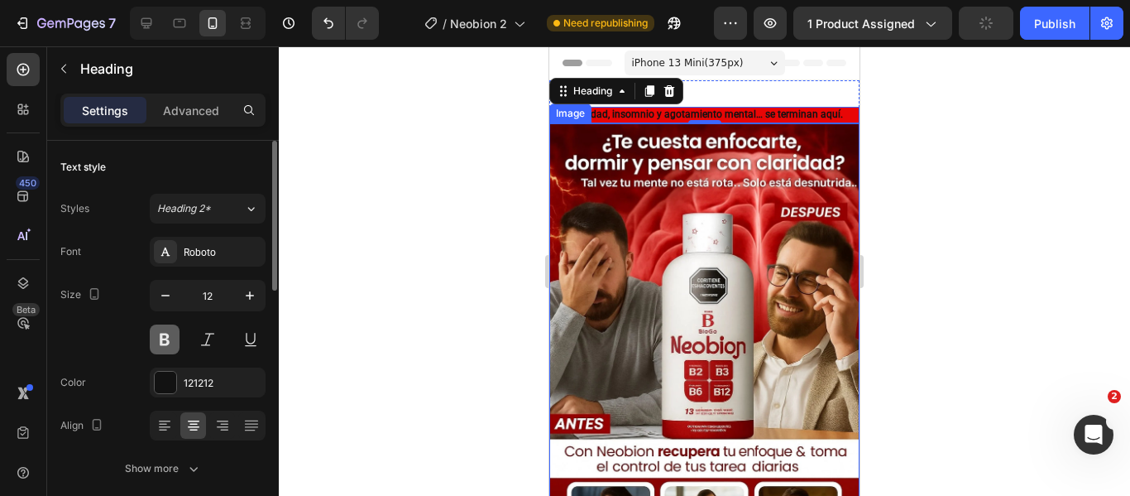
click at [161, 342] on button at bounding box center [165, 339] width 30 height 30
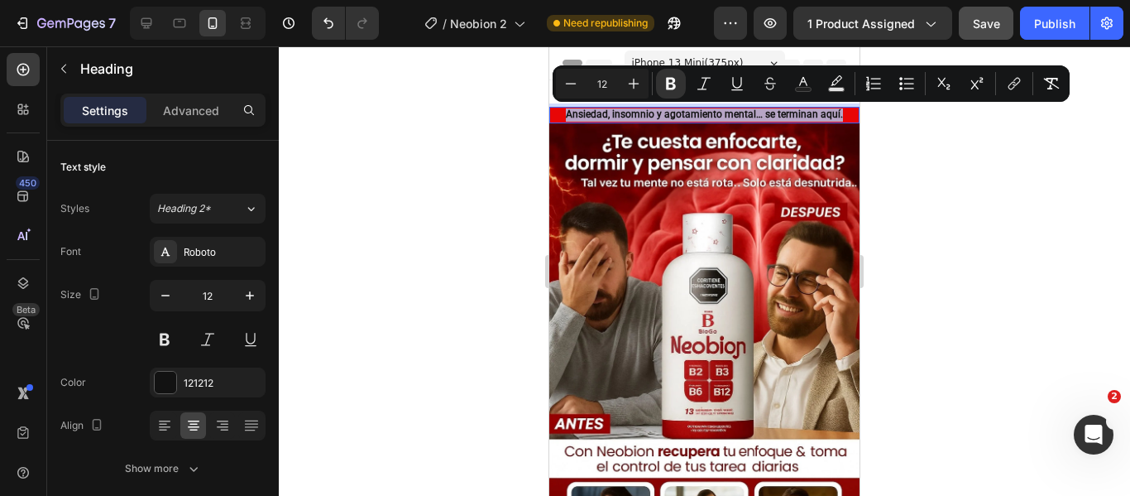
drag, startPoint x: 839, startPoint y: 113, endPoint x: 564, endPoint y: 118, distance: 275.6
click at [564, 118] on p "Ansiedad, insomnio y agotamiento mental… se terminan aquí." at bounding box center [704, 114] width 307 height 13
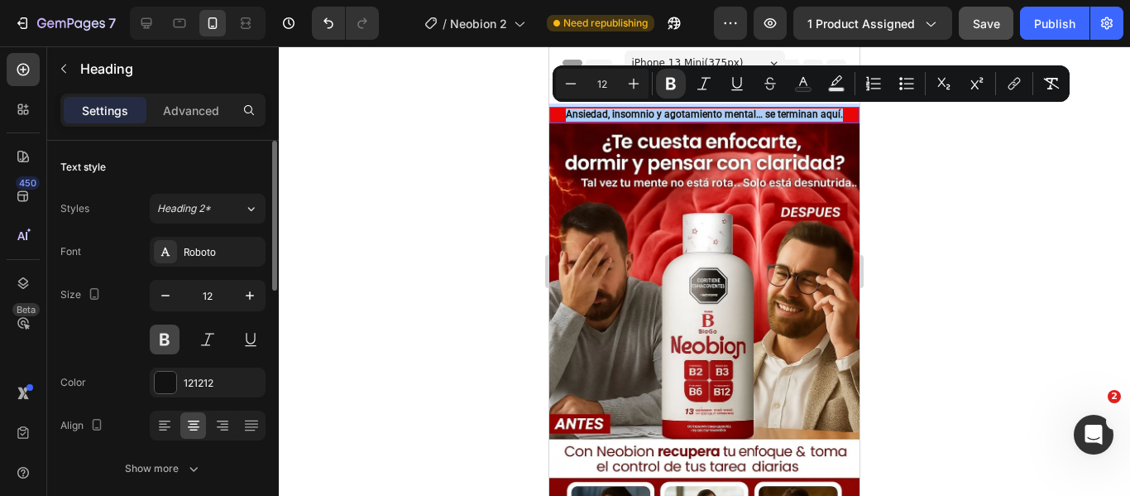
click at [160, 338] on button at bounding box center [165, 339] width 30 height 30
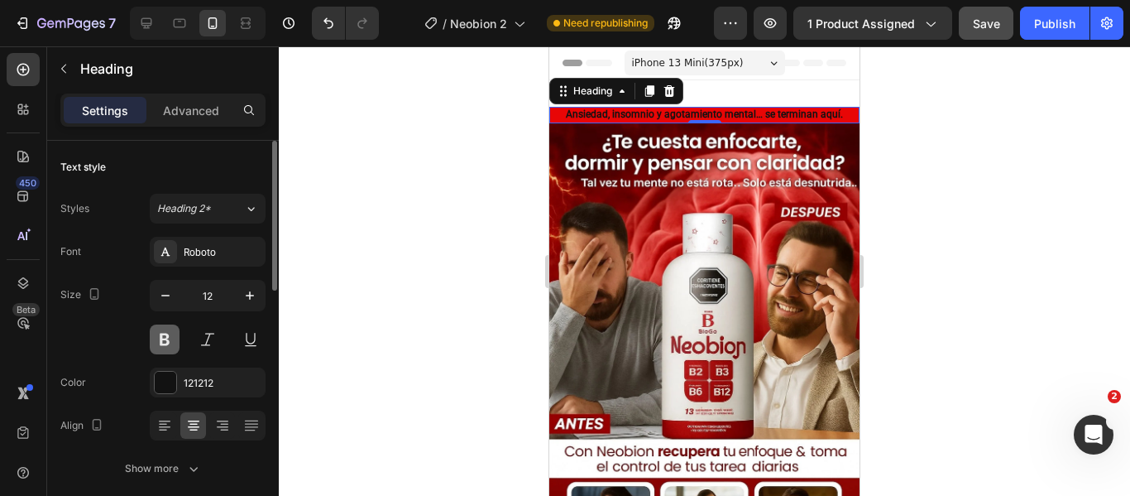
click at [160, 338] on button at bounding box center [165, 339] width 30 height 30
click at [835, 112] on p "Ansiedad, insomnio y agotamiento mental… se terminan aquí." at bounding box center [704, 114] width 307 height 13
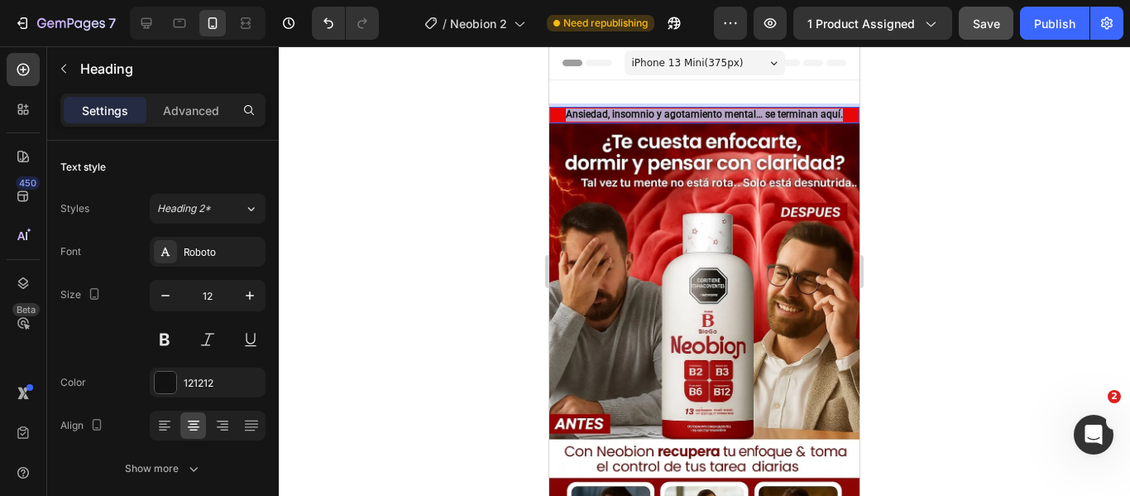
drag, startPoint x: 837, startPoint y: 114, endPoint x: 561, endPoint y: 118, distance: 275.6
click at [561, 118] on p "Ansiedad, insomnio y agotamiento mental… se terminan aquí." at bounding box center [704, 114] width 307 height 13
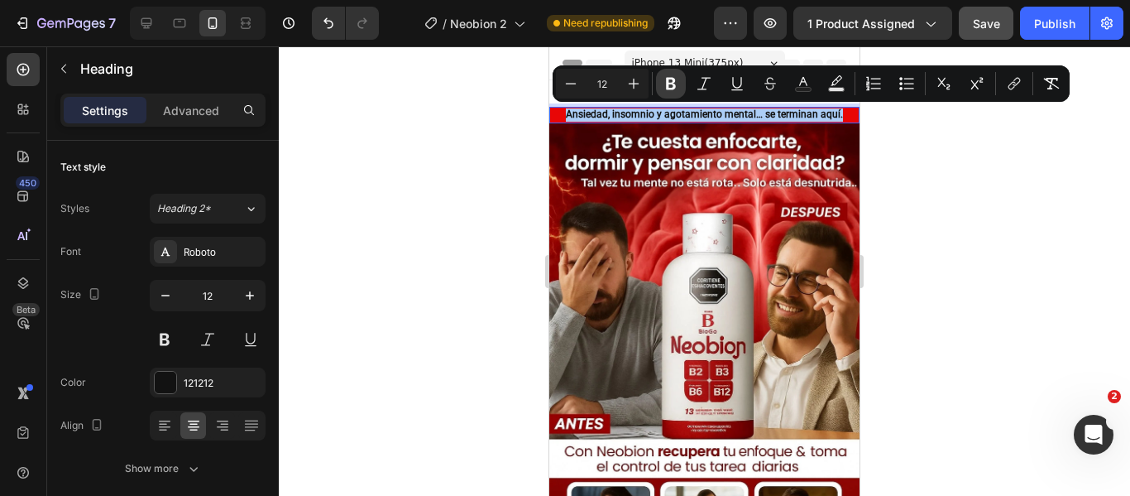
click at [667, 82] on icon "Editor contextual toolbar" at bounding box center [671, 84] width 10 height 12
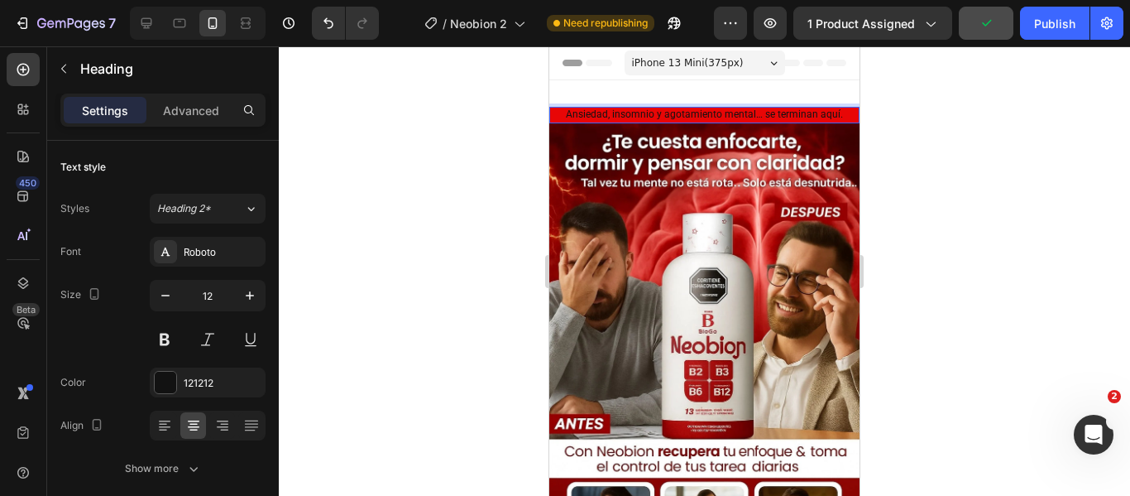
click at [837, 115] on p "Ansiedad, insomnio y agotamiento mental… se terminan aquí." at bounding box center [704, 114] width 307 height 13
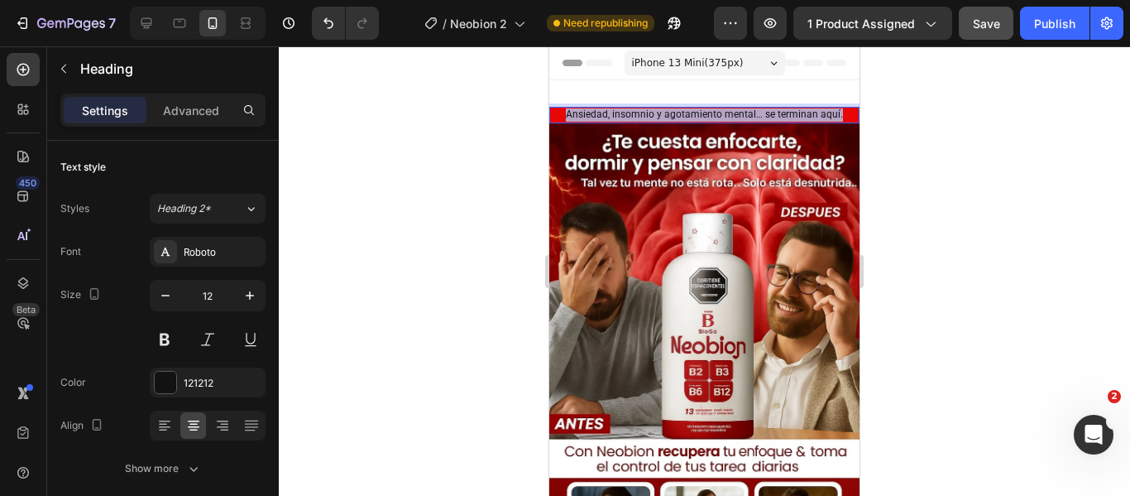
drag, startPoint x: 838, startPoint y: 113, endPoint x: 560, endPoint y: 117, distance: 278.1
click at [560, 117] on p "Ansiedad, insomnio y agotamiento mental… se terminan aquí." at bounding box center [704, 114] width 307 height 13
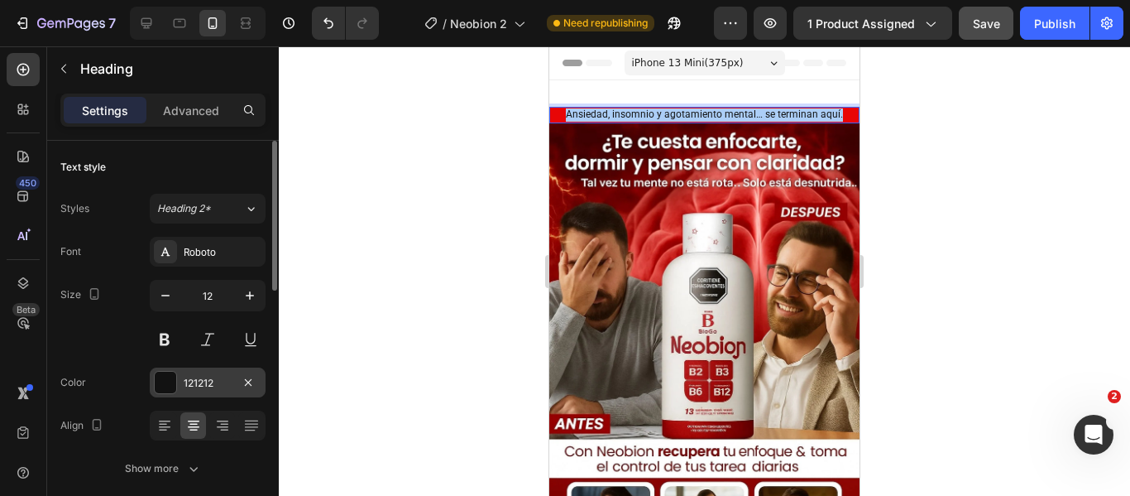
click at [161, 379] on div at bounding box center [166, 383] width 22 height 22
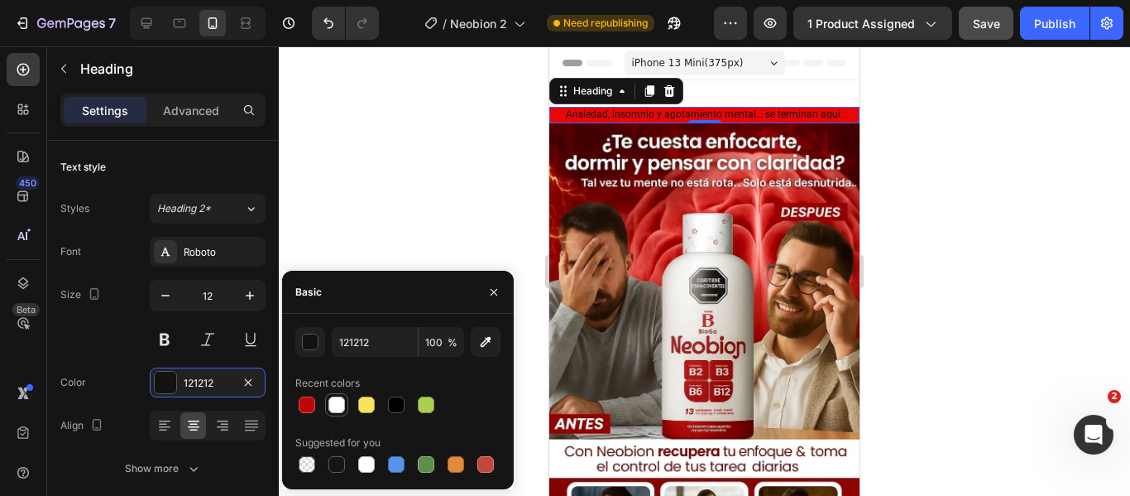
click at [333, 405] on div at bounding box center [337, 404] width 17 height 17
type input "FFFFFF"
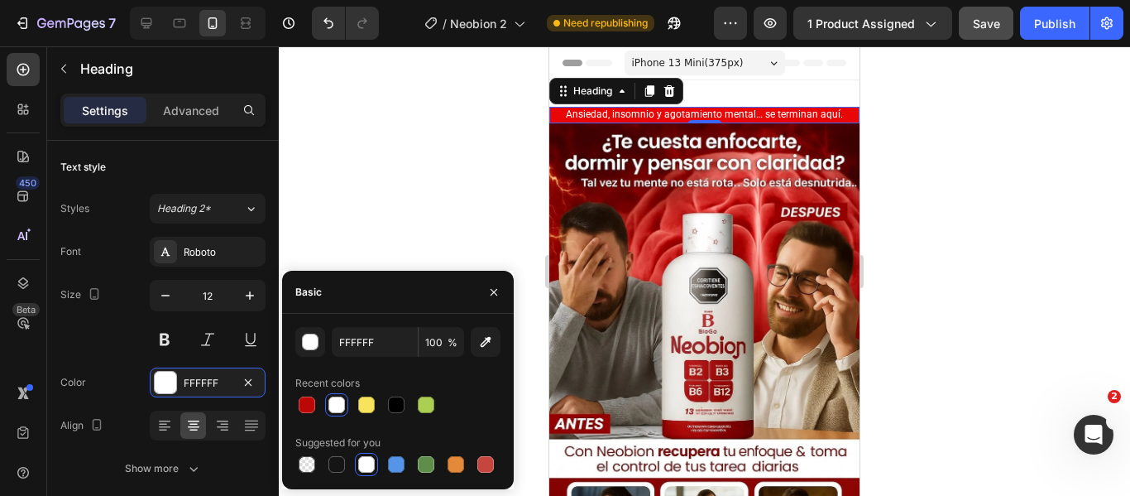
click at [825, 107] on h2 "⁠⁠⁠⁠⁠⁠⁠ Ansiedad, insomnio y agotamiento mental… se terminan aquí." at bounding box center [704, 115] width 310 height 17
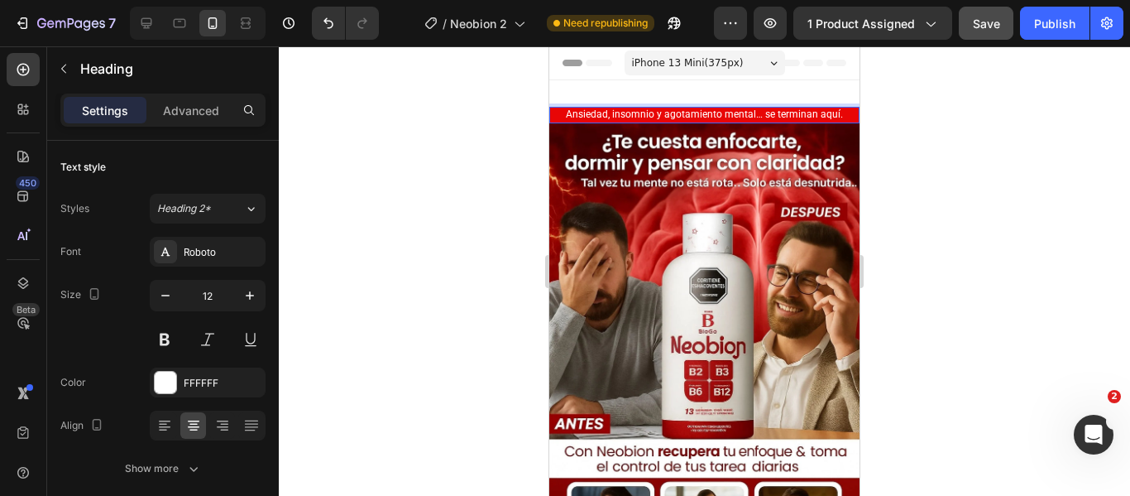
click at [842, 115] on p "Ansiedad, insomnio y agotamiento mental… se terminan aquí." at bounding box center [704, 114] width 307 height 13
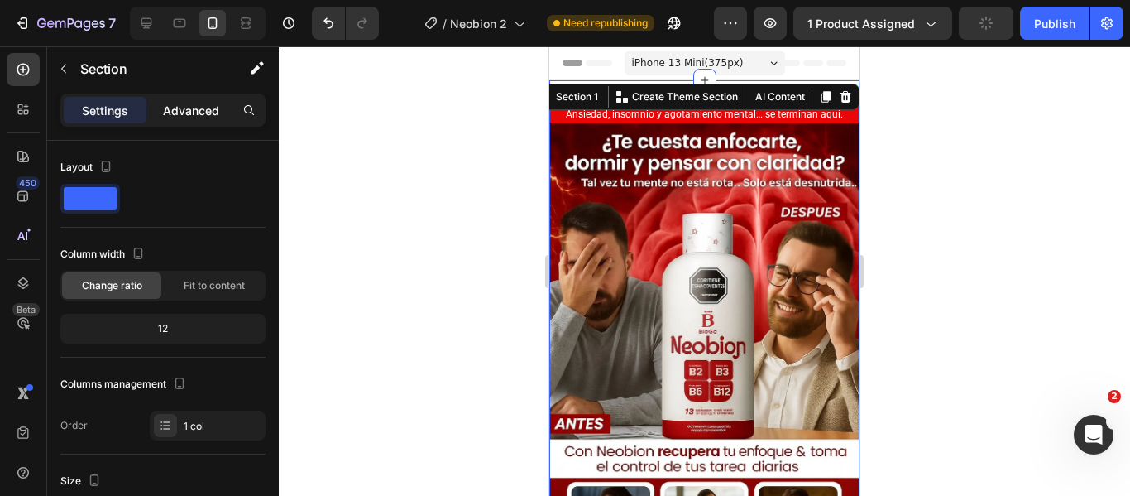
click at [203, 109] on p "Advanced" at bounding box center [191, 110] width 56 height 17
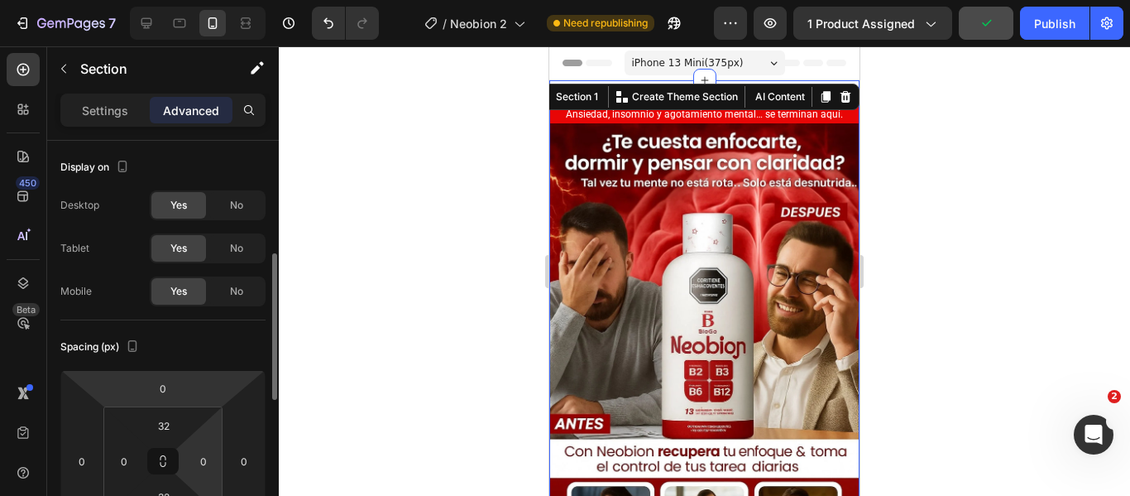
scroll to position [166, 0]
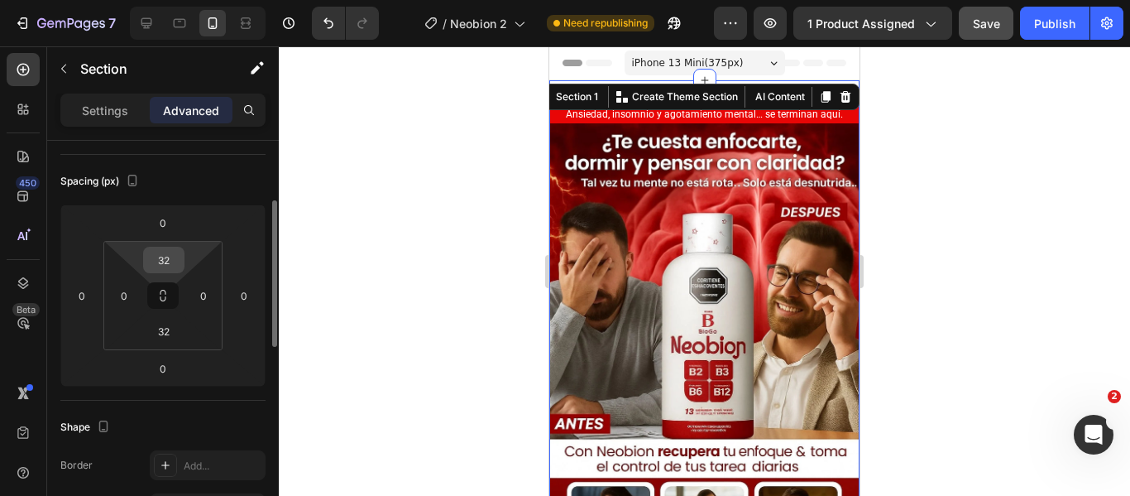
click at [165, 259] on input "32" at bounding box center [163, 259] width 33 height 25
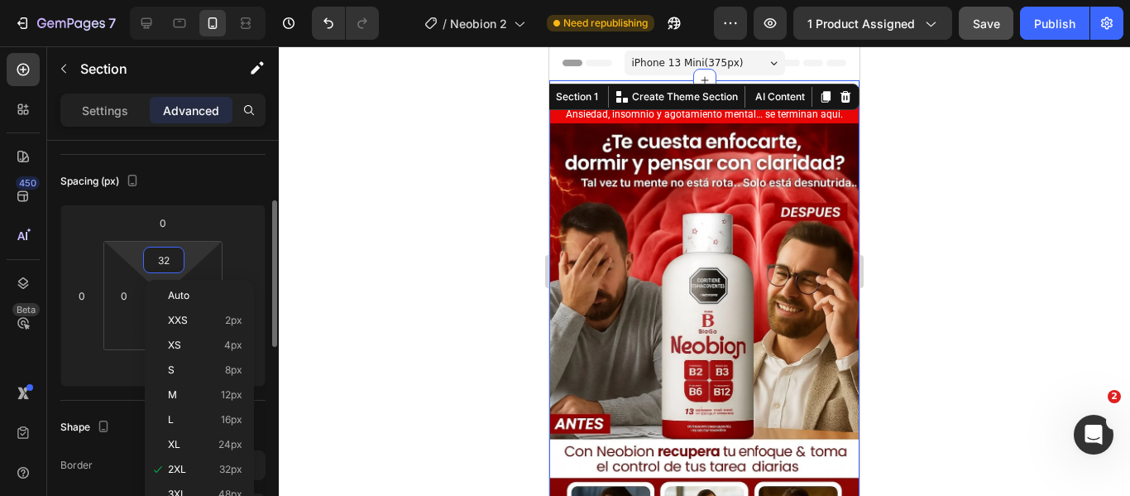
type input "0"
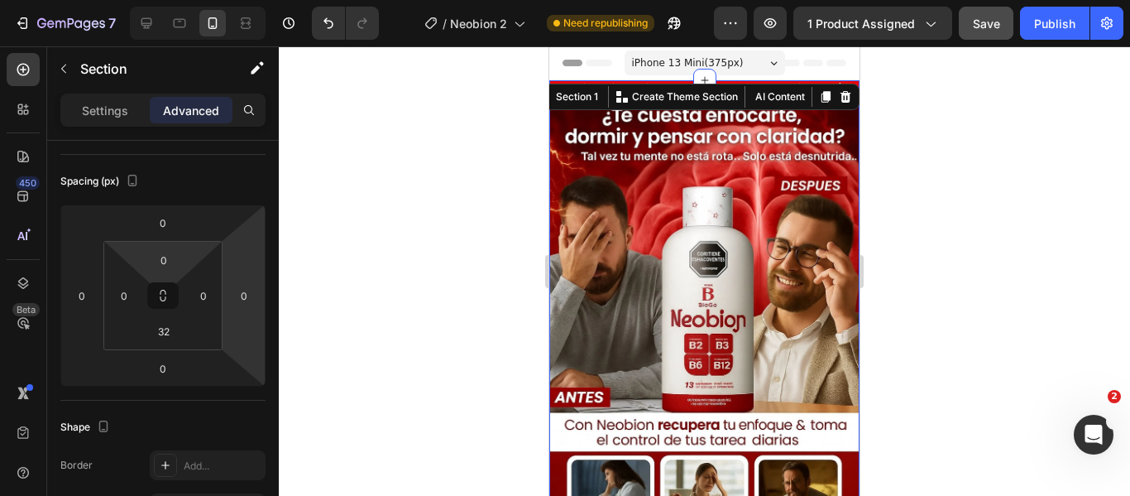
click at [914, 178] on div at bounding box center [705, 270] width 852 height 449
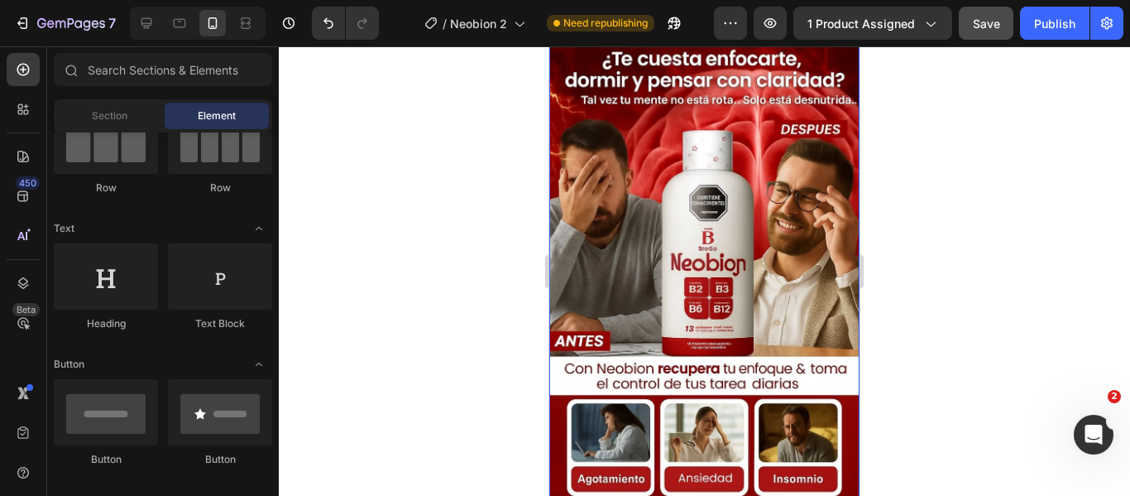
scroll to position [83, 0]
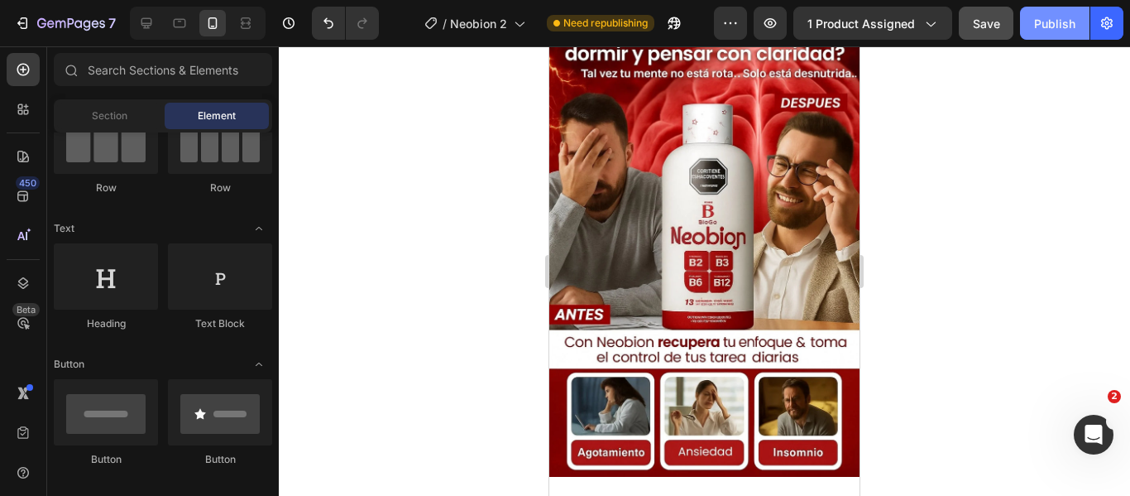
click at [1058, 18] on div "Publish" at bounding box center [1054, 23] width 41 height 17
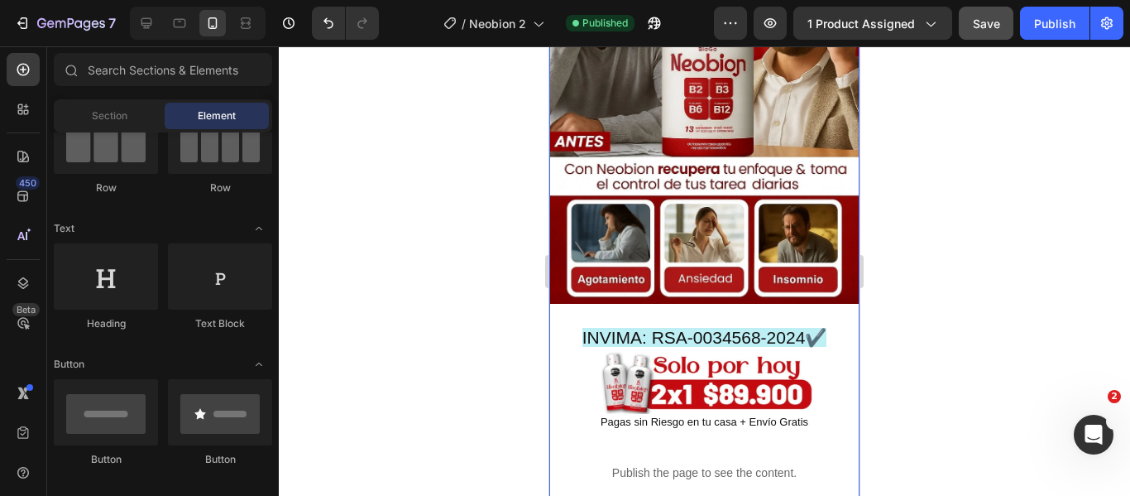
scroll to position [248, 0]
